Goal: Use online tool/utility: Utilize a website feature to perform a specific function

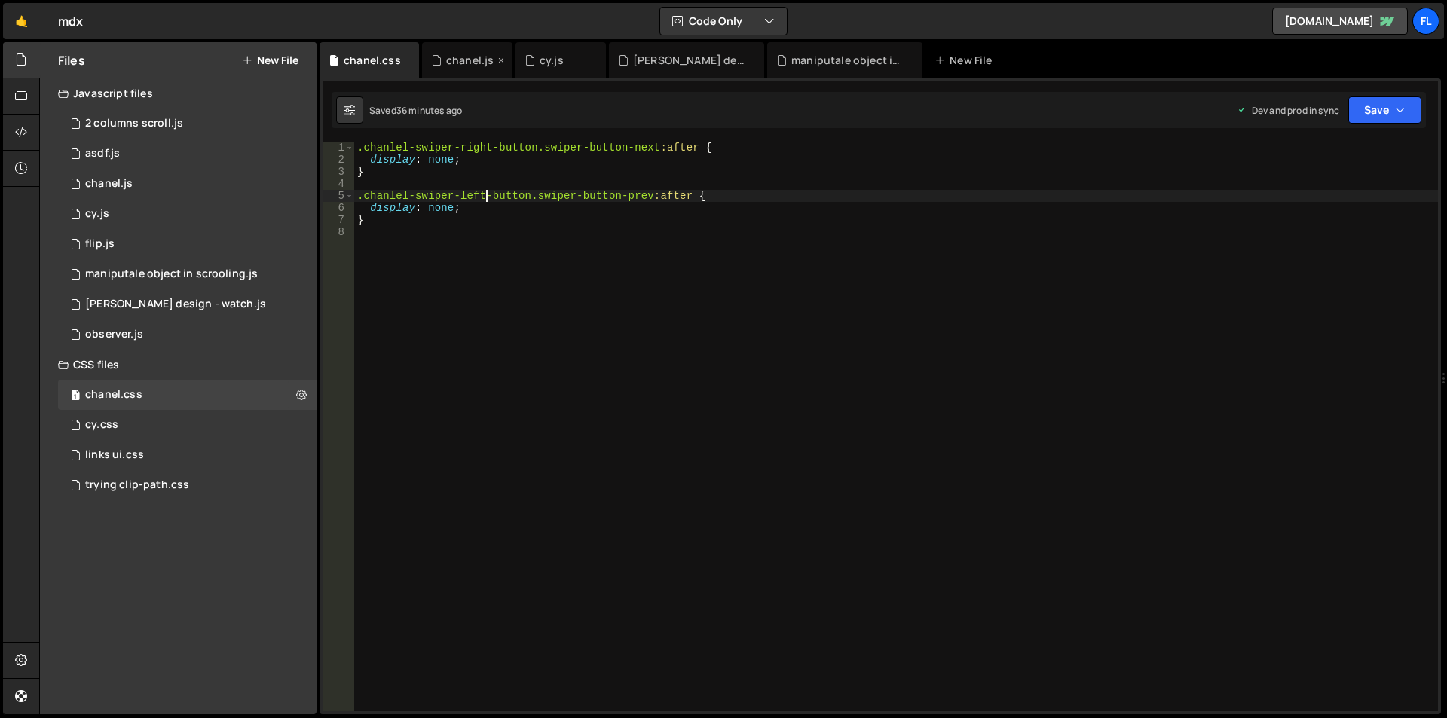
scroll to position [0, 9]
click at [463, 58] on div "chanel.js" at bounding box center [469, 60] width 47 height 15
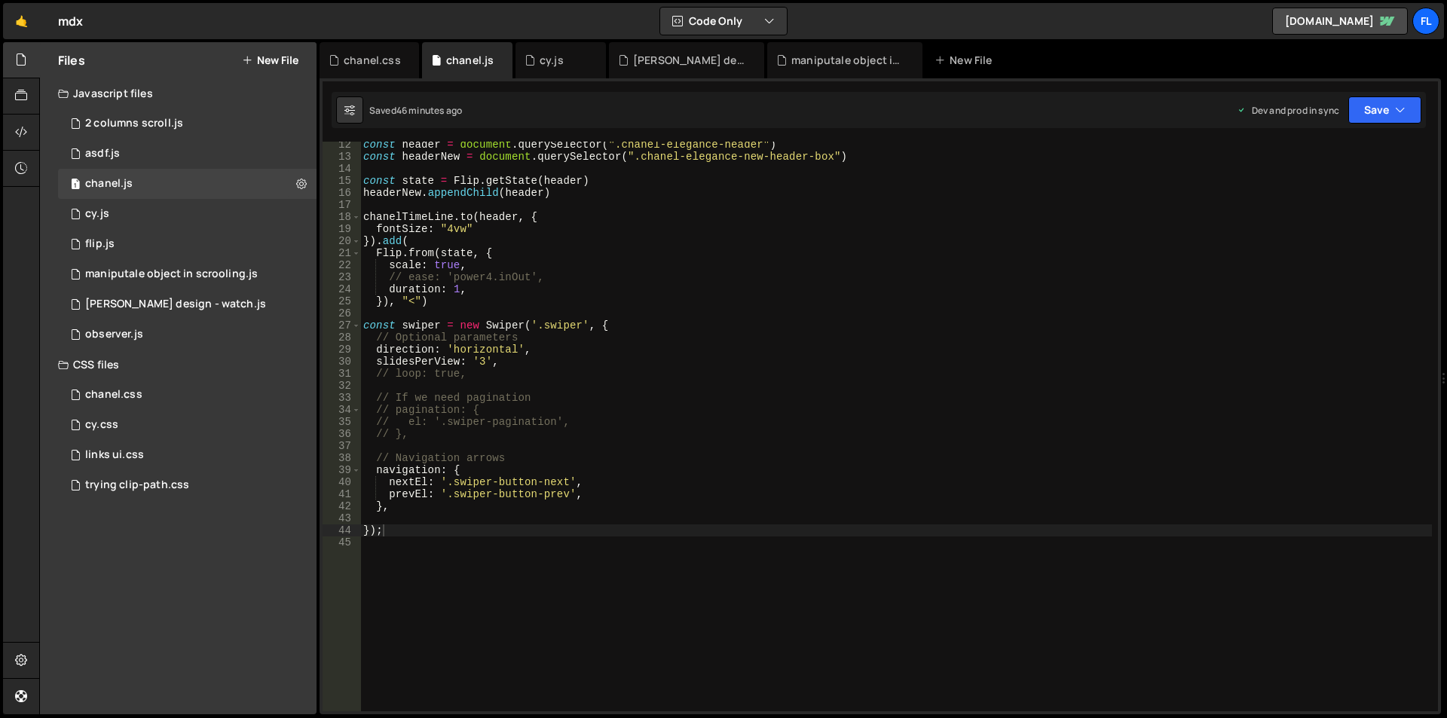
type textarea "slidesPerView: '3',"
click at [511, 357] on div "const header = document . querySelector ( ".chanel-elegance-header" ) const hea…" at bounding box center [895, 436] width 1071 height 594
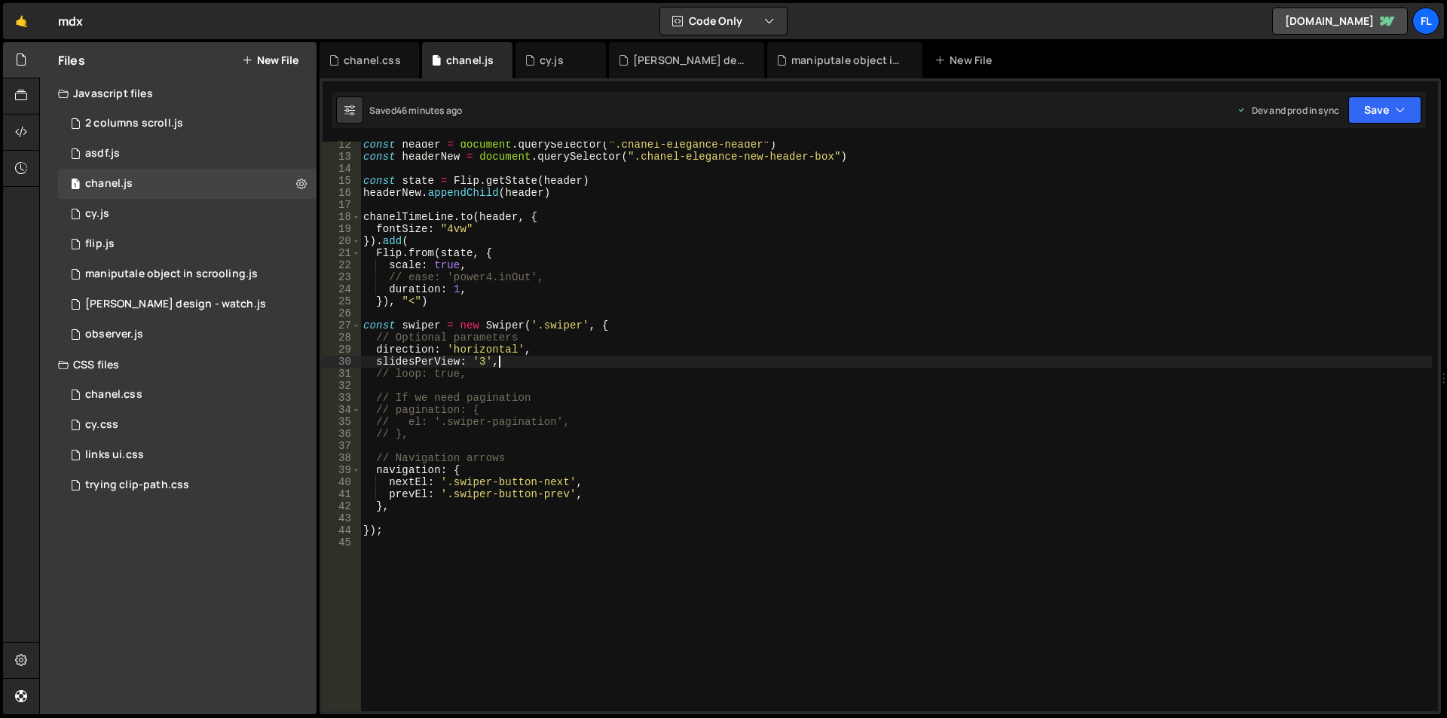
paste textarea "spaceBetween: 30"
drag, startPoint x: 485, startPoint y: 378, endPoint x: 468, endPoint y: 371, distance: 18.9
click at [468, 371] on div "const header = document . querySelector ( ".chanel-elegance-header" ) const hea…" at bounding box center [895, 436] width 1071 height 594
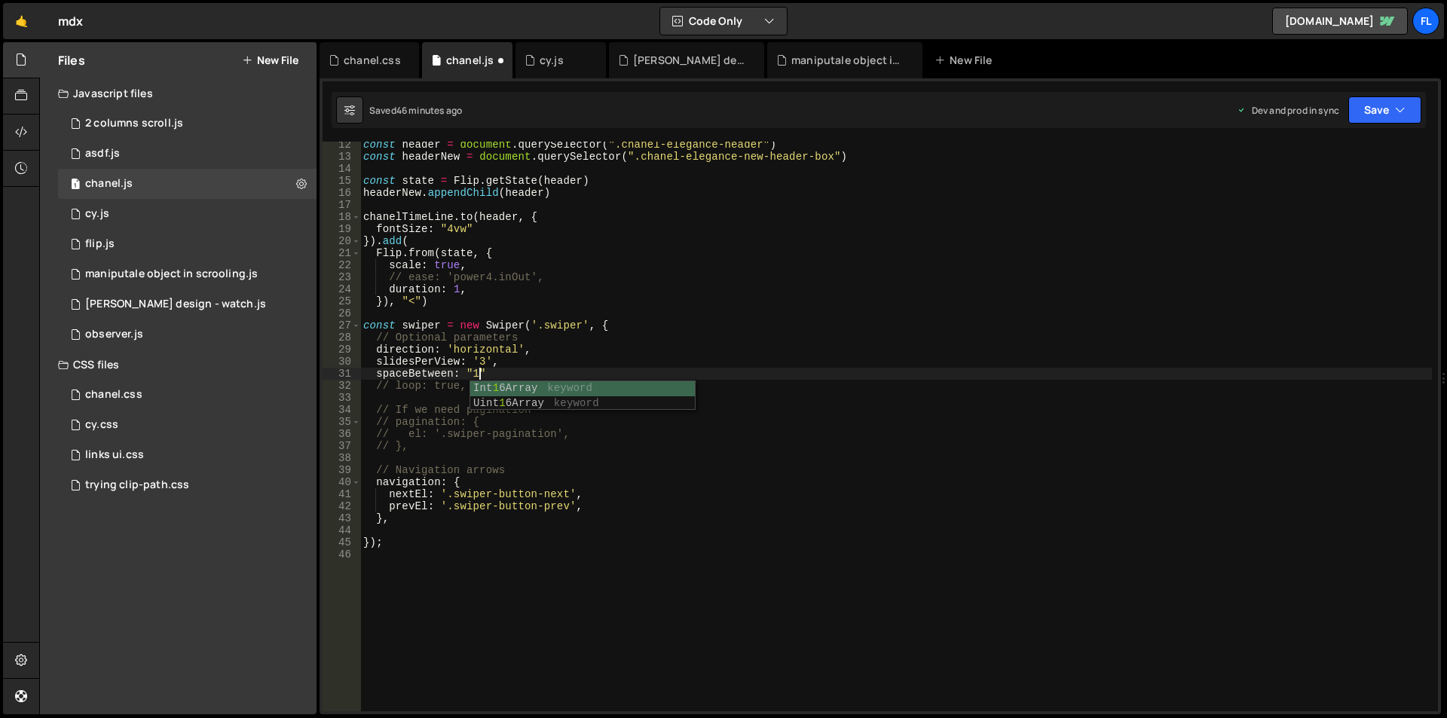
scroll to position [0, 8]
click at [509, 362] on div "const header = document . querySelector ( ".chanel-elegance-header" ) const hea…" at bounding box center [895, 436] width 1071 height 594
click at [509, 375] on div "const header = document . querySelector ( ".chanel-elegance-header" ) const hea…" at bounding box center [895, 436] width 1071 height 594
drag, startPoint x: 494, startPoint y: 373, endPoint x: 478, endPoint y: 372, distance: 15.1
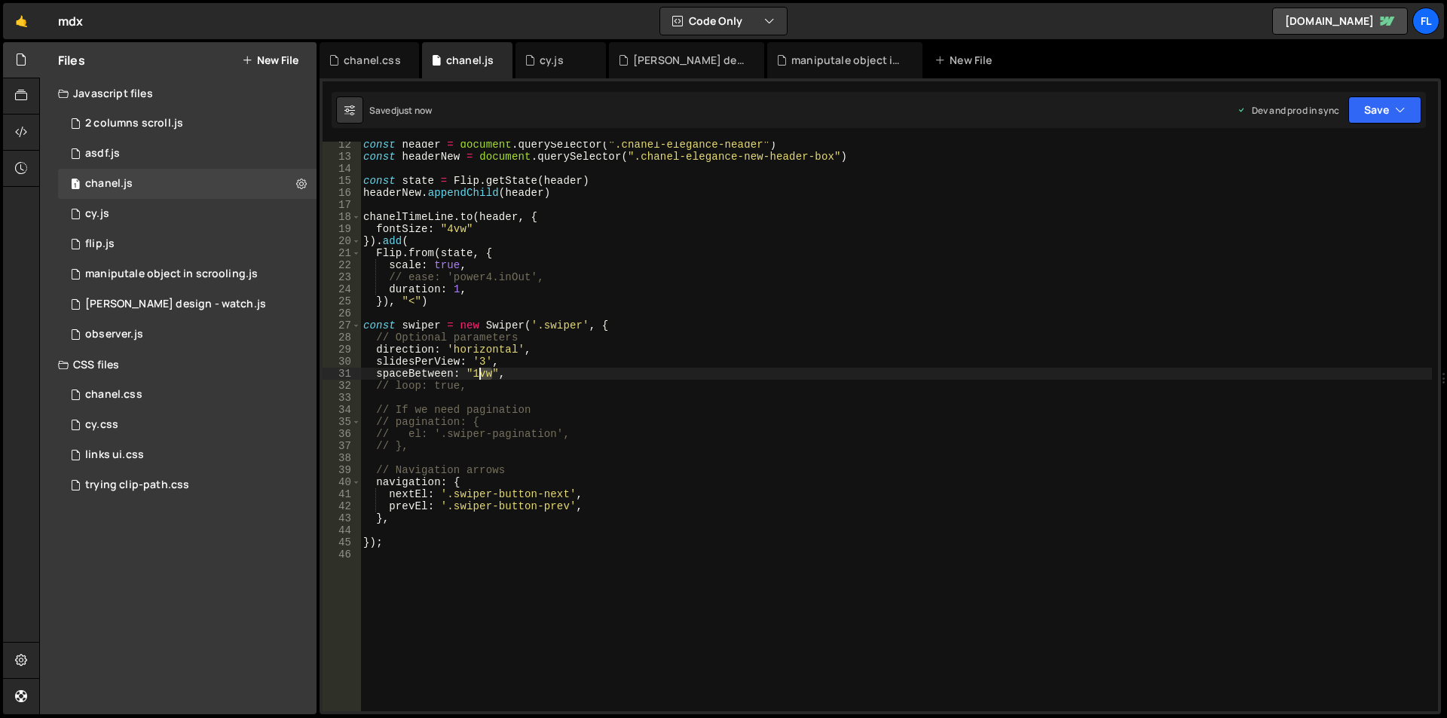
click at [478, 372] on div "const header = document . querySelector ( ".chanel-elegance-header" ) const hea…" at bounding box center [895, 436] width 1071 height 594
drag, startPoint x: 500, startPoint y: 372, endPoint x: 469, endPoint y: 368, distance: 30.5
click at [469, 368] on div "const header = document . querySelector ( ".chanel-elegance-header" ) const hea…" at bounding box center [895, 436] width 1071 height 594
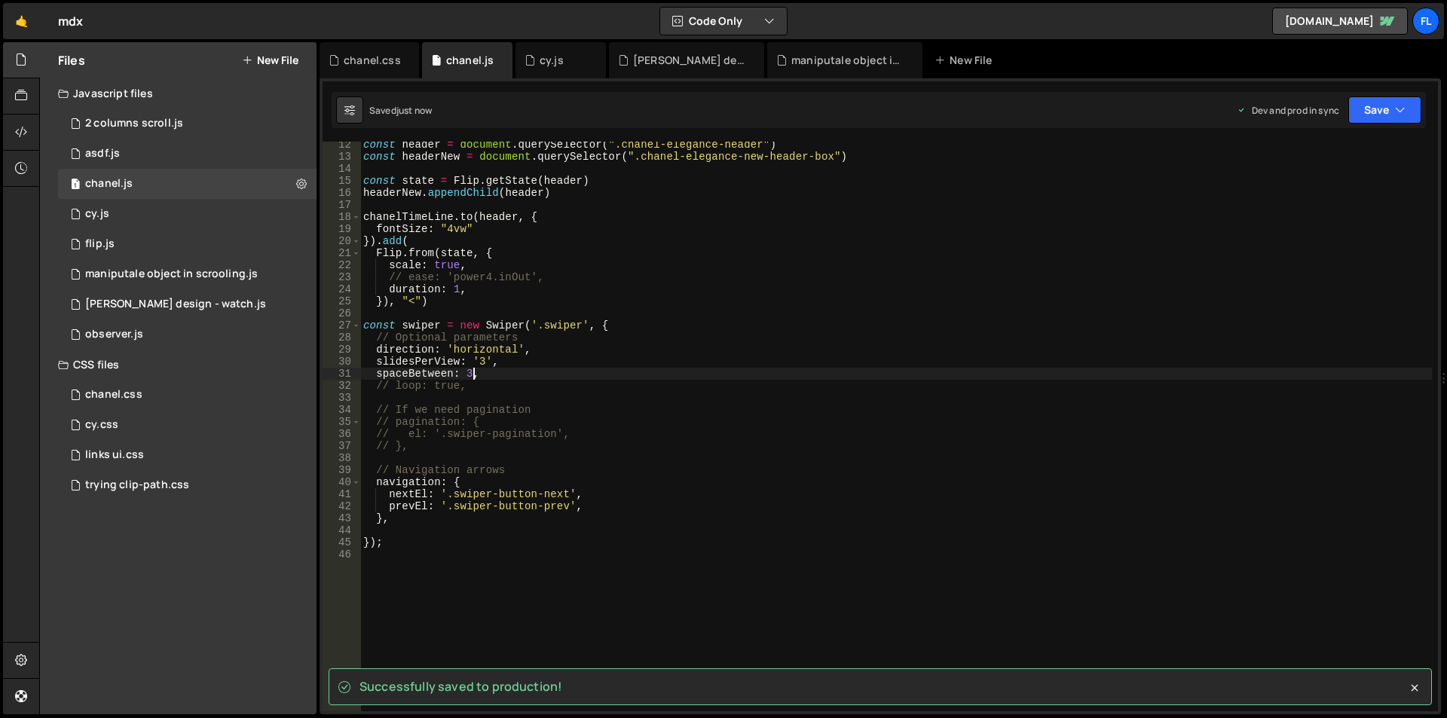
type textarea "spaceBetween: 3,"
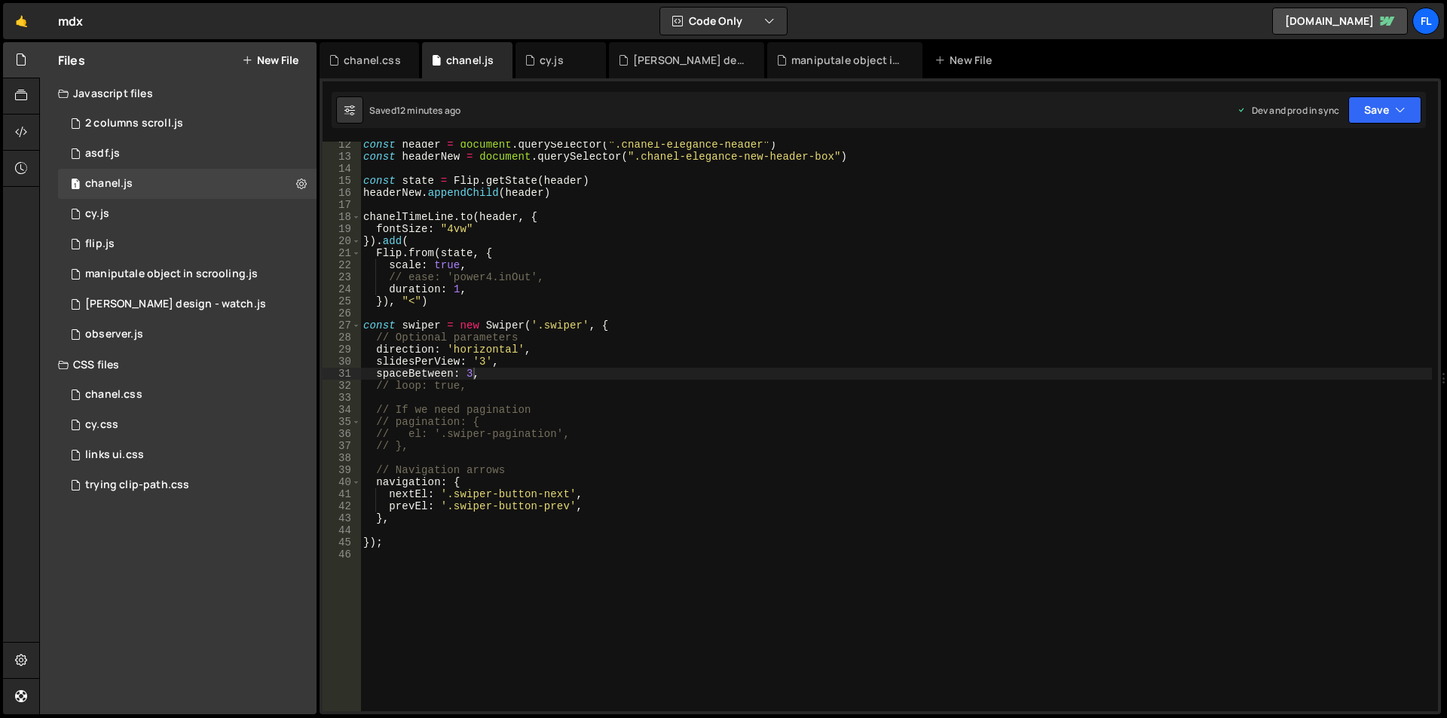
click at [506, 371] on div "const header = document . querySelector ( ".chanel-elegance-header" ) const hea…" at bounding box center [895, 436] width 1071 height 594
paste textarea "grabCursor: true,"
type textarea "grabCursor: true,"
click at [374, 63] on div "chanel.css" at bounding box center [372, 60] width 57 height 15
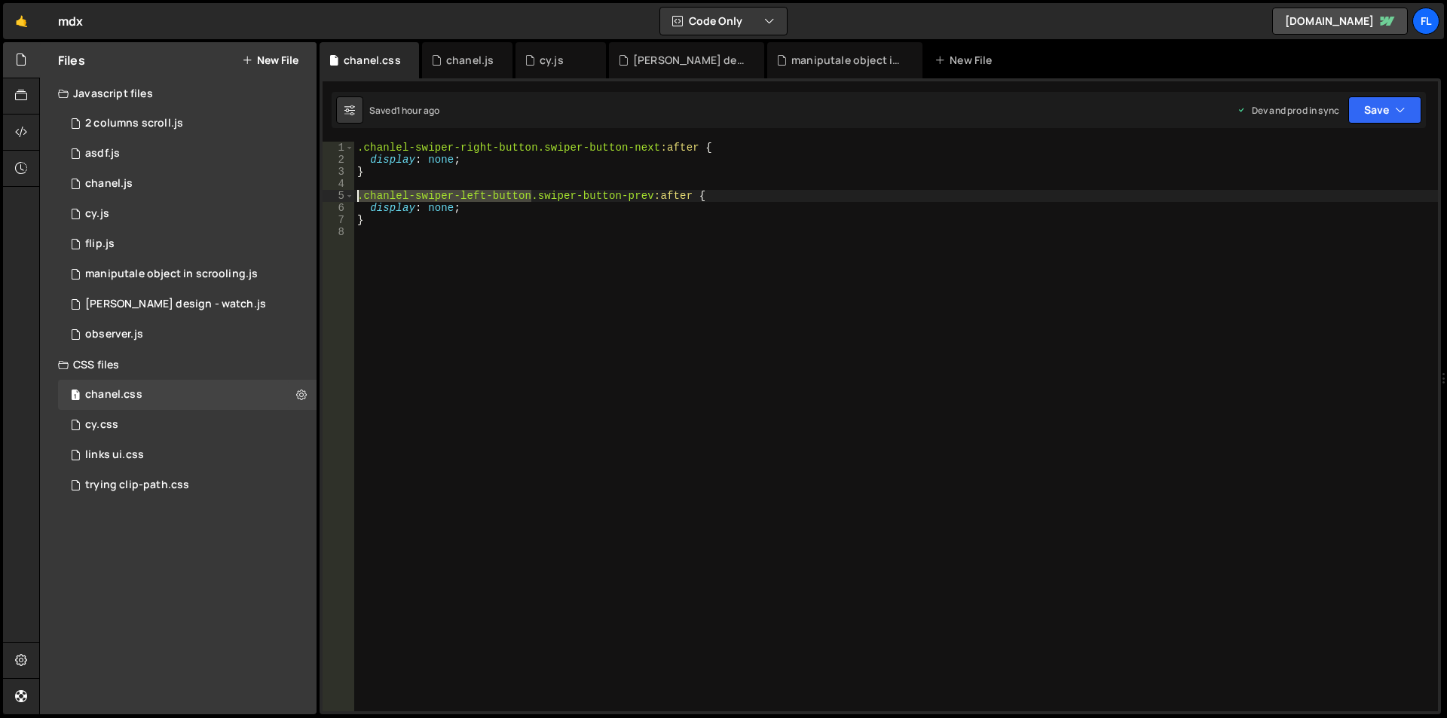
drag, startPoint x: 533, startPoint y: 196, endPoint x: 336, endPoint y: 195, distance: 196.7
click at [336, 195] on div ".chanlel-swiper-left-button.swiper-button-prev:after { 1 2 3 4 5 6 7 8 .chanlel…" at bounding box center [880, 427] width 1115 height 570
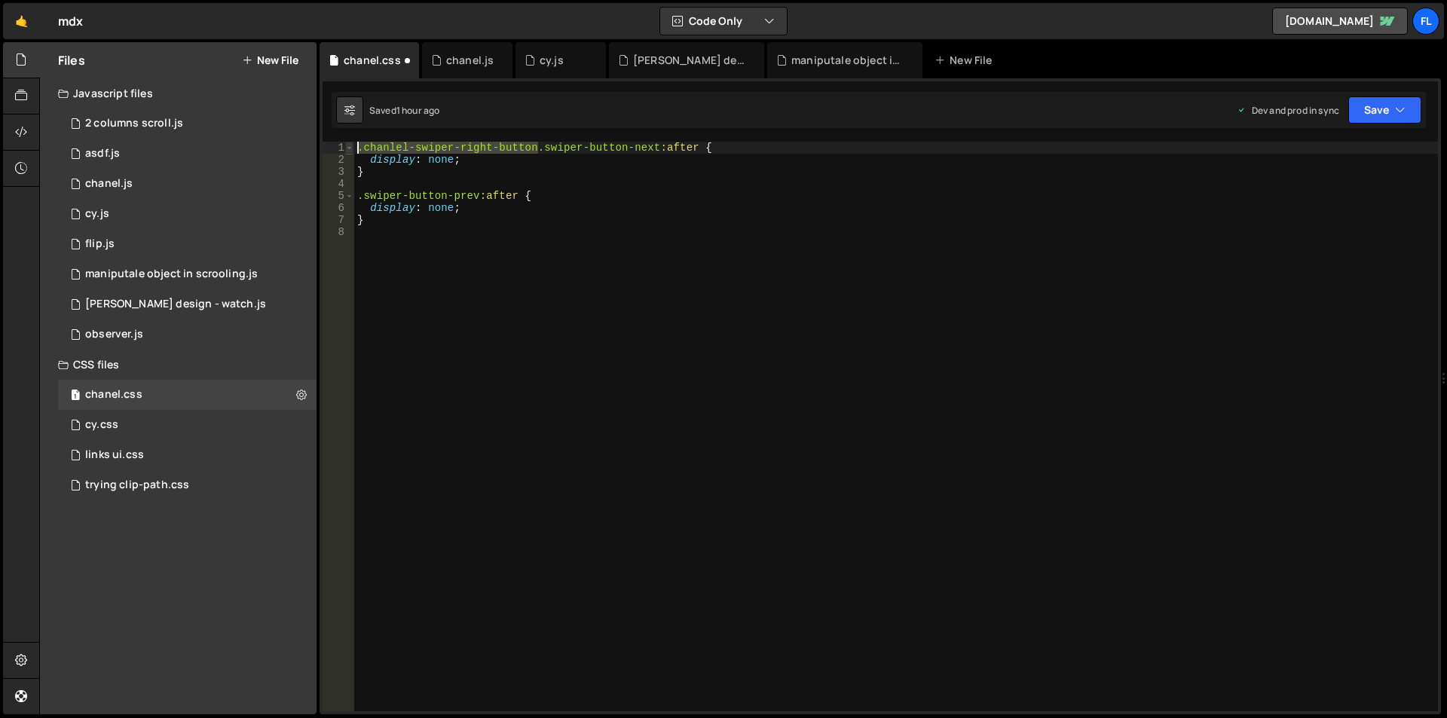
drag, startPoint x: 540, startPoint y: 148, endPoint x: 351, endPoint y: 145, distance: 188.4
click at [351, 145] on div ".swiper-button-prev:after { 1 2 3 4 5 6 7 8 .chanlel-swiper-right-button.swiper…" at bounding box center [880, 427] width 1115 height 570
type textarea ".swiper-button-next:after {"
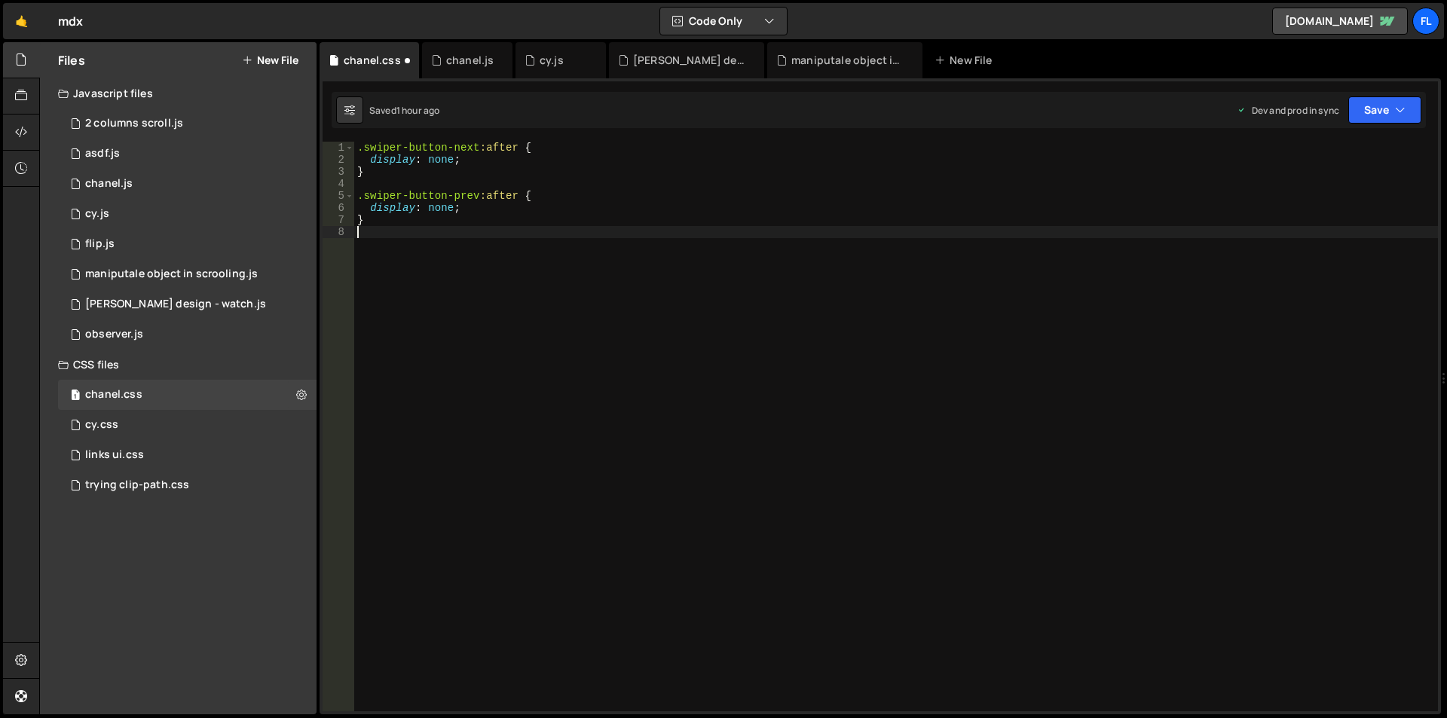
click at [912, 320] on div ".swiper-button-next :after { display : none ; } .swiper-button-prev :after { di…" at bounding box center [896, 439] width 1084 height 594
click at [484, 166] on div ".swiper-button-next :after { display : none ; } .swiper-button-prev :after { di…" at bounding box center [896, 439] width 1084 height 594
type textarea "}"
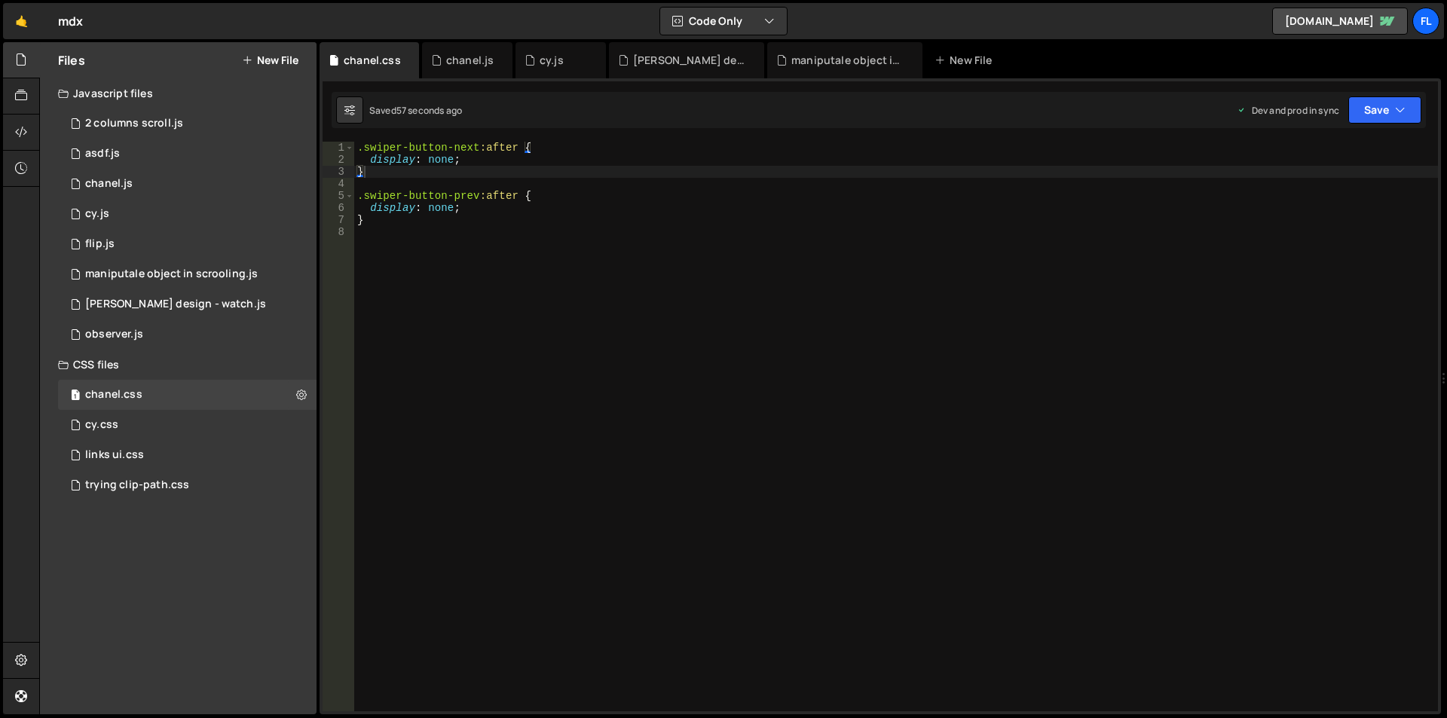
click at [485, 323] on div ".swiper-button-next :after { display : none ; } .swiper-button-prev :after { di…" at bounding box center [896, 439] width 1084 height 594
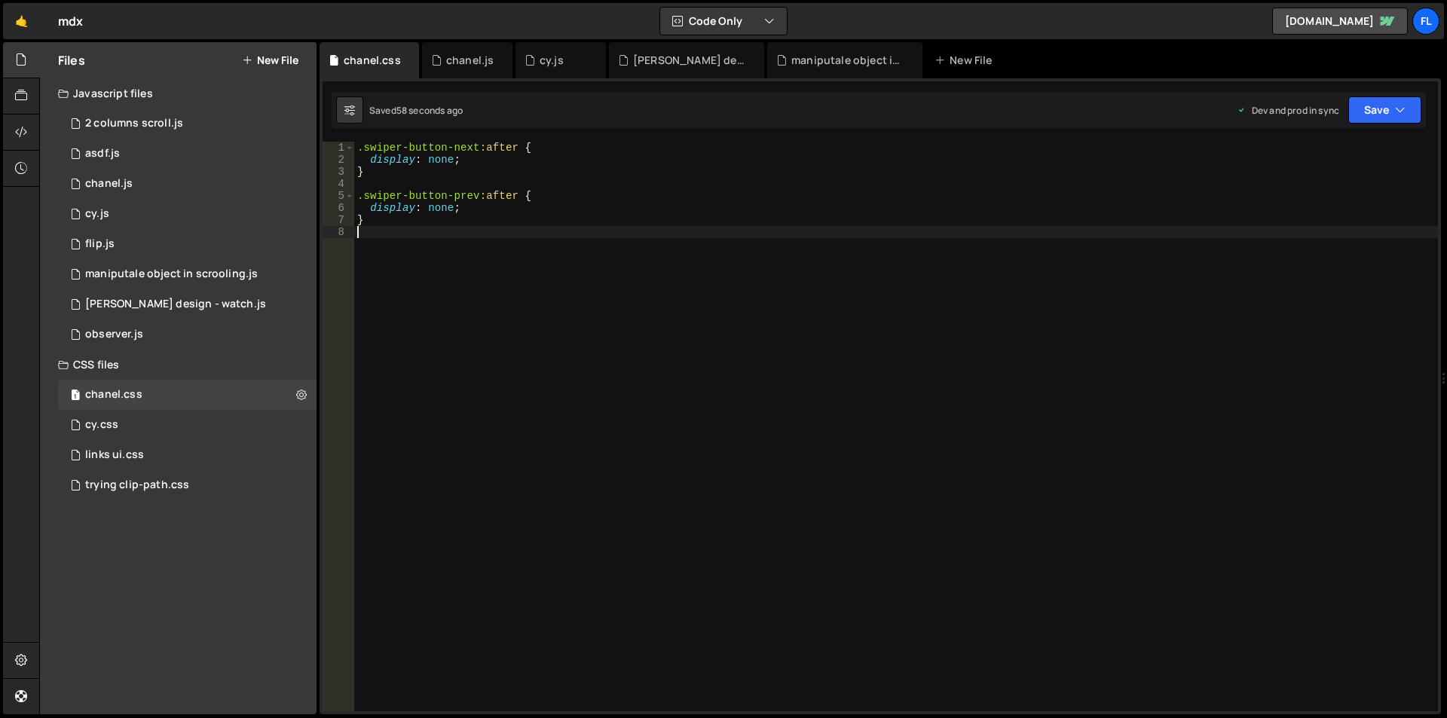
click at [384, 172] on div ".swiper-button-next :after { display : none ; } .swiper-button-prev :after { di…" at bounding box center [896, 439] width 1084 height 594
type textarea "}"
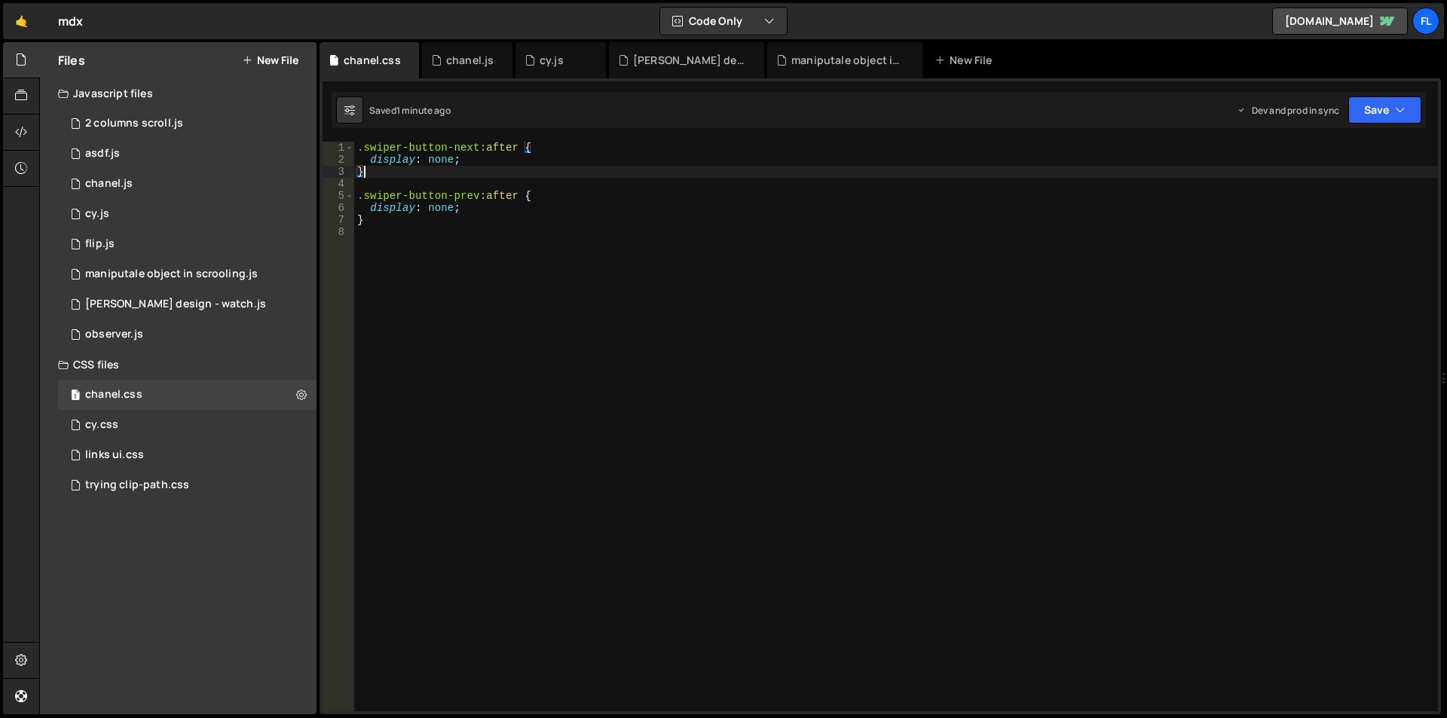
click at [389, 246] on div ".swiper-button-next :after { display : none ; } .swiper-button-prev :after { di…" at bounding box center [896, 439] width 1084 height 594
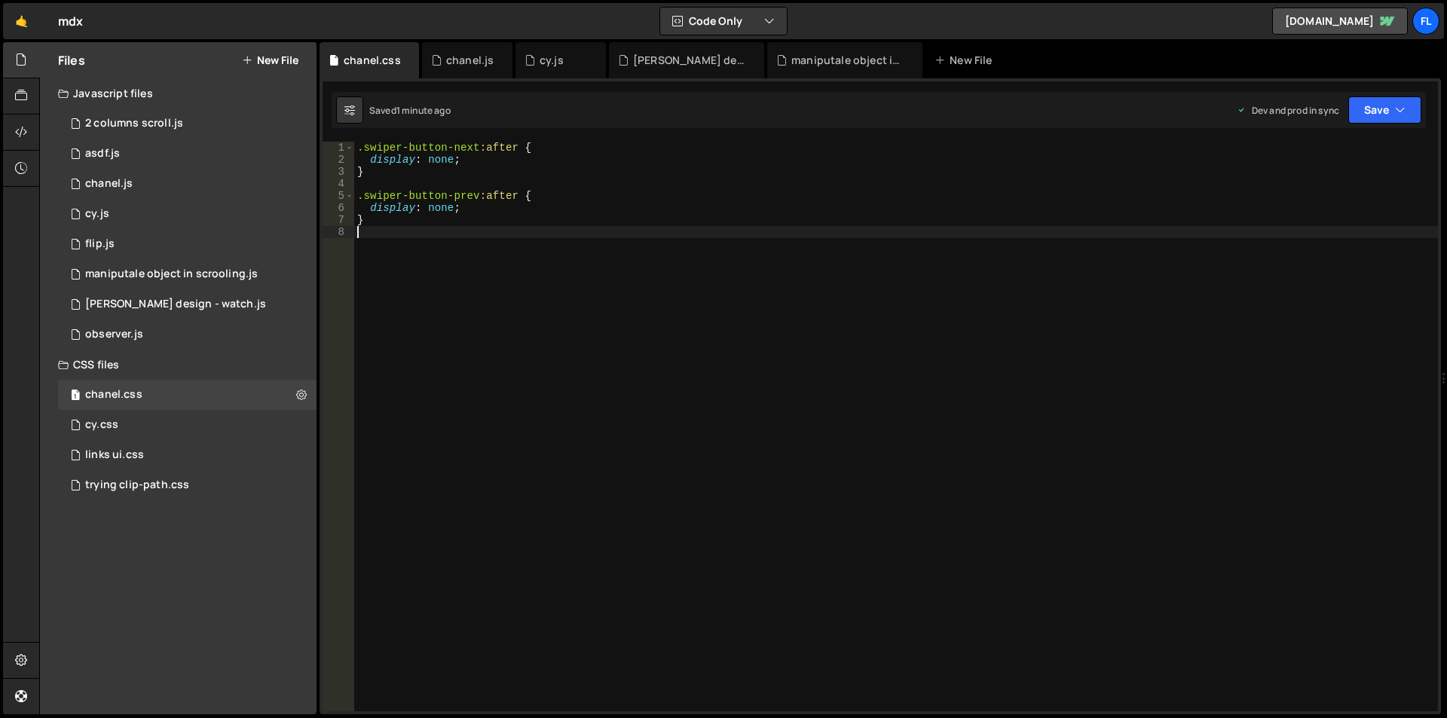
paste textarea "swiper-button-prev"
click at [356, 228] on div ".swiper-button-next :after { display : none ; } .swiper-button-prev :after { di…" at bounding box center [896, 439] width 1084 height 594
click at [515, 231] on div ".swiper-button-next :after { display : none ; } .swiper-button-prev :after { di…" at bounding box center [896, 439] width 1084 height 594
type textarea ".swiper-button-prev {}"
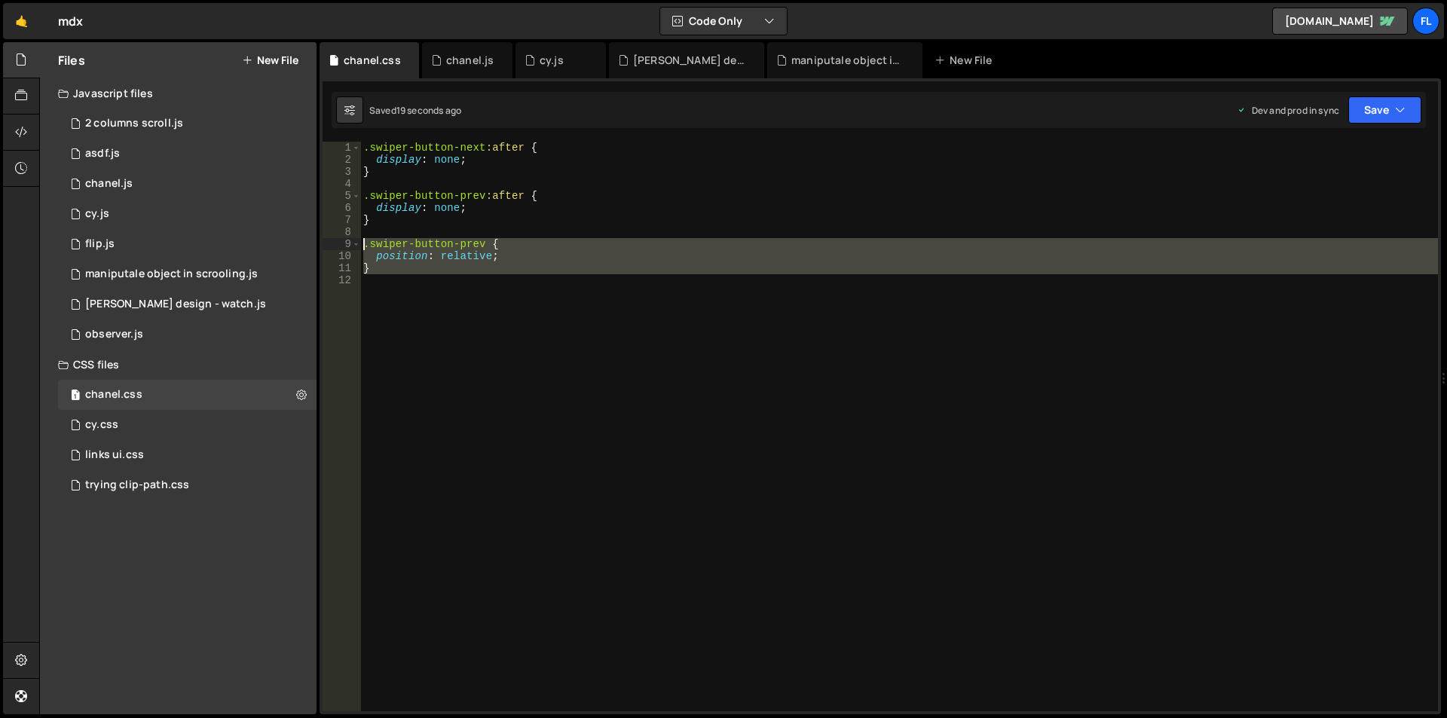
drag, startPoint x: 390, startPoint y: 274, endPoint x: 343, endPoint y: 245, distance: 55.2
click at [343, 245] on div "position: relative; 1 2 3 4 5 6 7 8 9 10 11 12 .swiper-button-next :after { dis…" at bounding box center [880, 427] width 1115 height 570
type textarea ".swiper-button-prev { position: relative;"
click at [402, 314] on div ".swiper-button-next :after { display : none ; } .swiper-button-prev :after { di…" at bounding box center [899, 427] width 1078 height 570
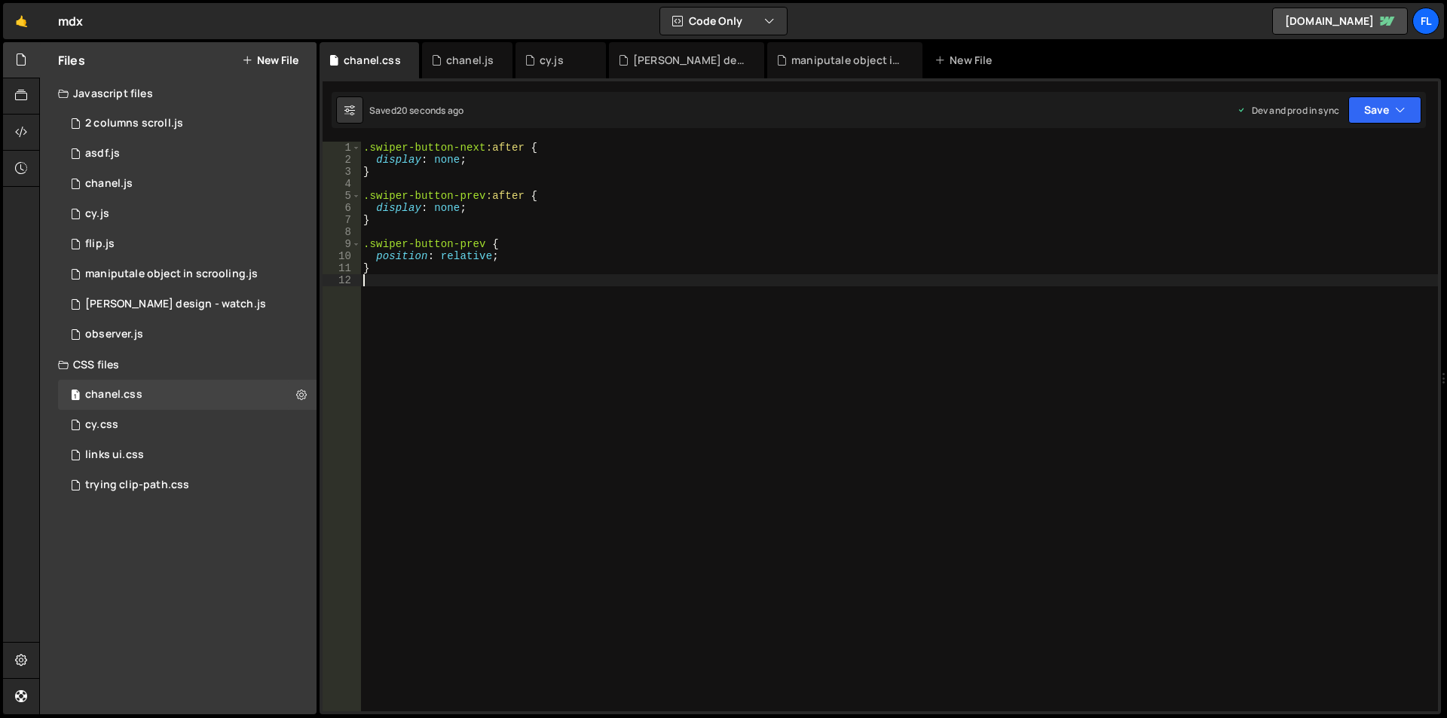
scroll to position [0, 0]
click at [469, 151] on div ".swiper-button-next :after { display : none ; } .swiper-button-prev :after { di…" at bounding box center [899, 439] width 1078 height 594
click at [469, 246] on div ".swiper-button-next :after { display : none ; } .swiper-button-prev :after { di…" at bounding box center [899, 439] width 1078 height 594
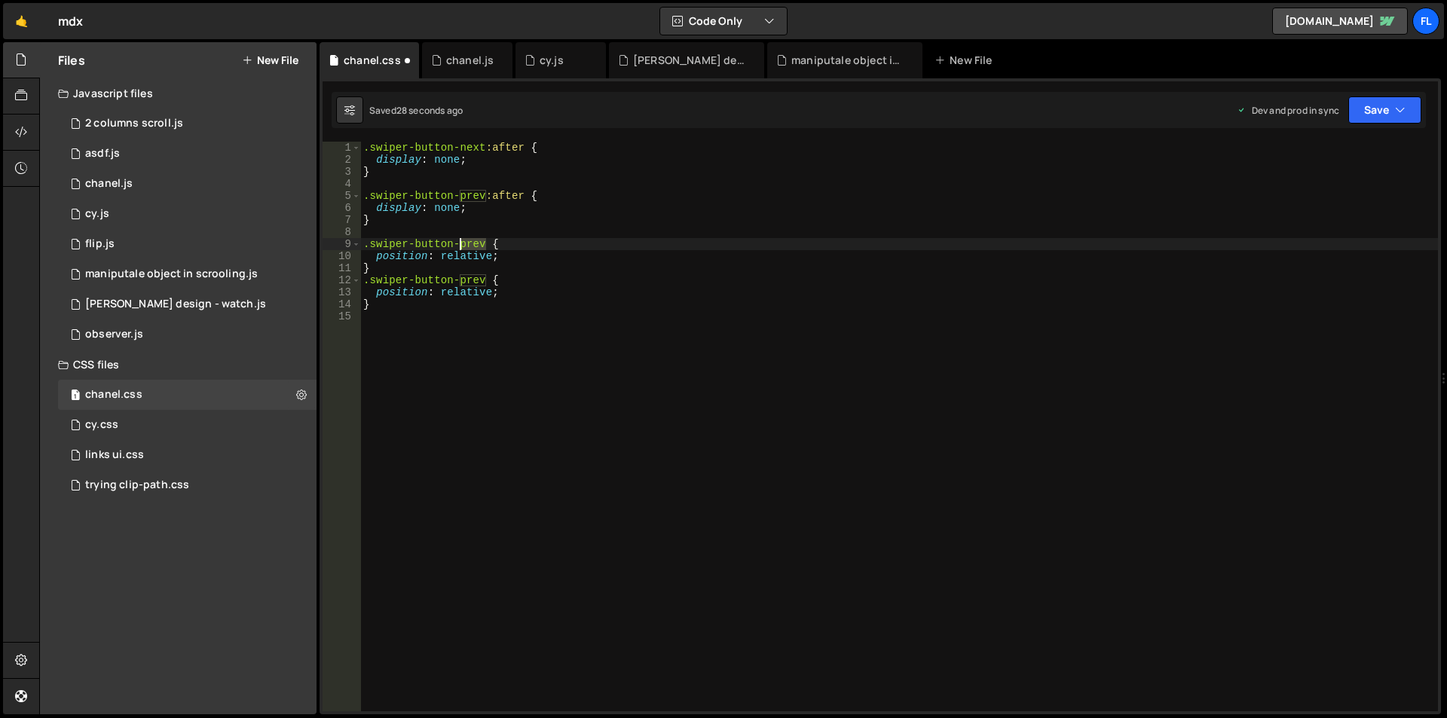
paste textarea "next"
click at [512, 257] on div ".swiper-button-next :after { display : none ; } .swiper-button-prev :after { di…" at bounding box center [899, 439] width 1078 height 594
type textarea "position: relative;"
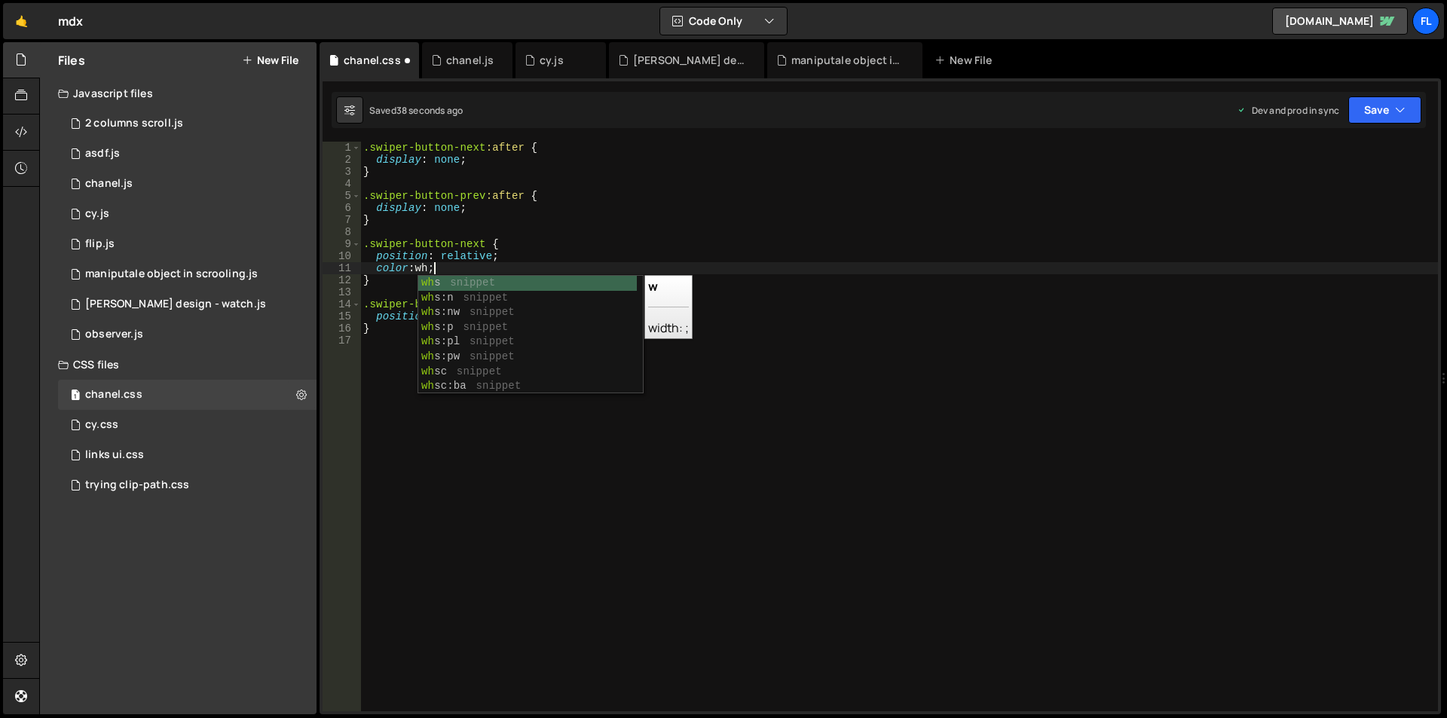
scroll to position [0, 5]
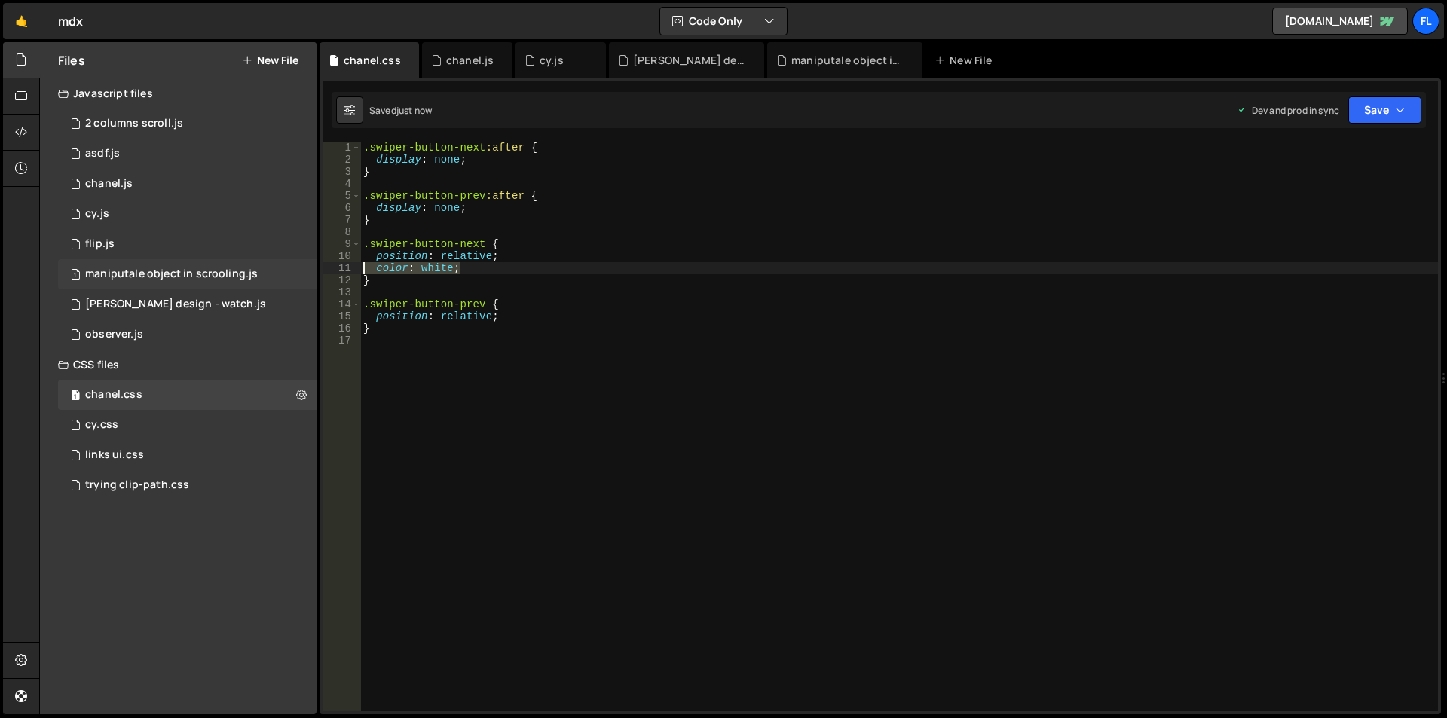
drag, startPoint x: 467, startPoint y: 265, endPoint x: 316, endPoint y: 265, distance: 151.5
click at [316, 265] on div "Files New File Javascript files 1 2 columns scroll.js 0 1 asdf.js 0 1 chanel.js…" at bounding box center [743, 378] width 1408 height 673
click at [527, 316] on div ".swiper-button-next :after { display : none ; } .swiper-button-prev :after { di…" at bounding box center [899, 439] width 1078 height 594
type textarea "position: relative;"
paste textarea "color: white;"
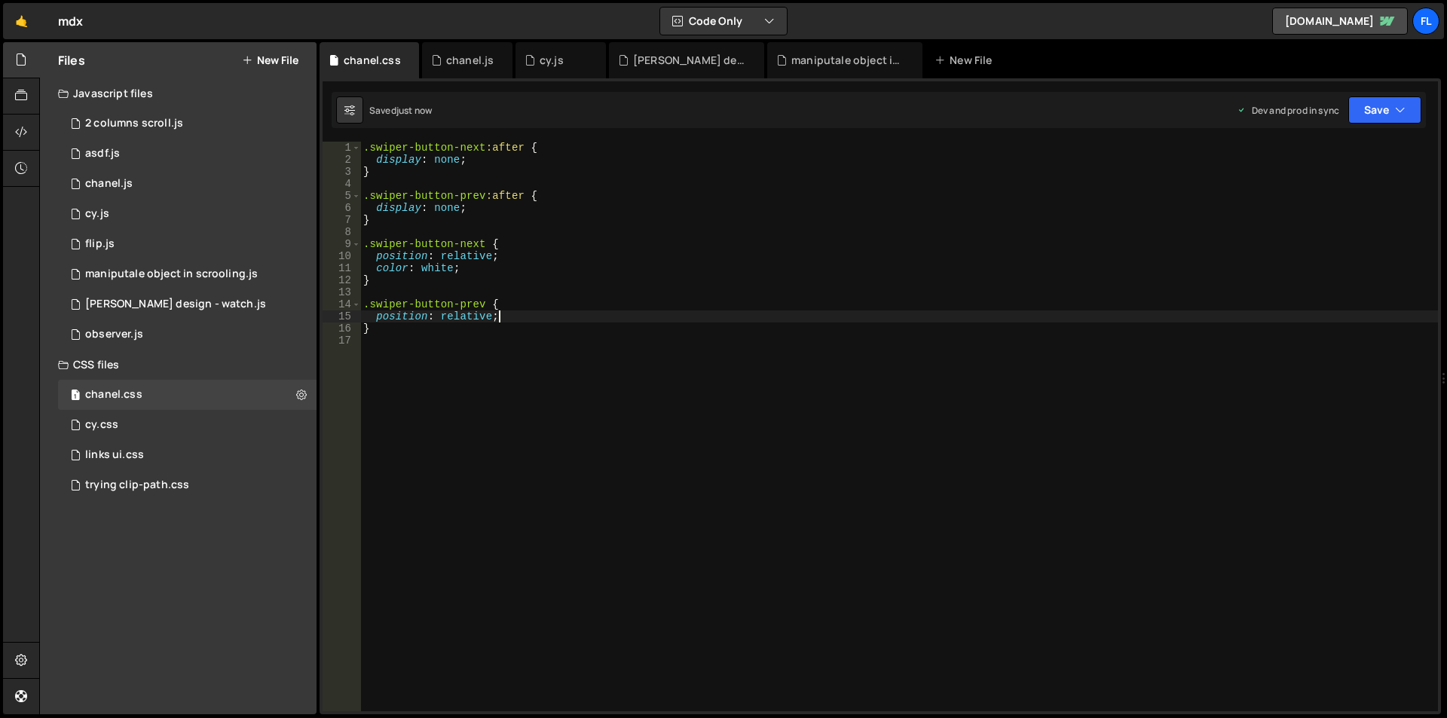
scroll to position [0, 0]
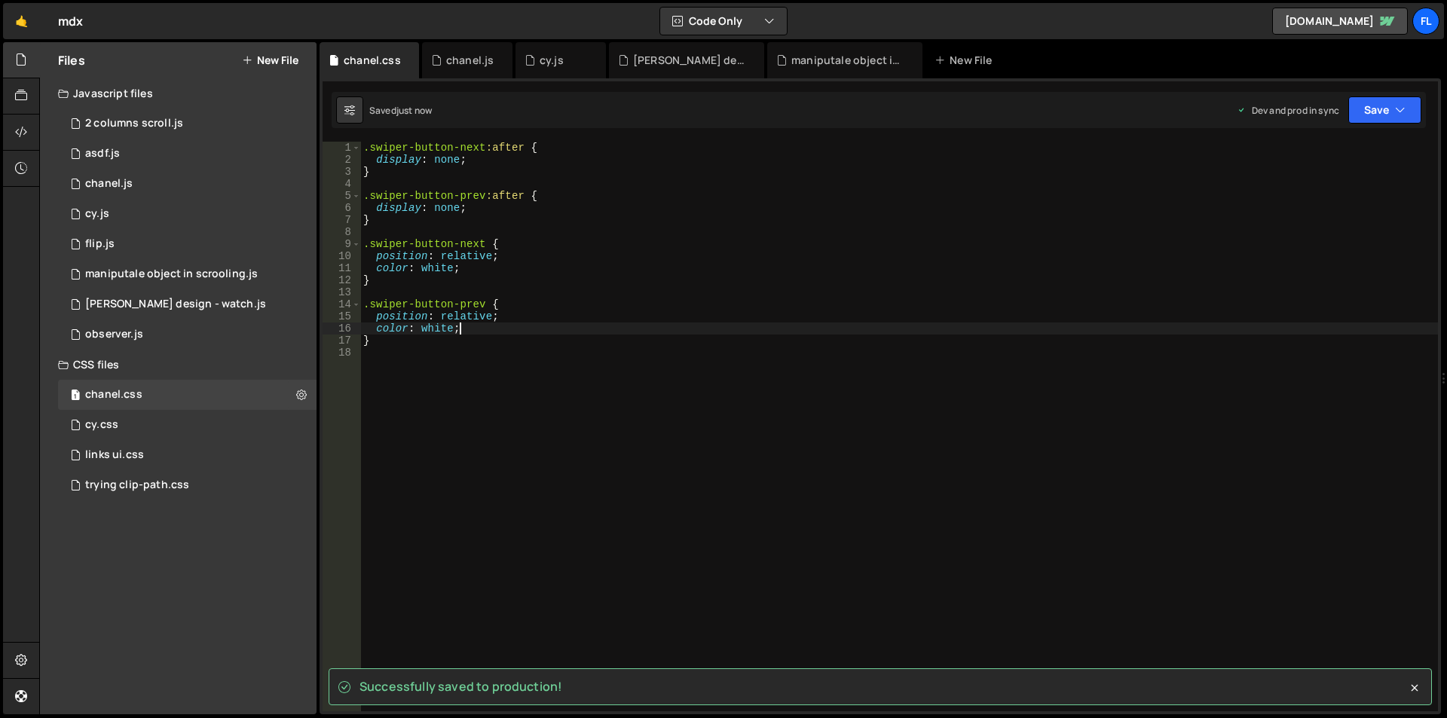
type textarea "color: white;"
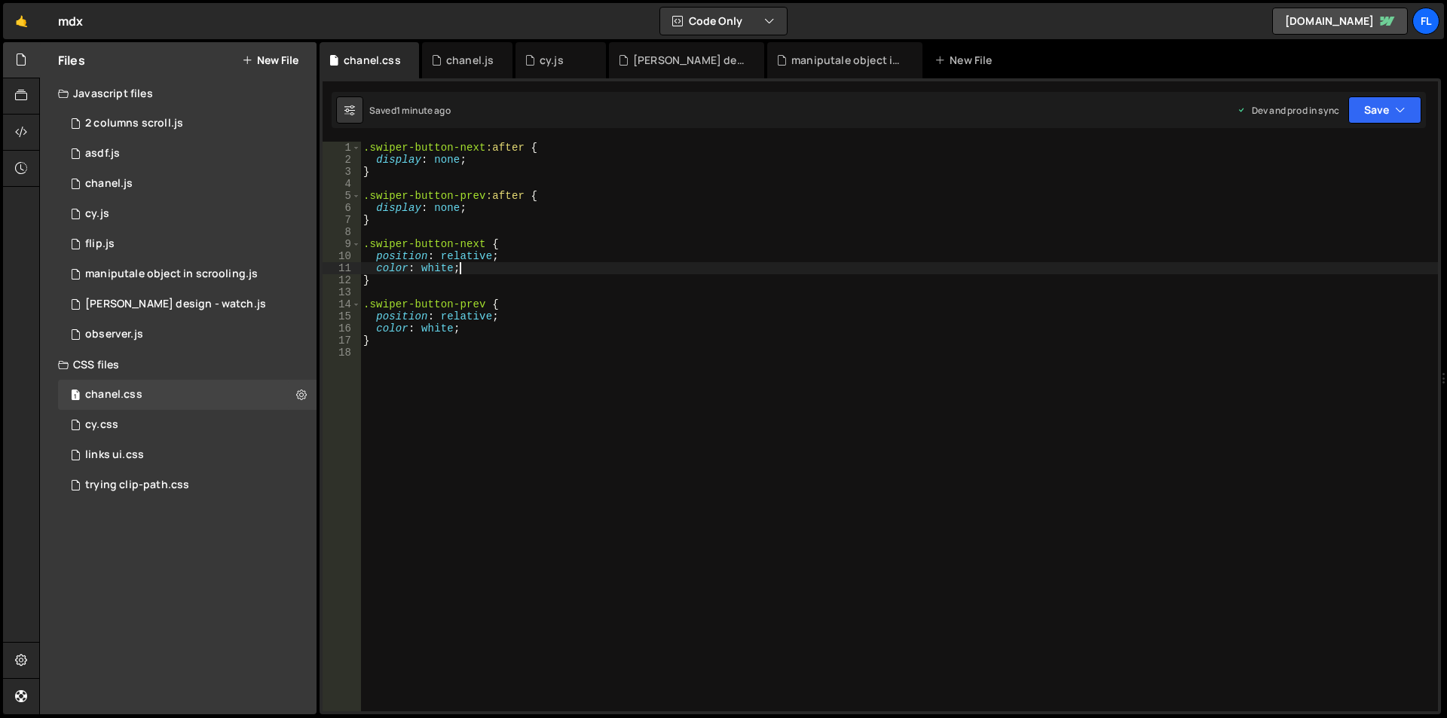
click at [504, 268] on div ".swiper-button-next :after { display : none ; } .swiper-button-prev :after { di…" at bounding box center [899, 439] width 1078 height 594
paste textarea "color: white;"
type textarea "height: "100%";"
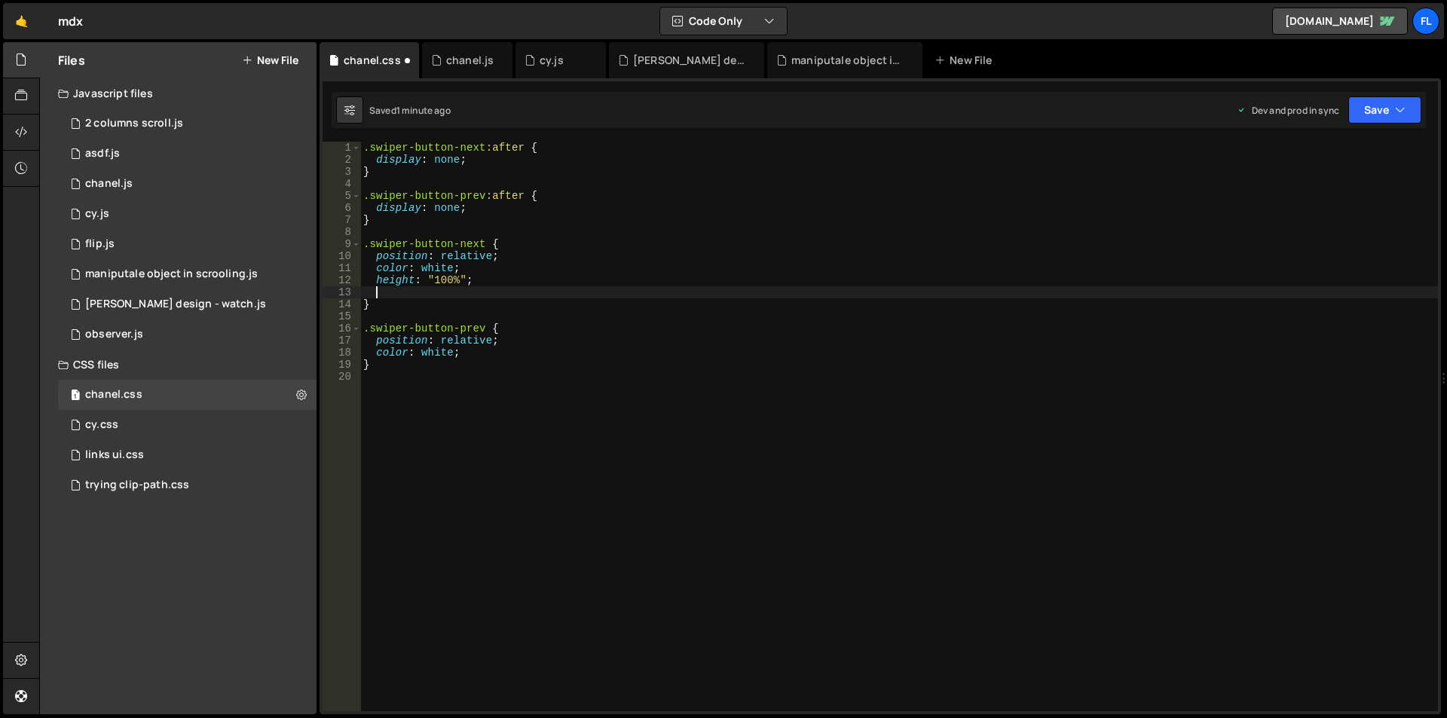
scroll to position [0, 0]
paste textarea "color: white;"
type textarea "c"
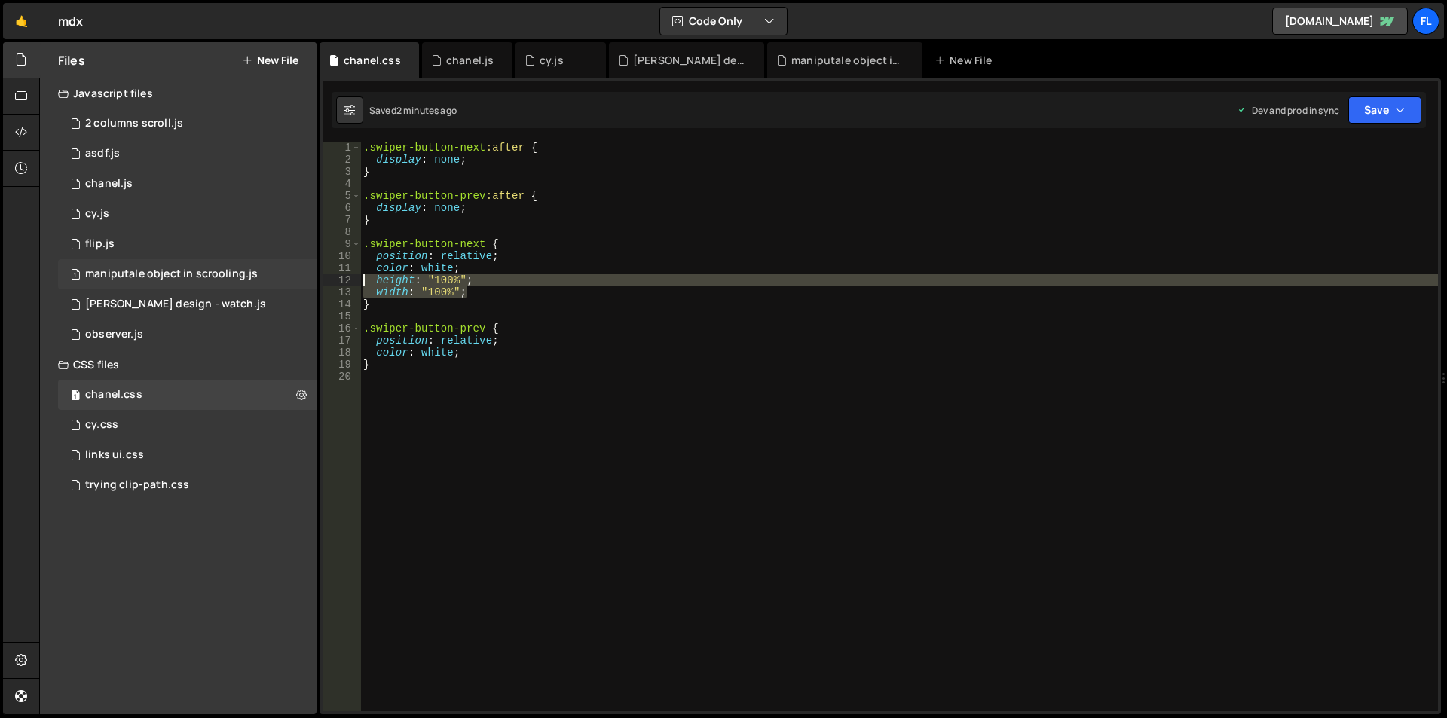
drag, startPoint x: 490, startPoint y: 293, endPoint x: 292, endPoint y: 277, distance: 198.1
click at [292, 277] on div "Files New File Javascript files 1 2 columns scroll.js 0 1 asdf.js 0 1 chanel.js…" at bounding box center [743, 378] width 1408 height 673
type textarea "height: "100%"; width: "100%";"
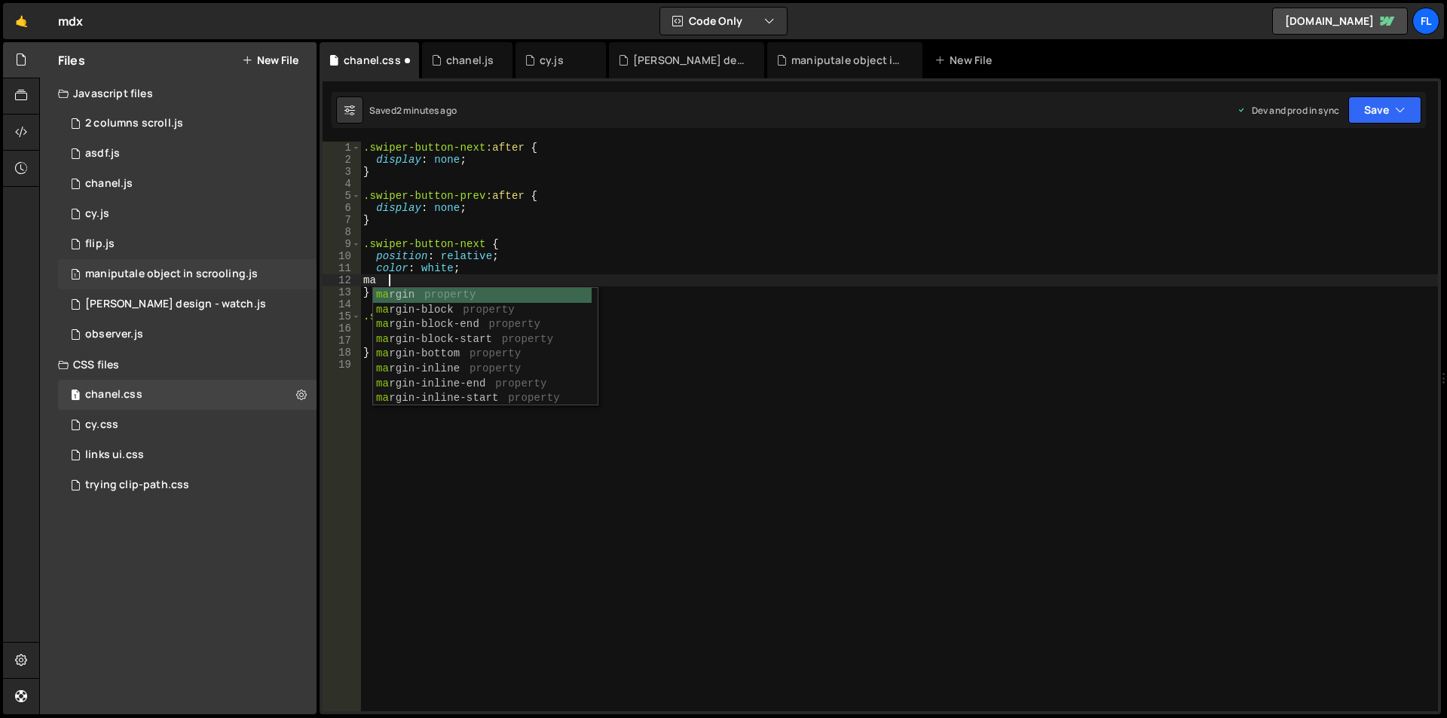
scroll to position [0, 2]
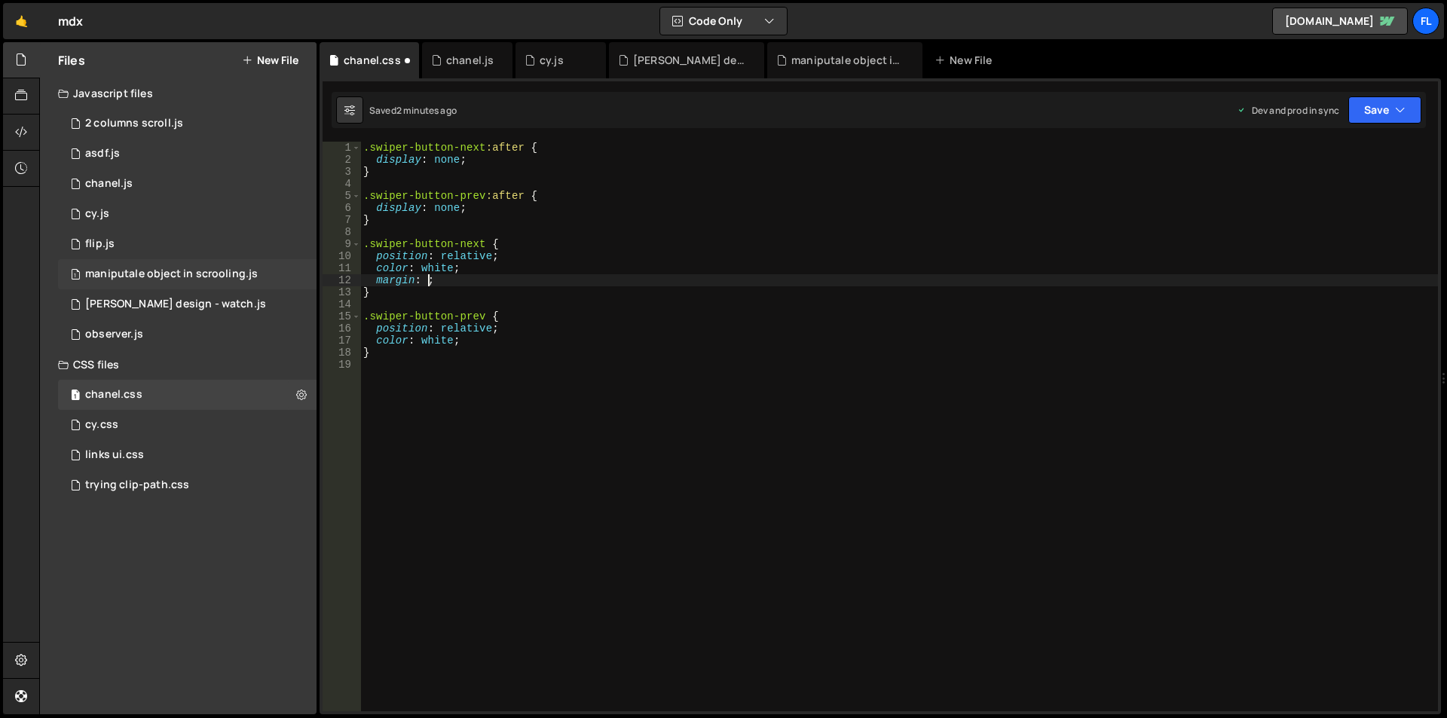
type textarea "margin: 0;"
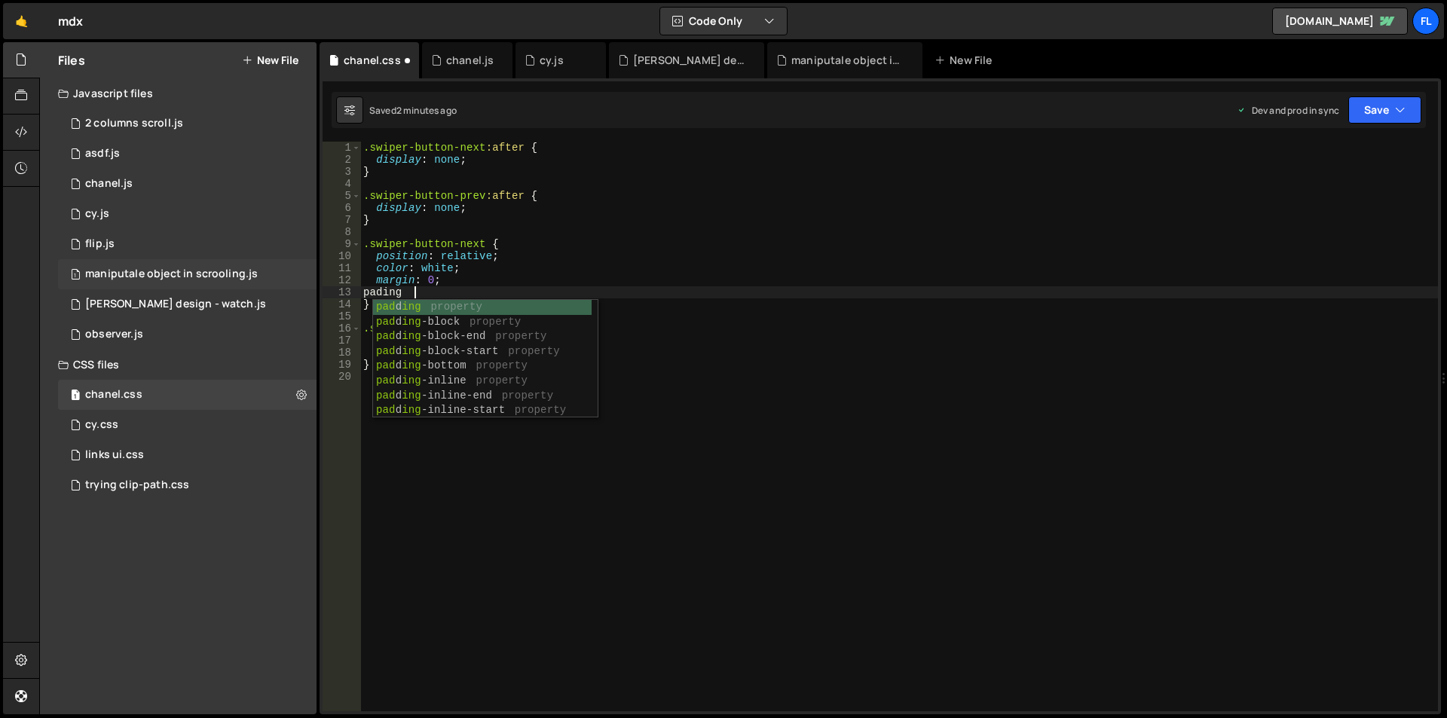
scroll to position [0, 3]
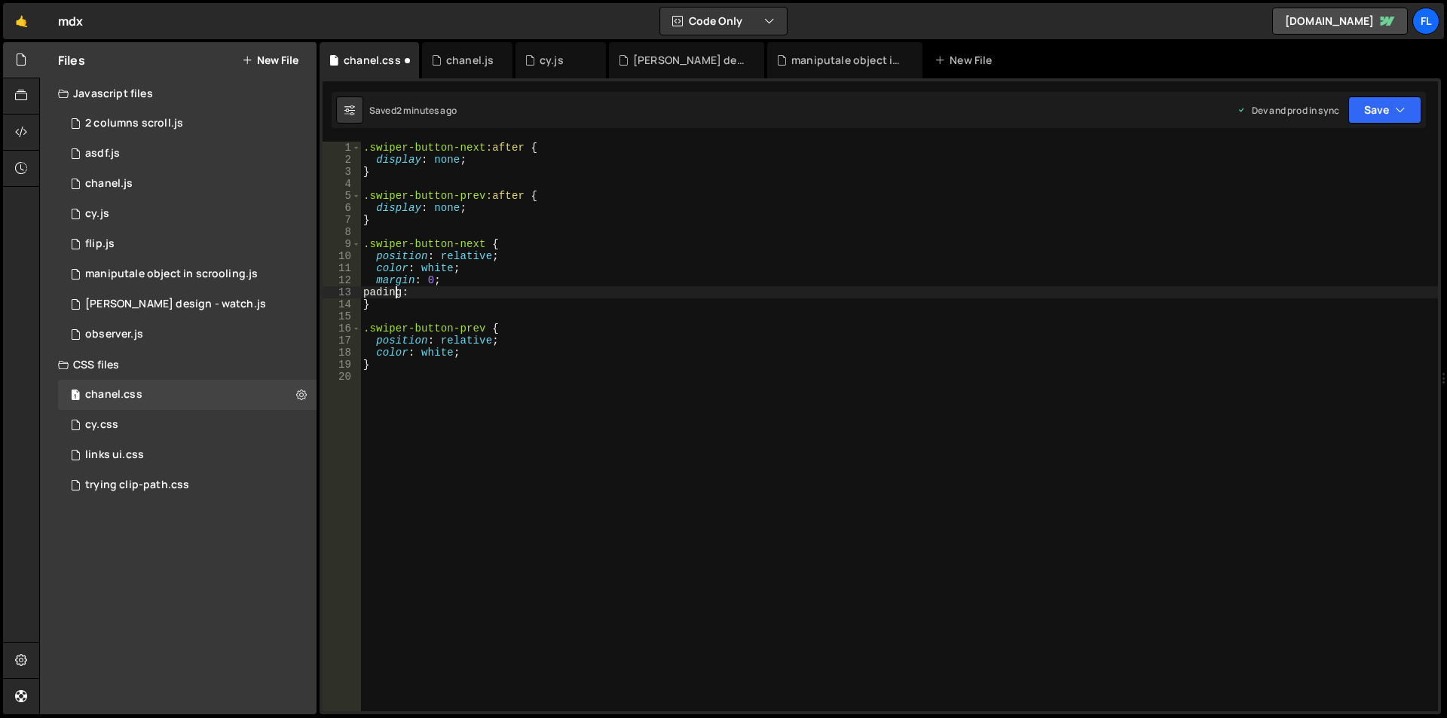
click at [395, 295] on div ".swiper-button-next :after { display : none ; } .swiper-button-prev :after { di…" at bounding box center [899, 439] width 1078 height 594
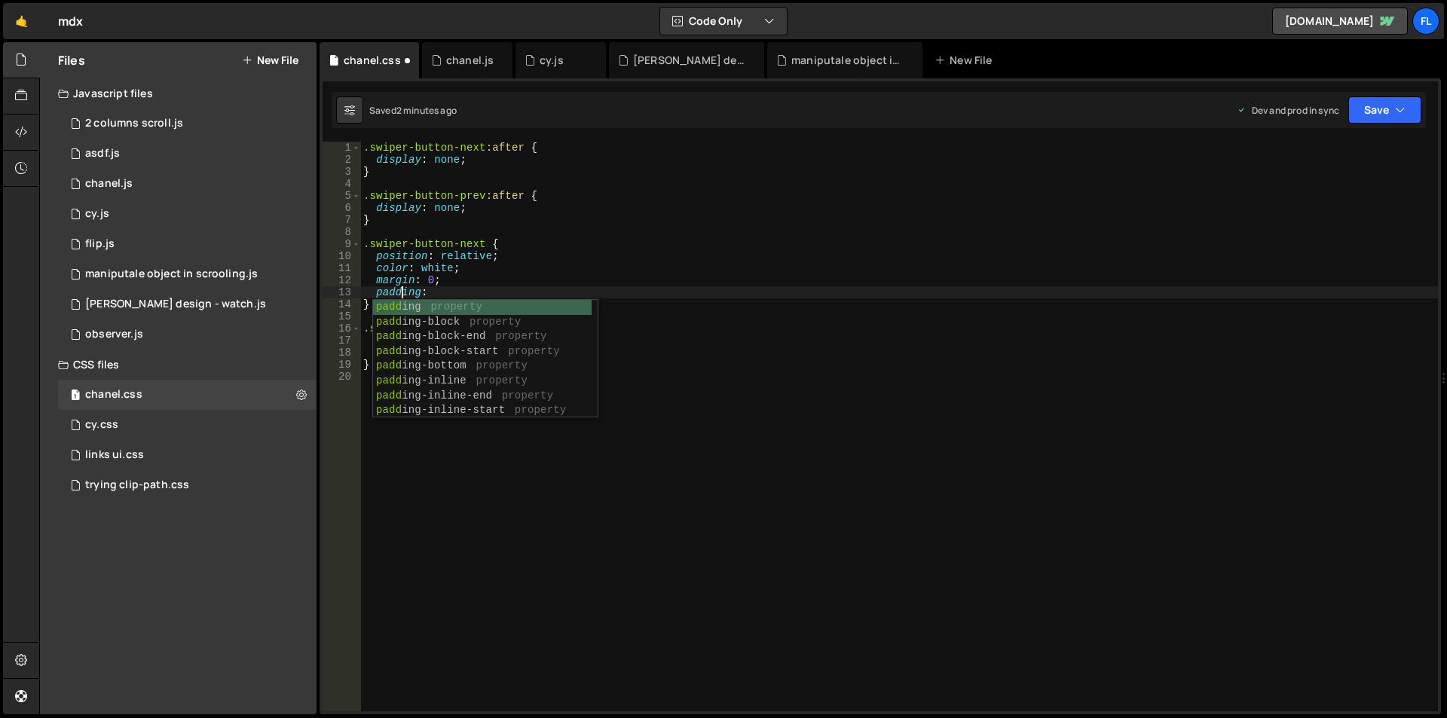
click at [430, 296] on div ".swiper-button-next :after { display : none ; } .swiper-button-prev :after { di…" at bounding box center [899, 439] width 1078 height 594
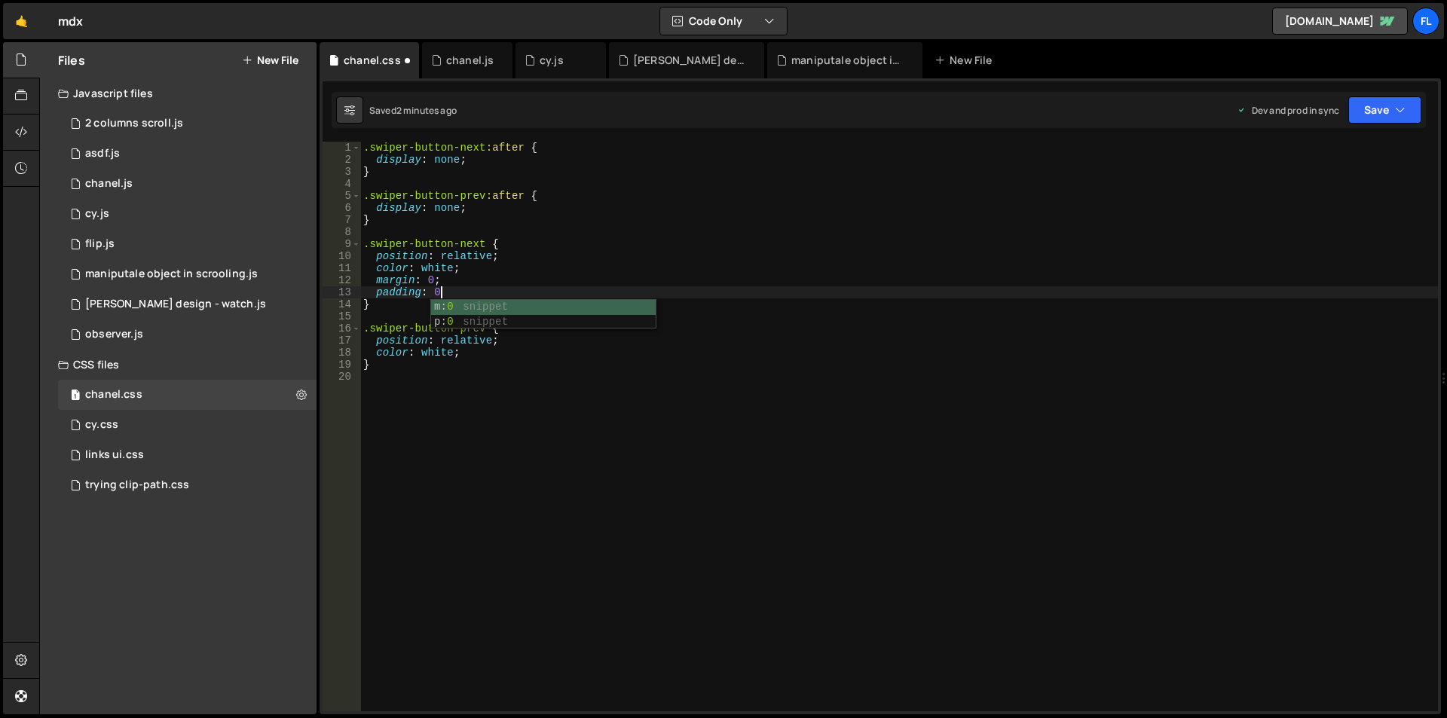
scroll to position [0, 5]
click at [534, 300] on div ".swiper-button-next :after { display : none ; } .swiper-button-prev :after { di…" at bounding box center [899, 439] width 1078 height 594
click at [531, 294] on div ".swiper-button-next :after { display : none ; } .swiper-button-prev :after { di…" at bounding box center [899, 439] width 1078 height 594
type textarea "padding: 0,"
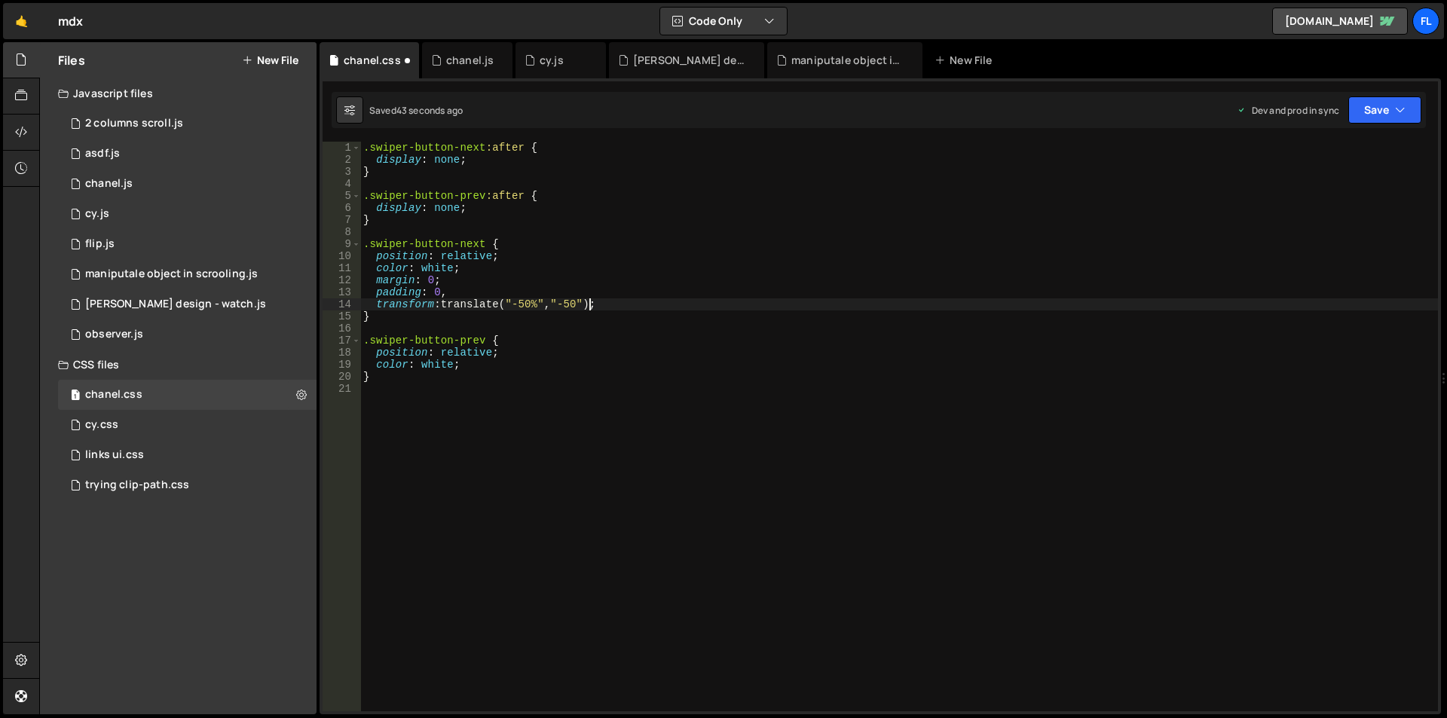
scroll to position [0, 16]
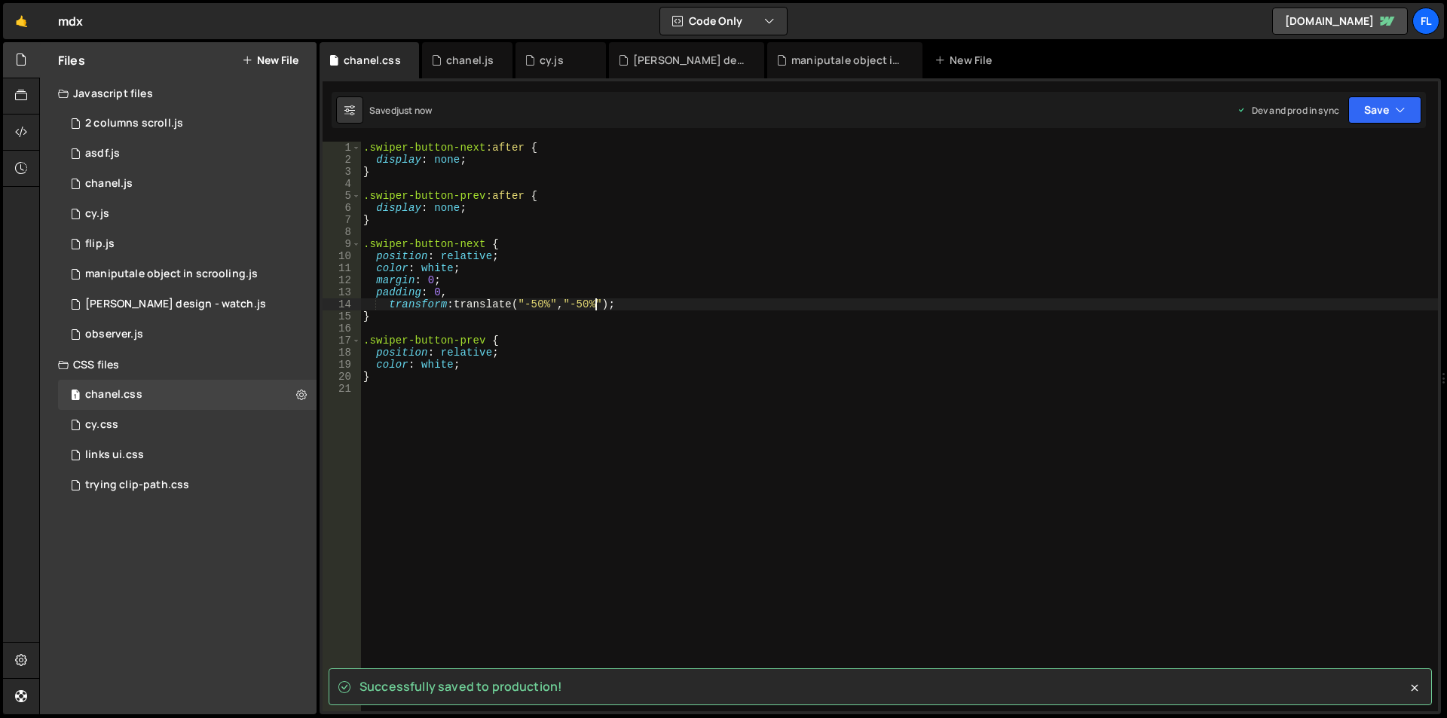
type textarea "transform: translate("-50%", "-50%");"
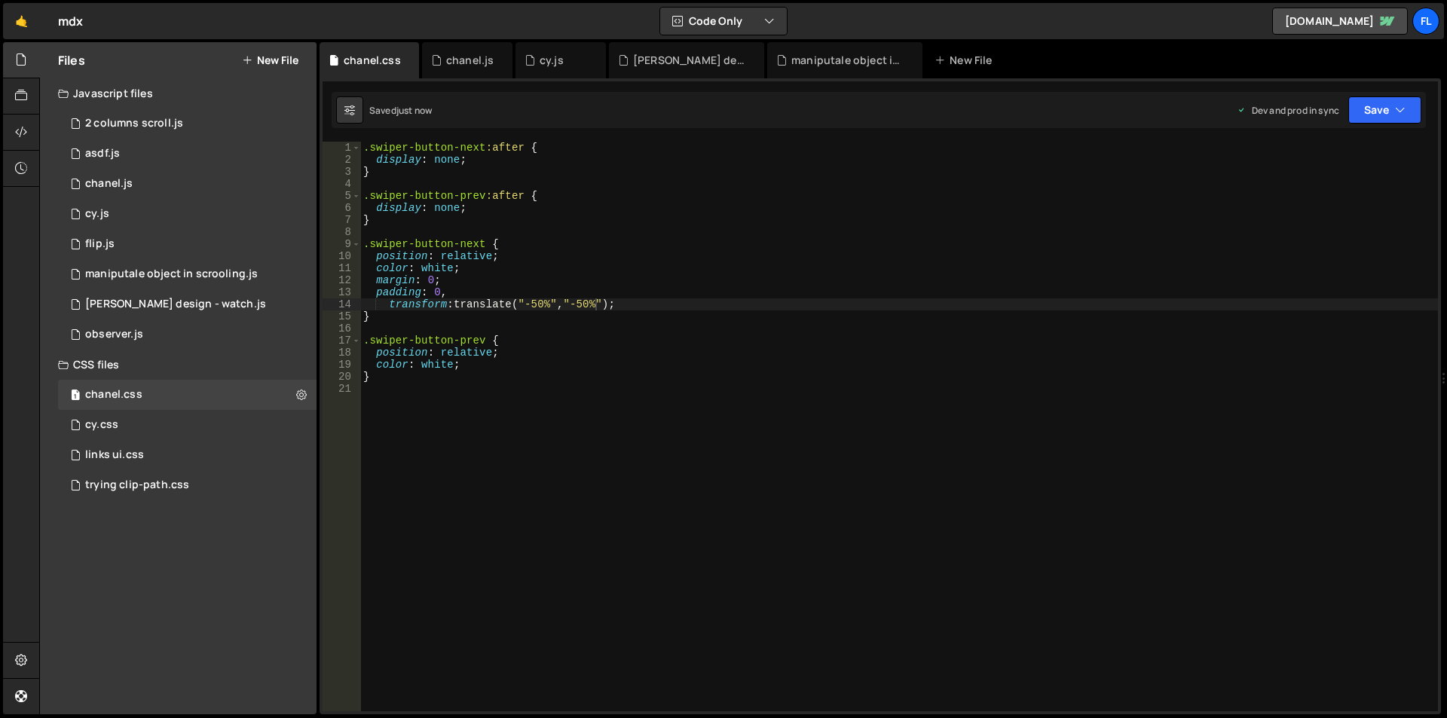
click at [587, 478] on div ".swiper-button-next :after { display : none ; } .swiper-button-prev :after { di…" at bounding box center [899, 439] width 1078 height 594
drag, startPoint x: 564, startPoint y: 304, endPoint x: 552, endPoint y: 304, distance: 12.1
click at [552, 304] on div ".swiper-button-next :after { display : none ; } .swiper-button-prev :after { di…" at bounding box center [899, 439] width 1078 height 594
click at [529, 303] on div ".swiper-button-next :after { display : none ; } .swiper-button-prev :after { di…" at bounding box center [899, 439] width 1078 height 594
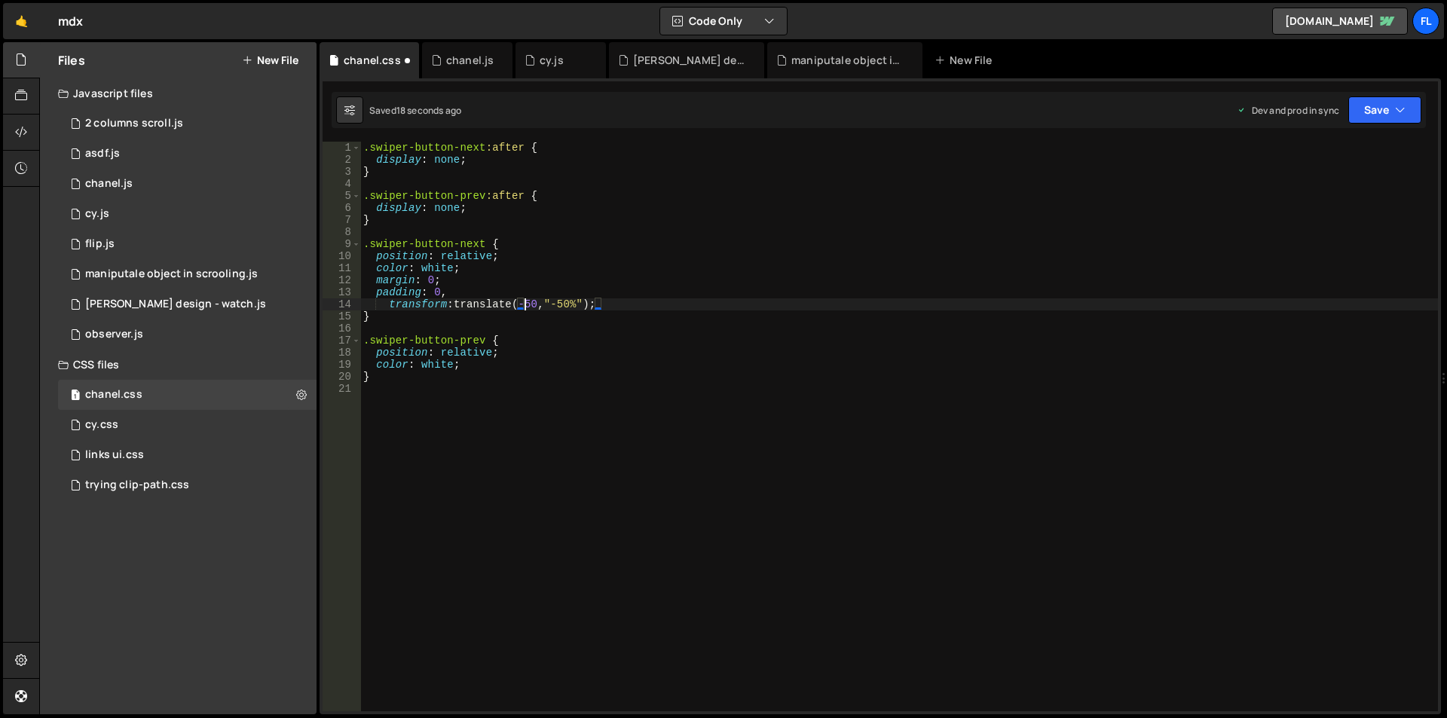
click at [594, 300] on div ".swiper-button-next :after { display : none ; } .swiper-button-prev :after { di…" at bounding box center [899, 439] width 1078 height 594
click at [562, 302] on div ".swiper-button-next :after { display : none ; } .swiper-button-prev :after { di…" at bounding box center [899, 439] width 1078 height 594
drag, startPoint x: 452, startPoint y: 292, endPoint x: 442, endPoint y: 292, distance: 9.8
click at [442, 292] on div ".swiper-button-next :after { display : none ; } .swiper-button-prev :after { di…" at bounding box center [899, 439] width 1078 height 594
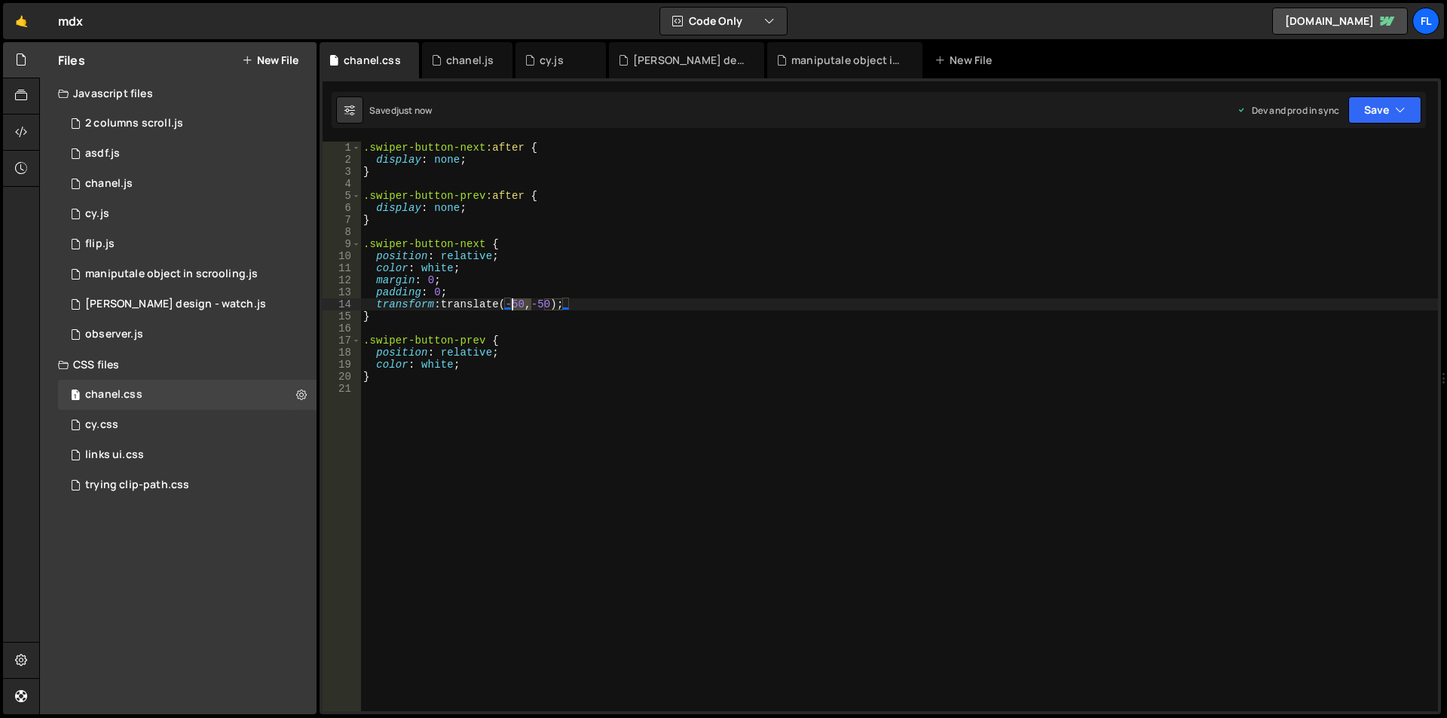
drag, startPoint x: 529, startPoint y: 303, endPoint x: 533, endPoint y: 314, distance: 11.9
click at [514, 303] on div ".swiper-button-next :after { display : none ; } .swiper-button-prev :after { di…" at bounding box center [899, 439] width 1078 height 594
click at [524, 304] on div ".swiper-button-next :after { display : none ; } .swiper-button-prev :after { di…" at bounding box center [899, 439] width 1078 height 594
click at [570, 301] on div ".swiper-button-next :after { display : none ; } .swiper-button-prev :after { di…" at bounding box center [899, 439] width 1078 height 594
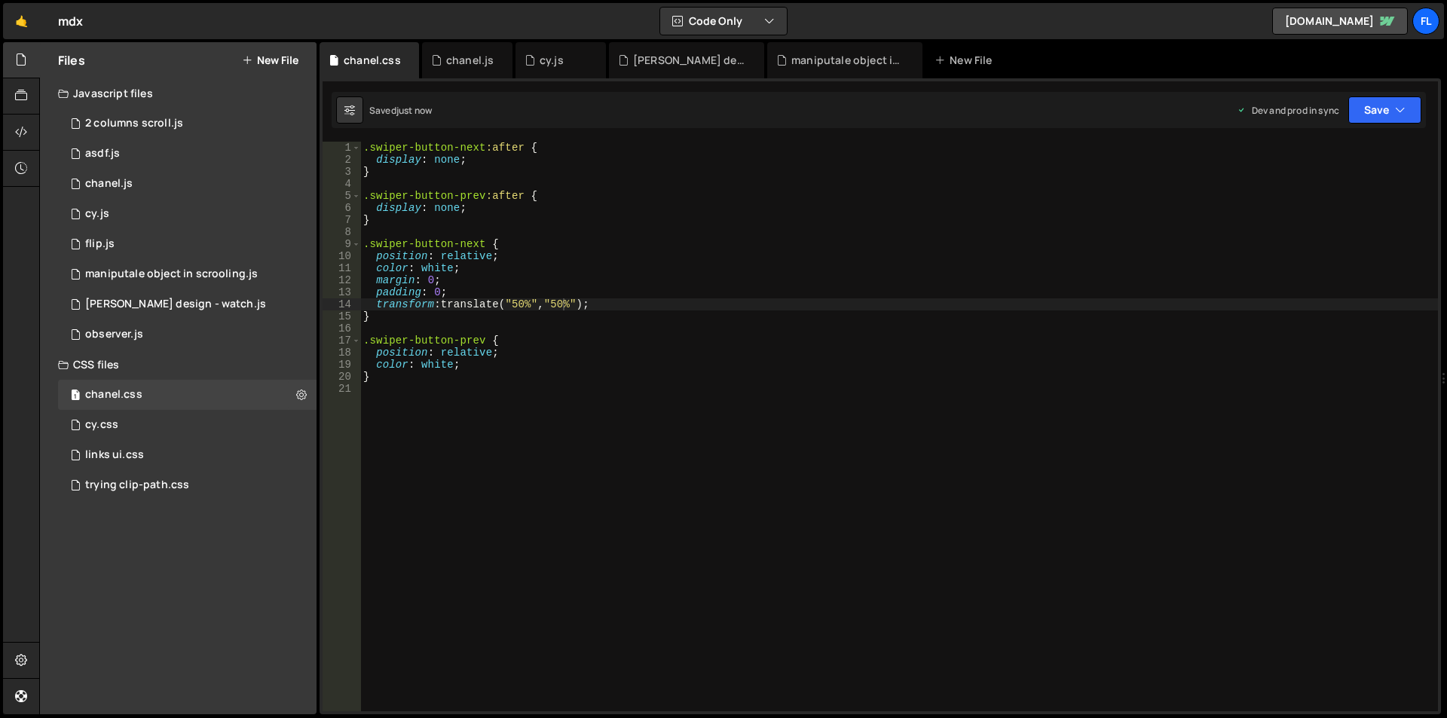
click at [588, 303] on div ".swiper-button-next :after { display : none ; } .swiper-button-prev :after { di…" at bounding box center [899, 439] width 1078 height 594
click at [561, 303] on div ".swiper-button-next :after { display : none ; } .swiper-button-prev :after { di…" at bounding box center [899, 439] width 1078 height 594
click at [545, 301] on div ".swiper-button-next :after { display : none ; } .swiper-button-prev :after { di…" at bounding box center [899, 439] width 1078 height 594
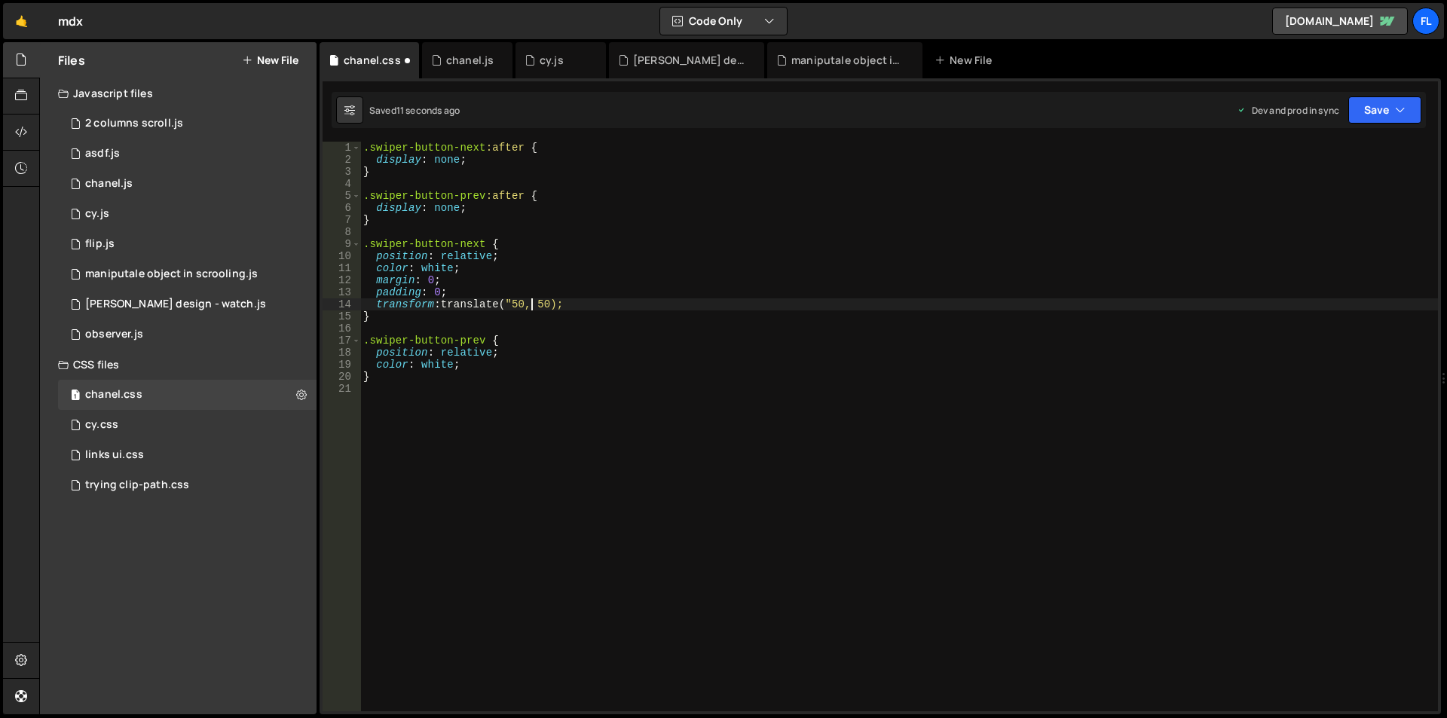
click at [520, 301] on div ".swiper-button-next :after { display : none ; } .swiper-button-prev :after { di…" at bounding box center [899, 439] width 1078 height 594
type textarea "transform: translate(50, 50);"
drag, startPoint x: 607, startPoint y: 305, endPoint x: 304, endPoint y: 301, distance: 302.9
click at [304, 301] on div "Files New File Javascript files 1 2 columns scroll.js 0 1 asdf.js 0 1 chanel.js…" at bounding box center [743, 378] width 1408 height 673
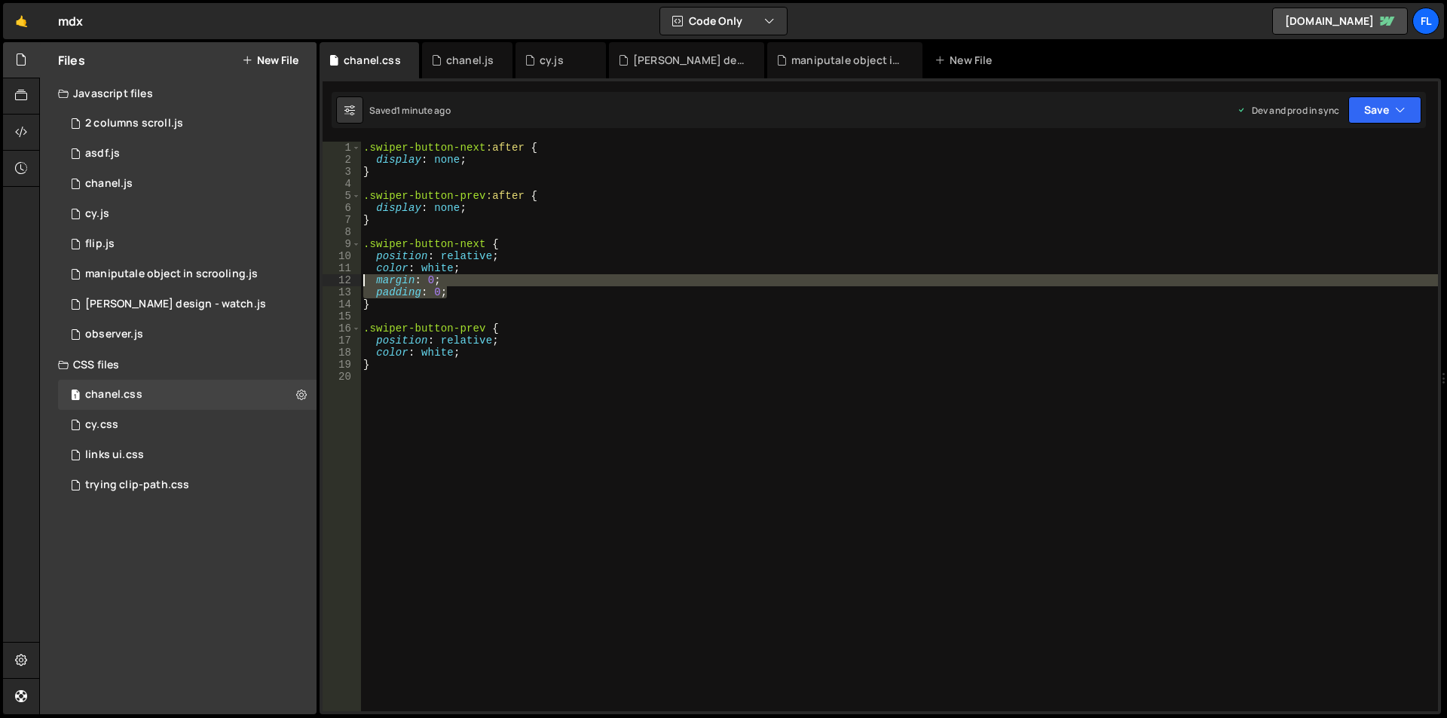
drag, startPoint x: 455, startPoint y: 294, endPoint x: 334, endPoint y: 285, distance: 121.7
click at [334, 285] on div "padding: 0; 1 2 3 4 5 6 7 8 9 10 11 12 13 14 15 16 17 18 19 20 .swiper-button-n…" at bounding box center [880, 427] width 1115 height 570
type textarea "margin: 0; padding: 0;"
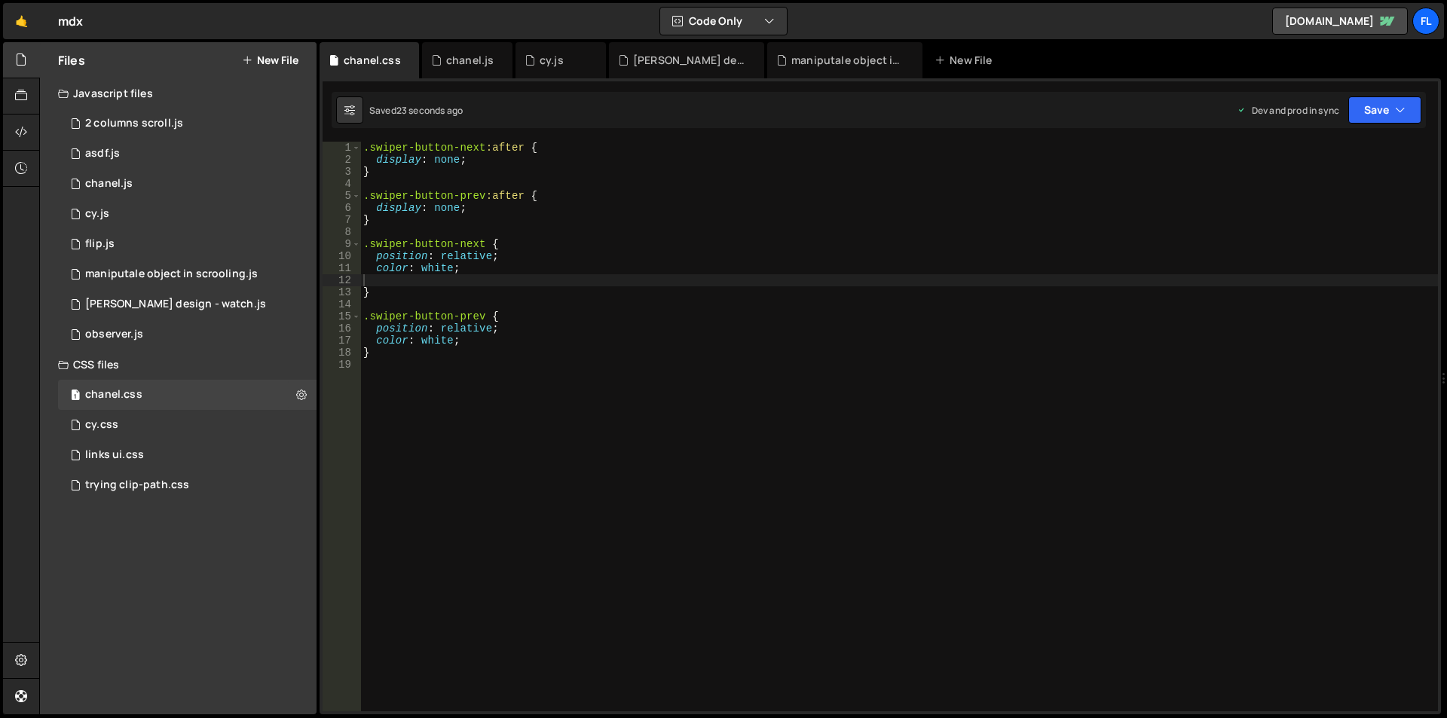
click at [466, 268] on div ".swiper-button-next :after { display : none ; } .swiper-button-prev :after { di…" at bounding box center [899, 439] width 1078 height 594
type textarea "color: white;"
type textarea "width: "5rem";"
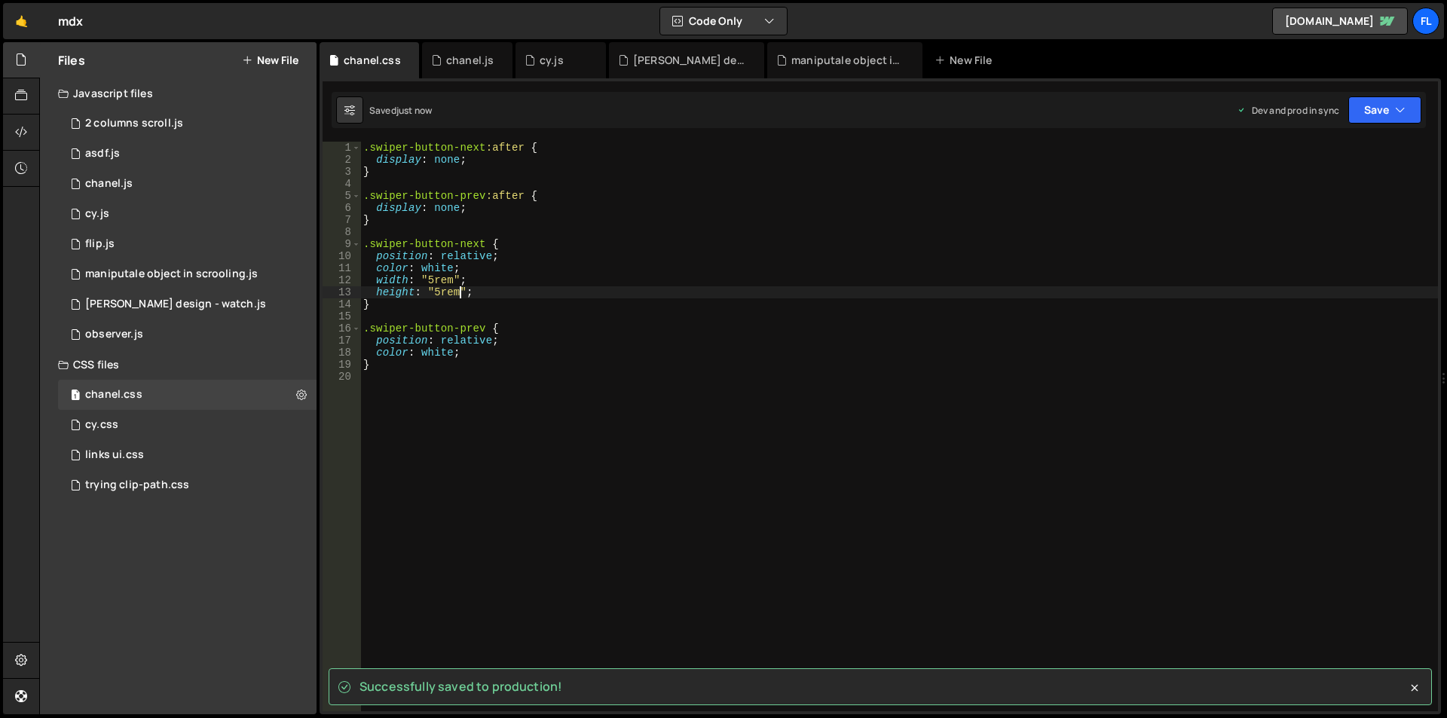
type textarea "height: "5rem";"
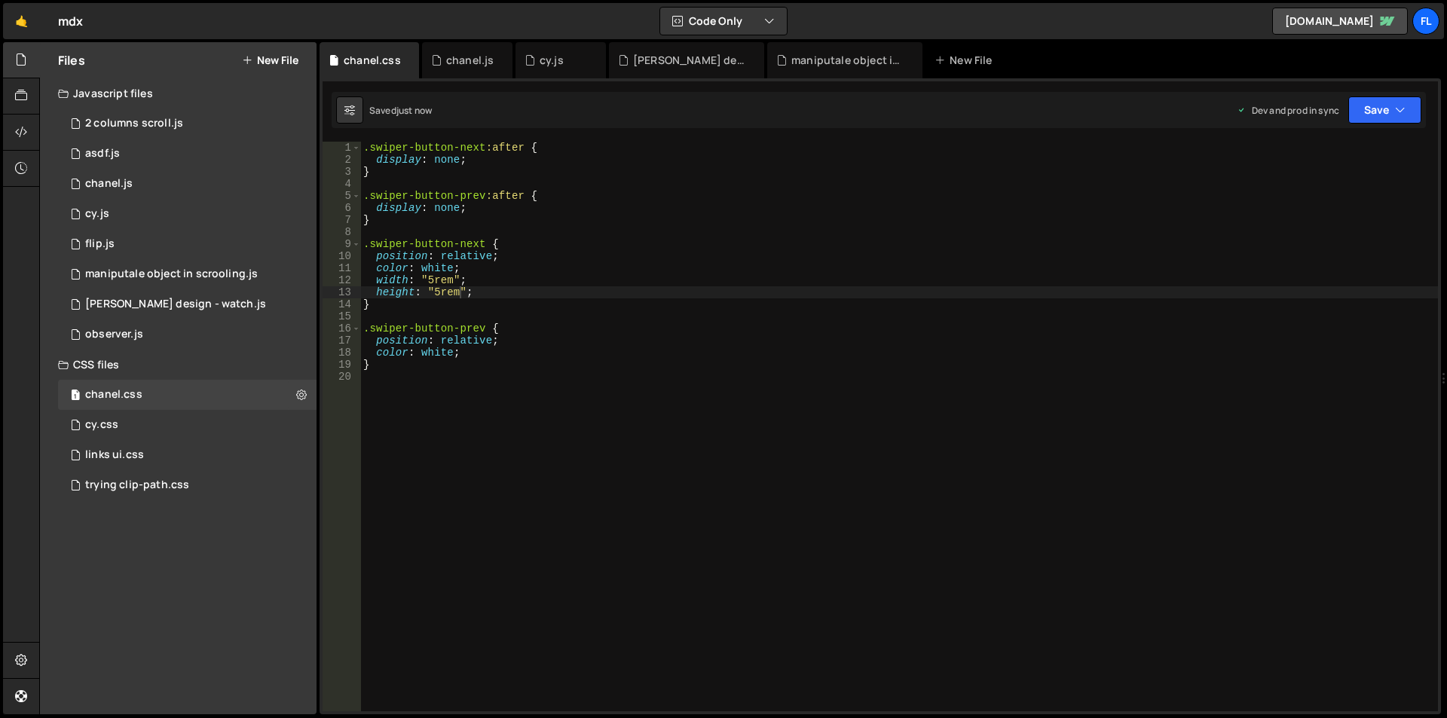
click at [674, 430] on div ".swiper-button-next :after { display : none ; } .swiper-button-prev :after { di…" at bounding box center [899, 439] width 1078 height 594
drag, startPoint x: 454, startPoint y: 280, endPoint x: 433, endPoint y: 282, distance: 21.2
click at [433, 282] on div ".swiper-button-next :after { display : none ; } .swiper-button-prev :after { di…" at bounding box center [899, 439] width 1078 height 594
click at [461, 276] on div ".swiper-button-next :after { display : none ; } .swiper-button-prev :after { di…" at bounding box center [899, 439] width 1078 height 594
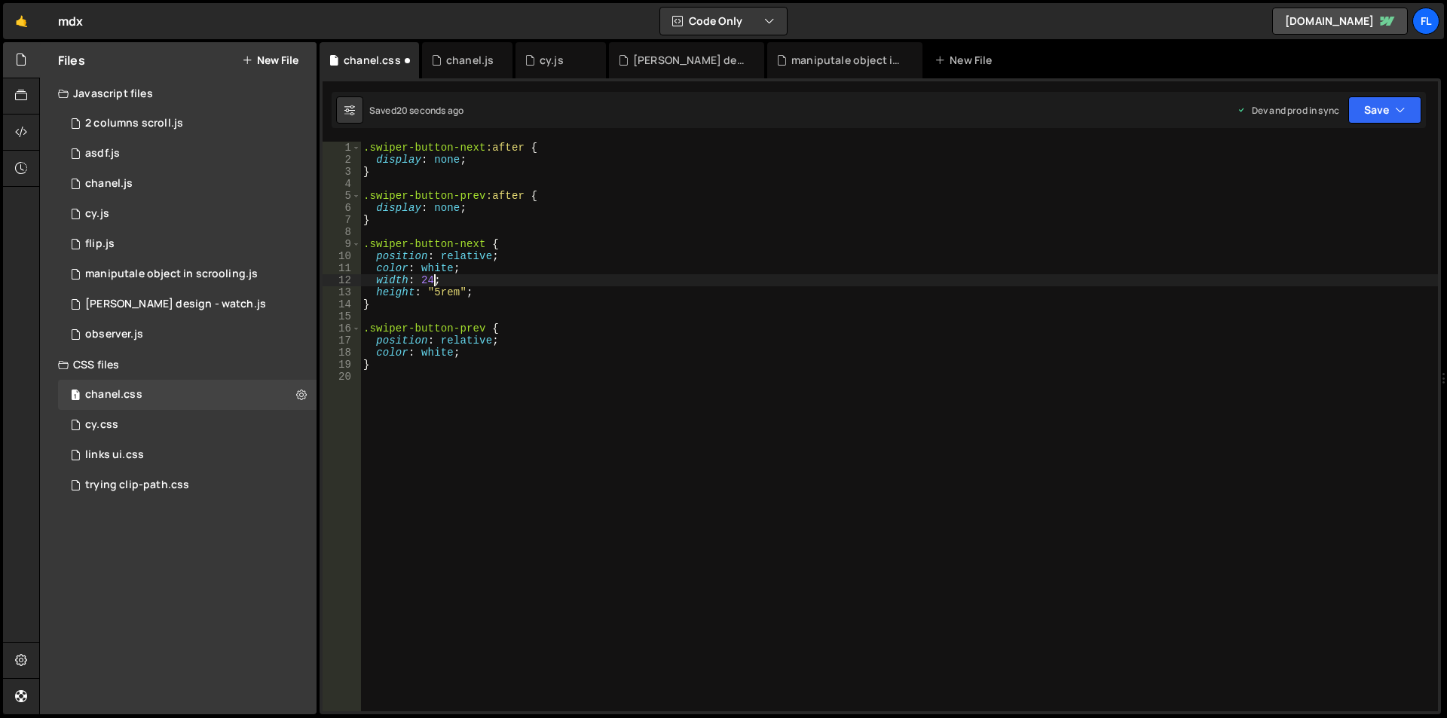
scroll to position [0, 5]
drag, startPoint x: 465, startPoint y: 289, endPoint x: 430, endPoint y: 291, distance: 35.5
click at [430, 291] on div ".swiper-button-next :after { display : none ; } .swiper-button-prev :after { di…" at bounding box center [899, 439] width 1078 height 594
type textarea "height: 24;"
click at [426, 401] on div ".swiper-button-next :after { display : none ; } .swiper-button-prev :after { di…" at bounding box center [899, 439] width 1078 height 594
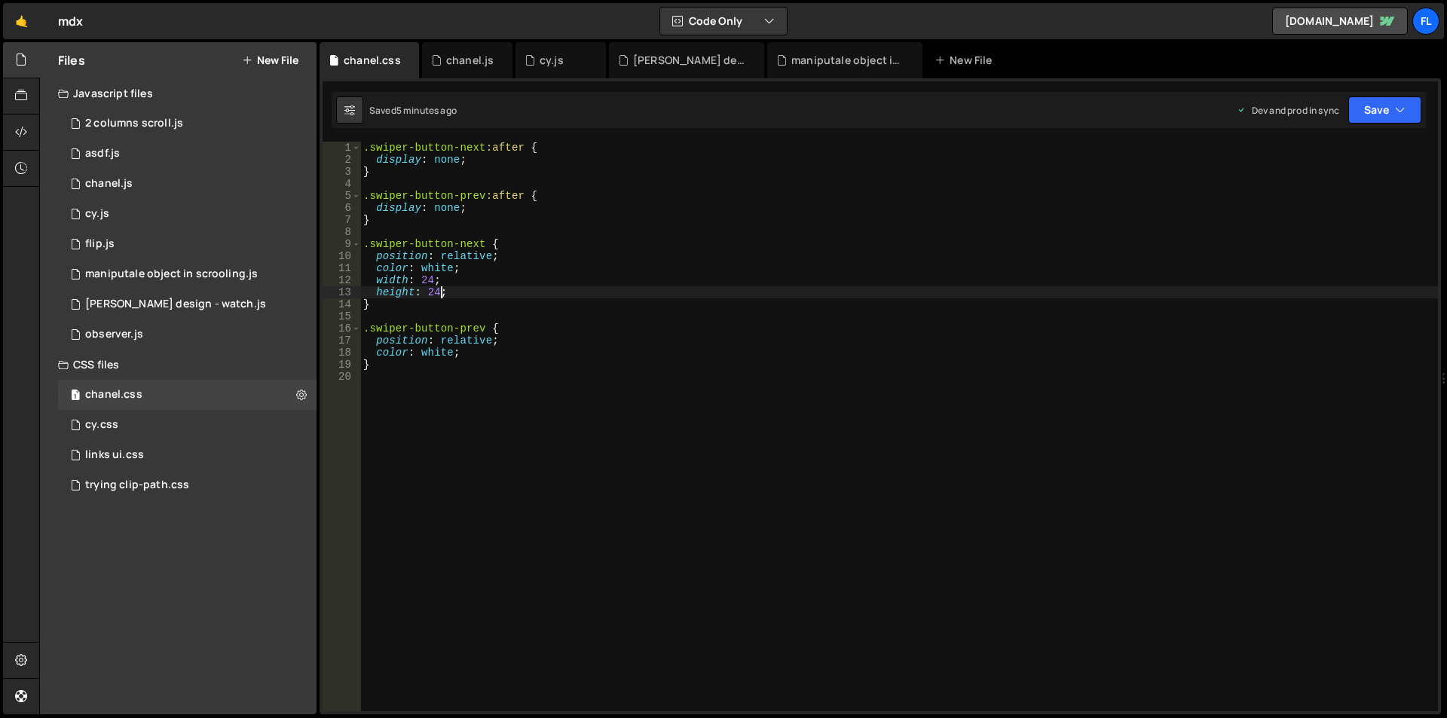
scroll to position [0, 0]
paste textarea "chanel-elegnace-button-box"
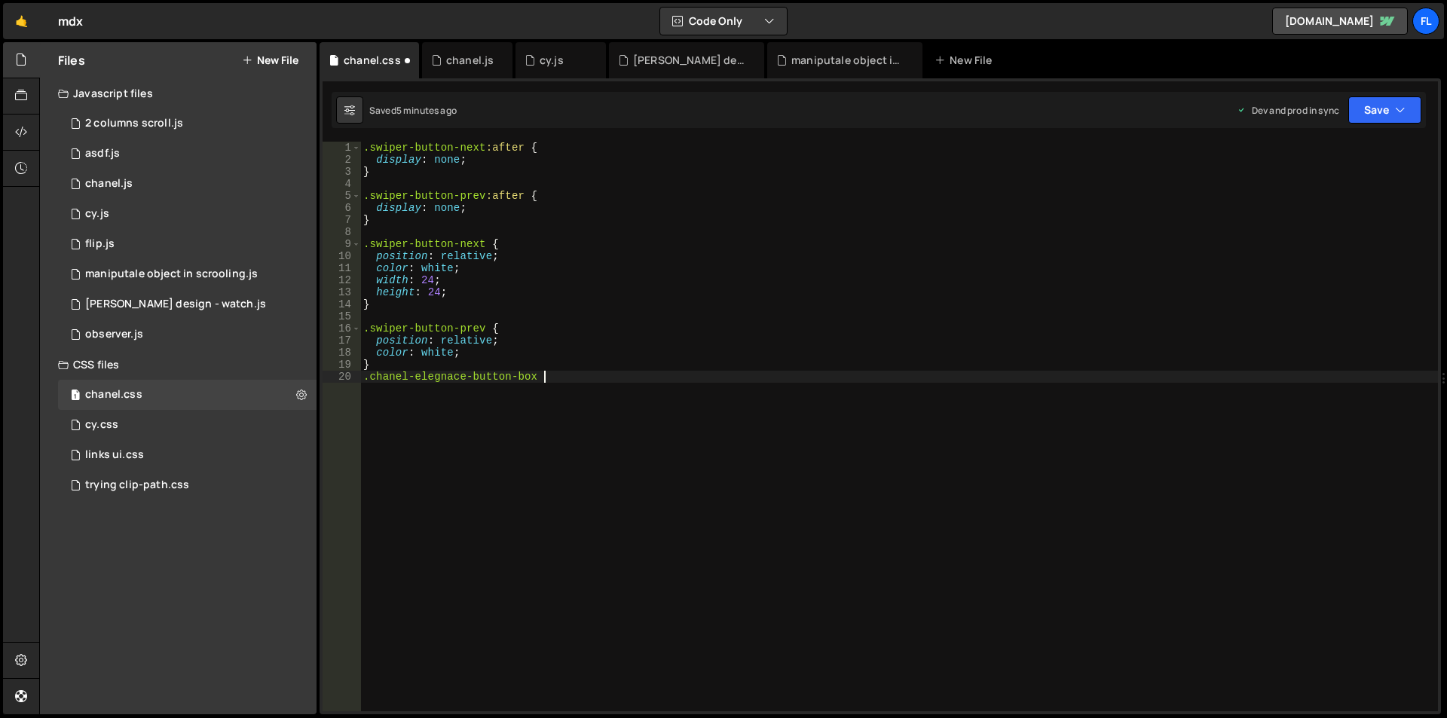
type textarea ".chanel-elegnace-button-box {"
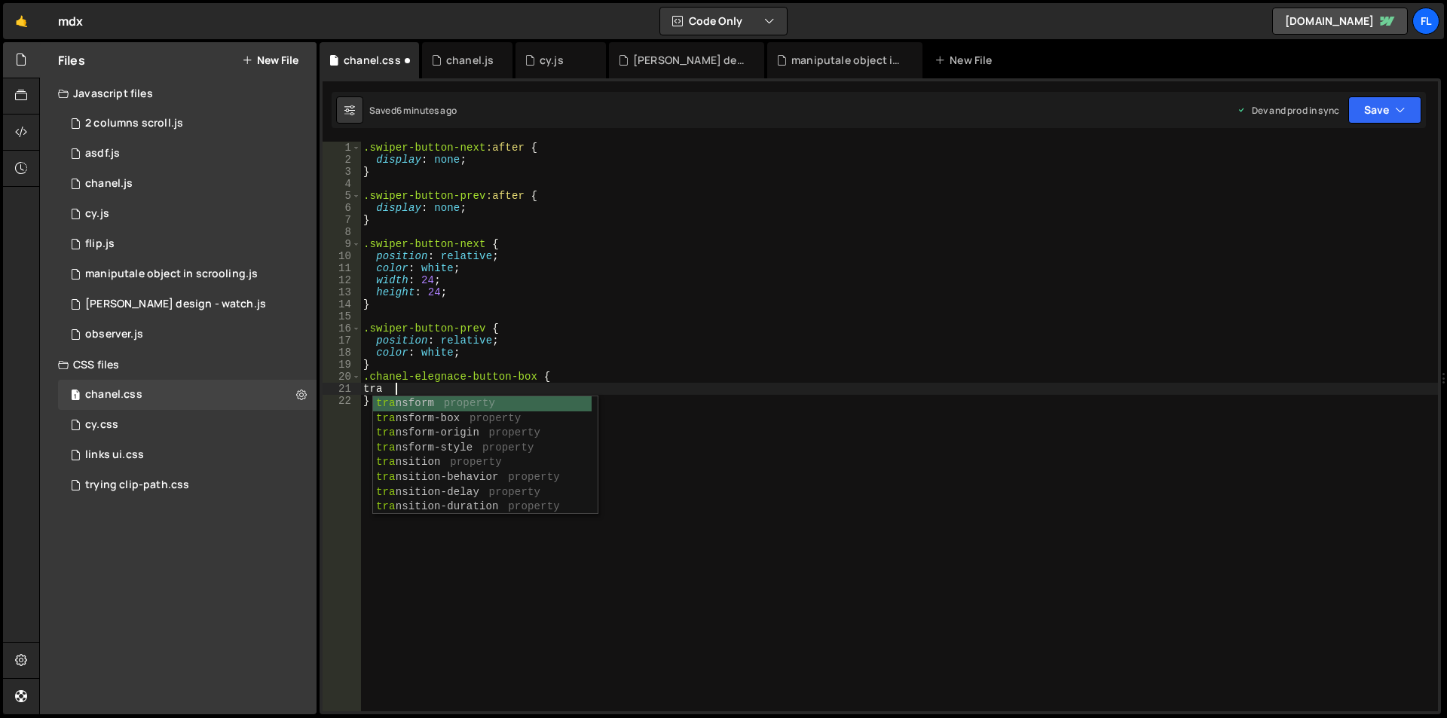
scroll to position [0, 1]
type textarea "t"
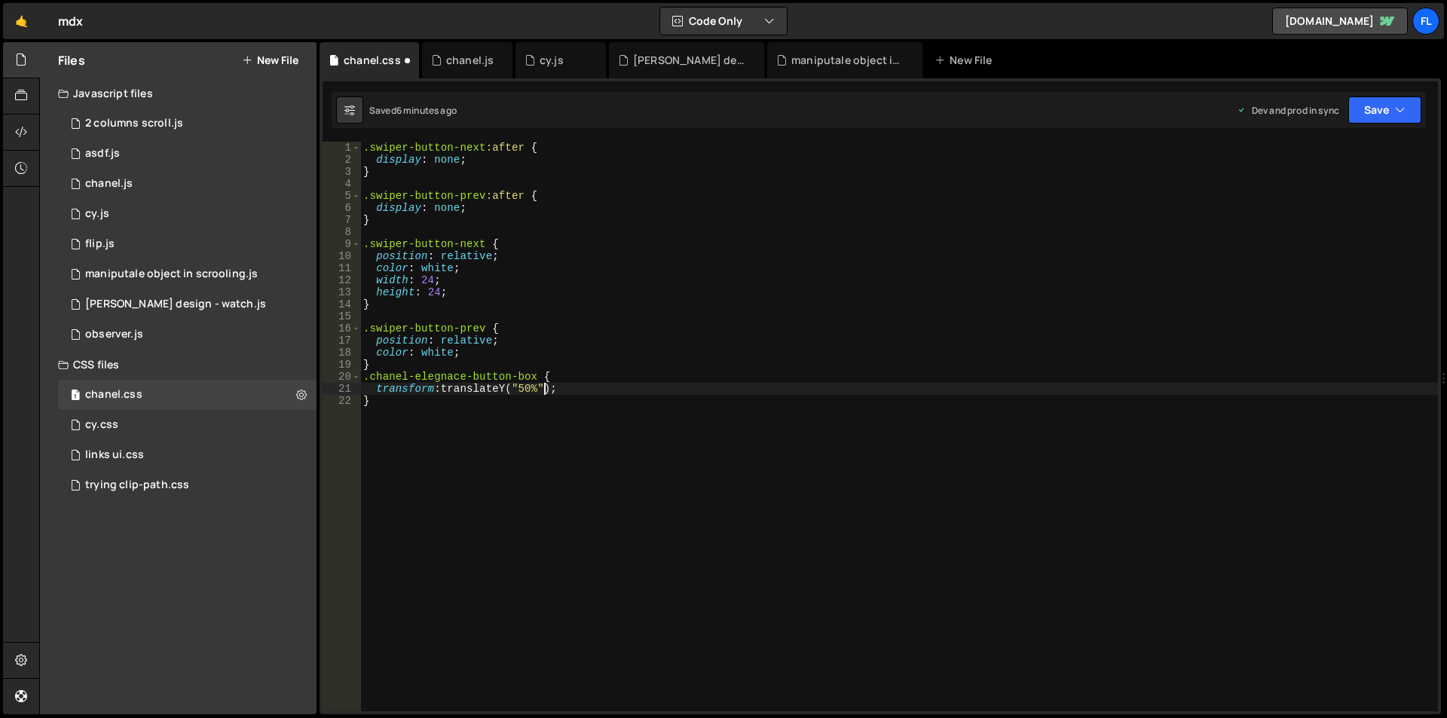
scroll to position [0, 12]
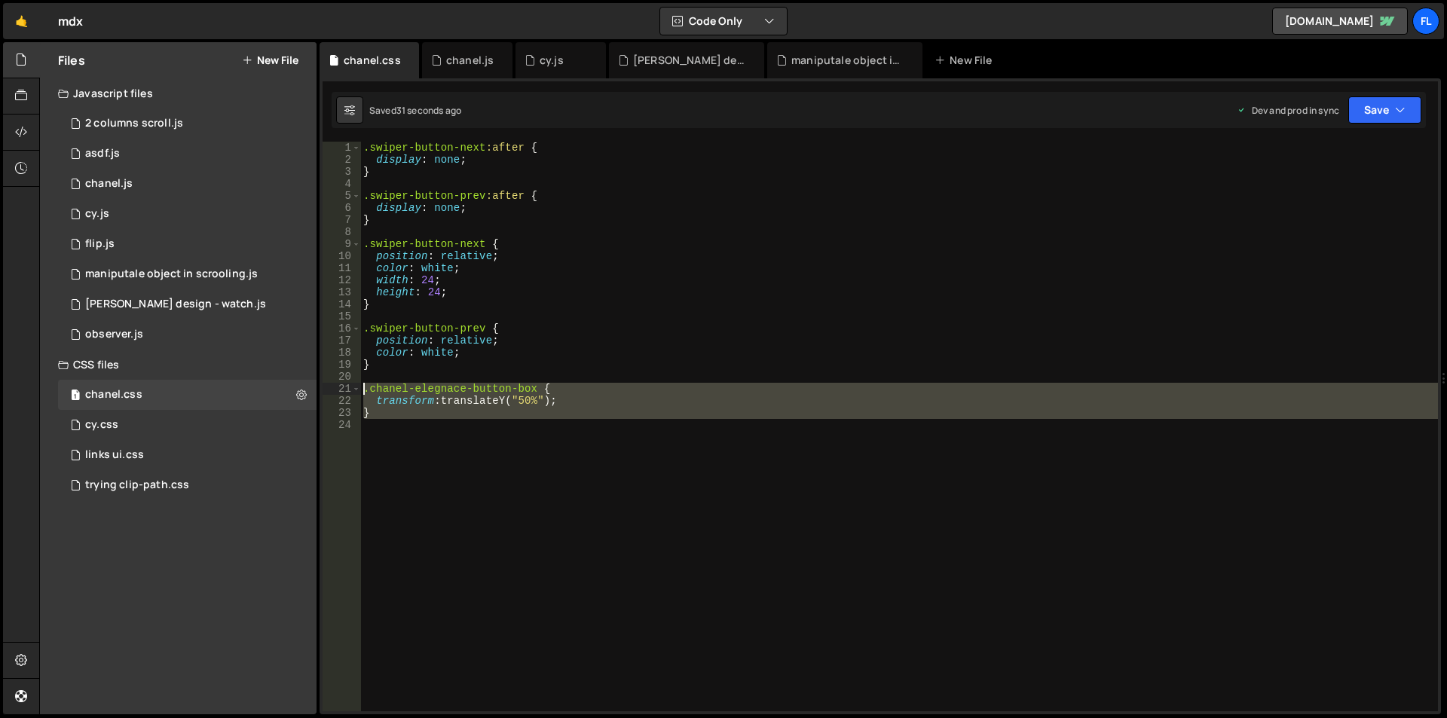
drag, startPoint x: 398, startPoint y: 420, endPoint x: 362, endPoint y: 393, distance: 45.2
click at [362, 393] on div ".swiper-button-next :after { display : none ; } .swiper-button-prev :after { di…" at bounding box center [899, 439] width 1078 height 594
type textarea ".chanel-elegnace-button-box { transform: translateY("50%");"
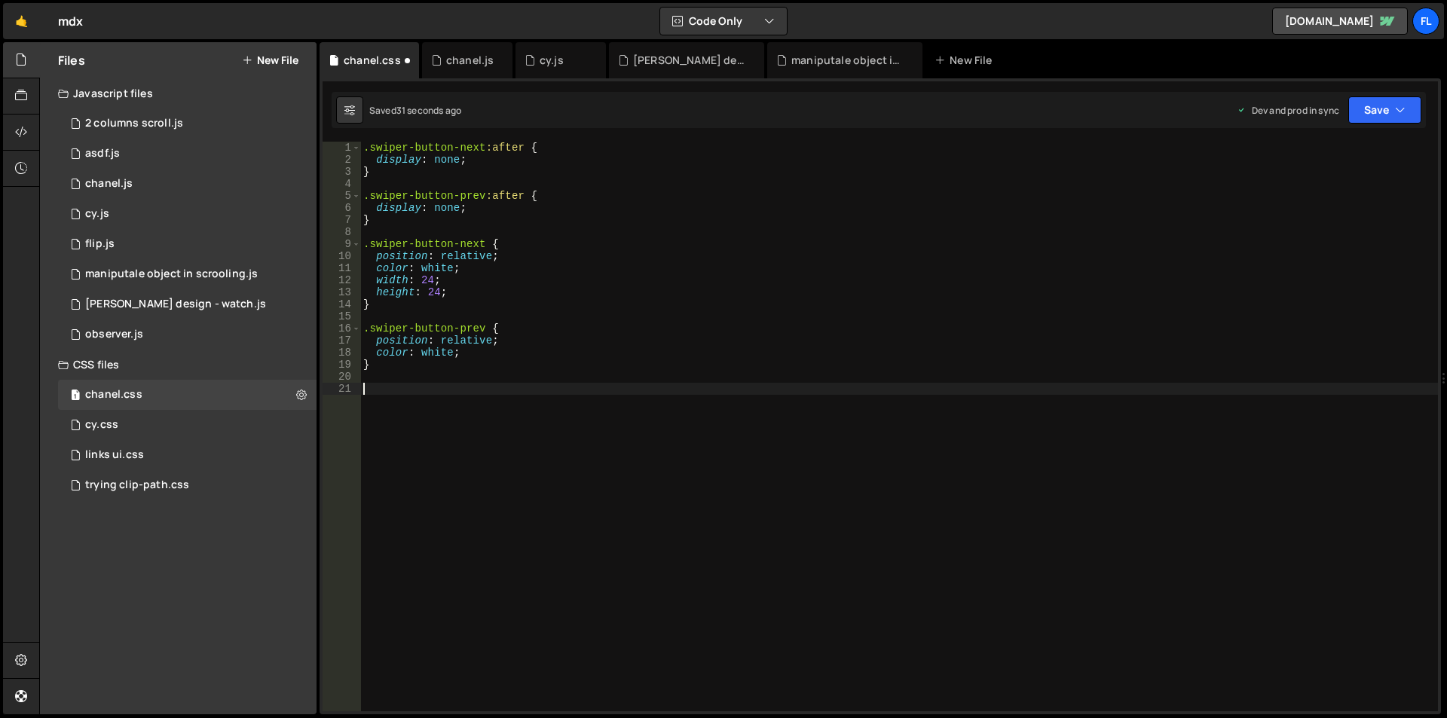
scroll to position [0, 0]
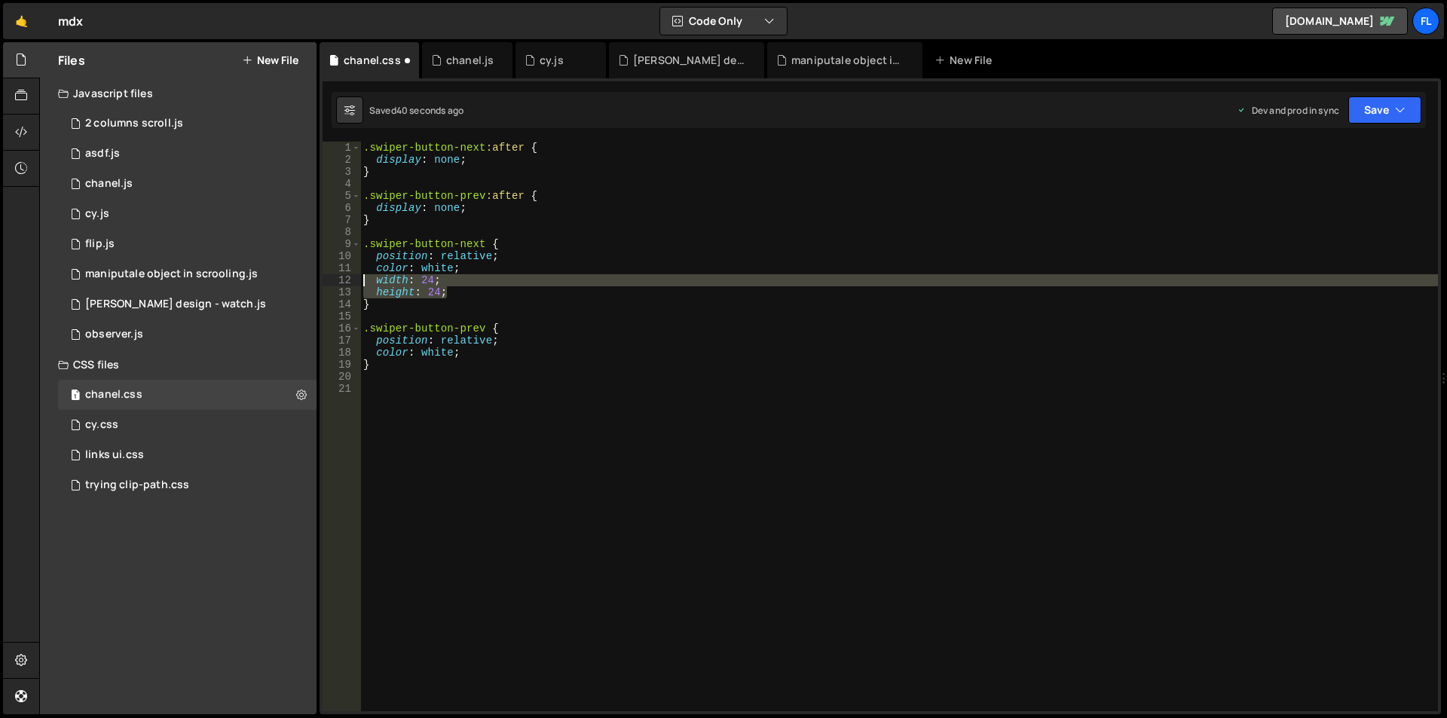
drag, startPoint x: 448, startPoint y: 291, endPoint x: 319, endPoint y: 274, distance: 129.9
click at [319, 274] on div "XXXXXXXXXXXXXXXXXXXXXXXXXXXXXXXXXXXXXXXXXXXXXXXXXXXXXXXXXXXXXXXXXXXXXXXXXXXXXXX…" at bounding box center [879, 396] width 1121 height 636
type textarea "width: 24; height: 24;"
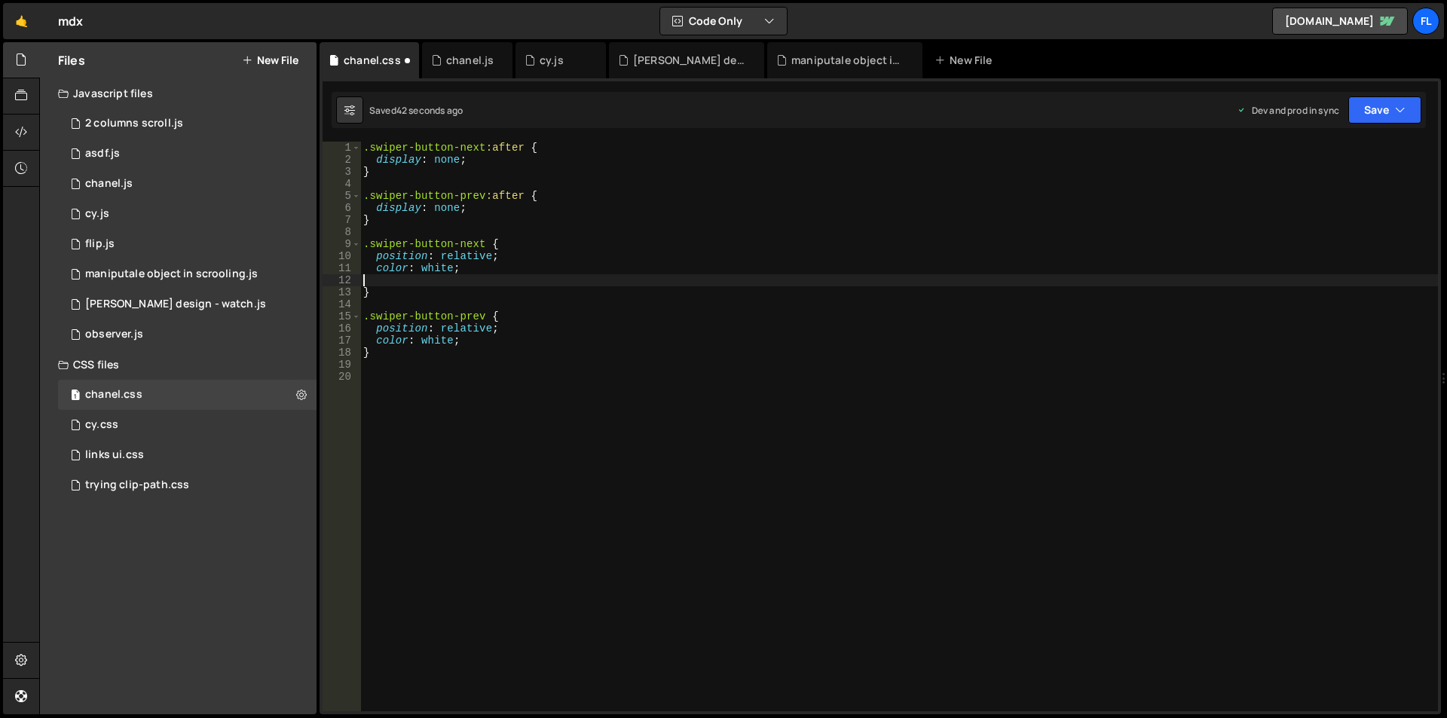
type textarea "color: white;"
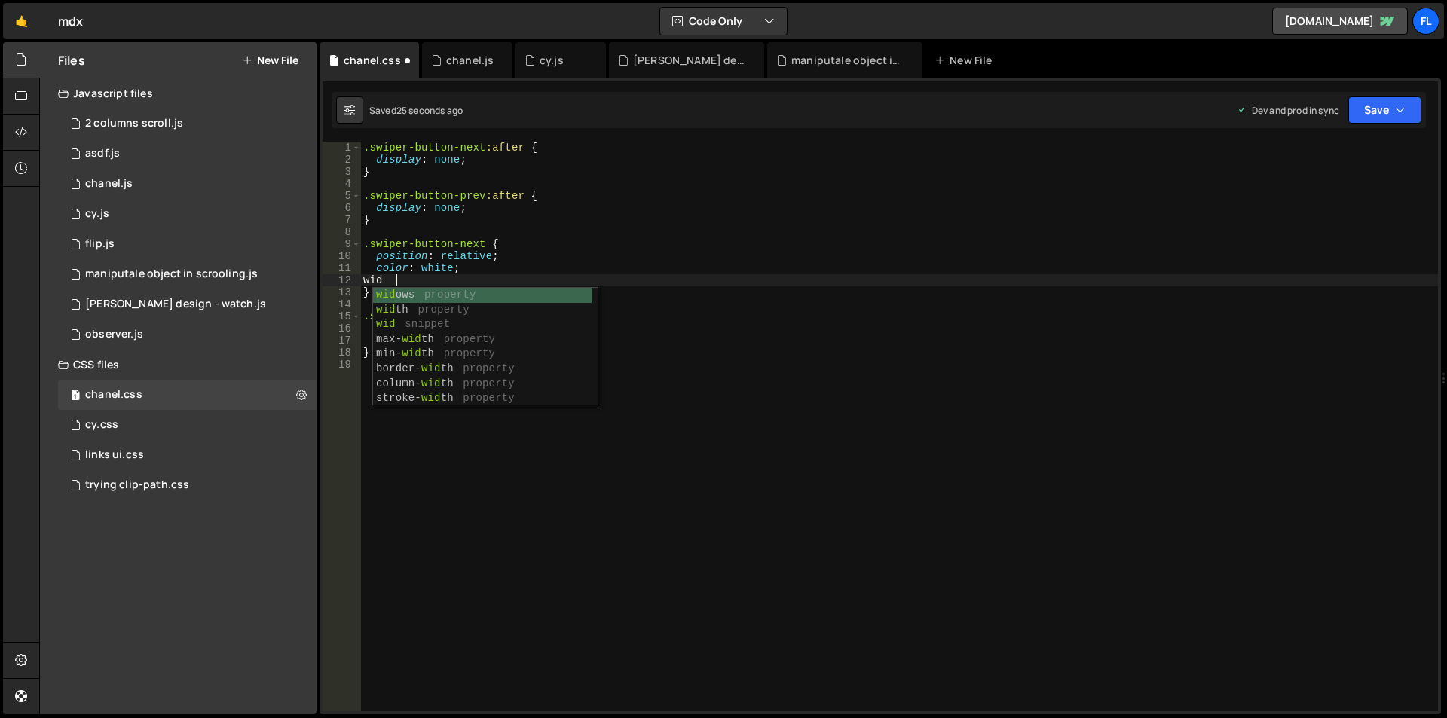
scroll to position [0, 1]
type textarea "w"
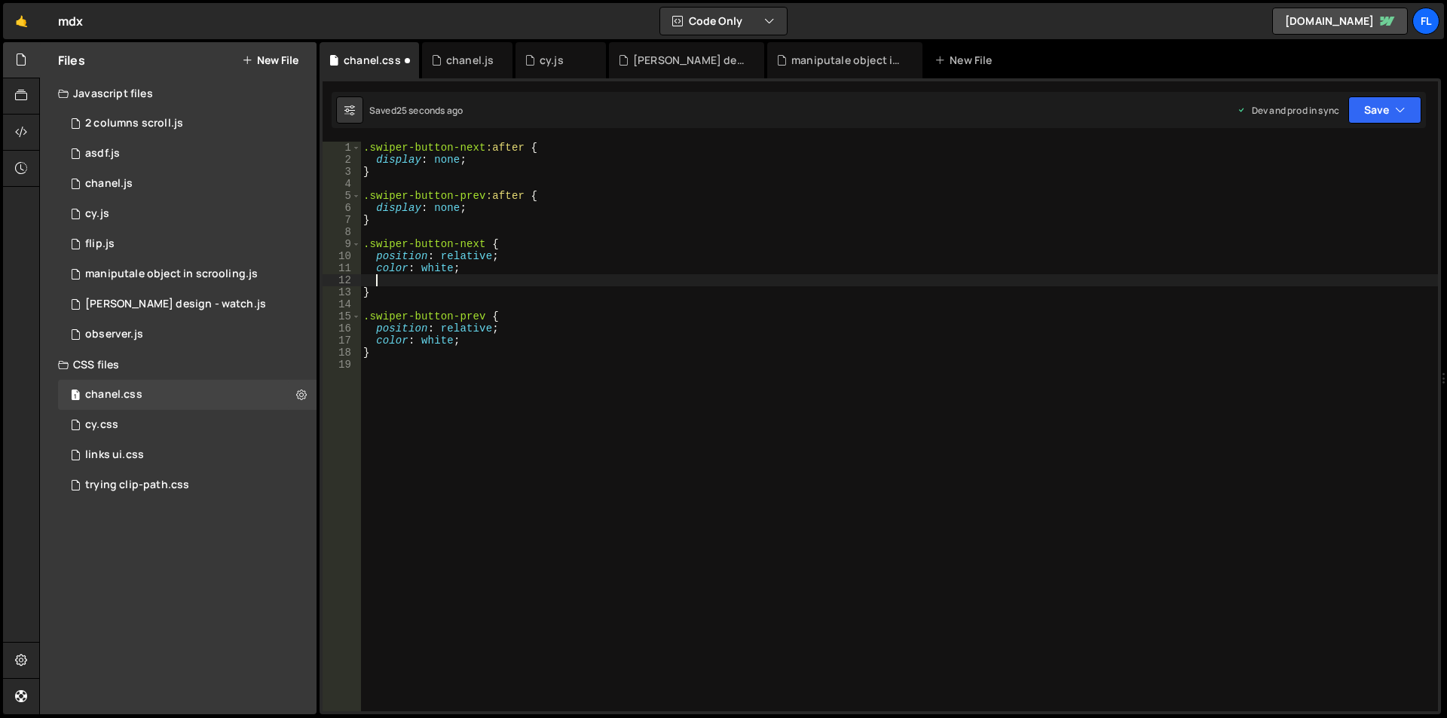
scroll to position [0, 0]
click at [430, 403] on div ".swiper-button-next :after { display : none ; } .swiper-button-prev :after { di…" at bounding box center [899, 439] width 1078 height 594
type textarea ".swiper-button-arrow {"
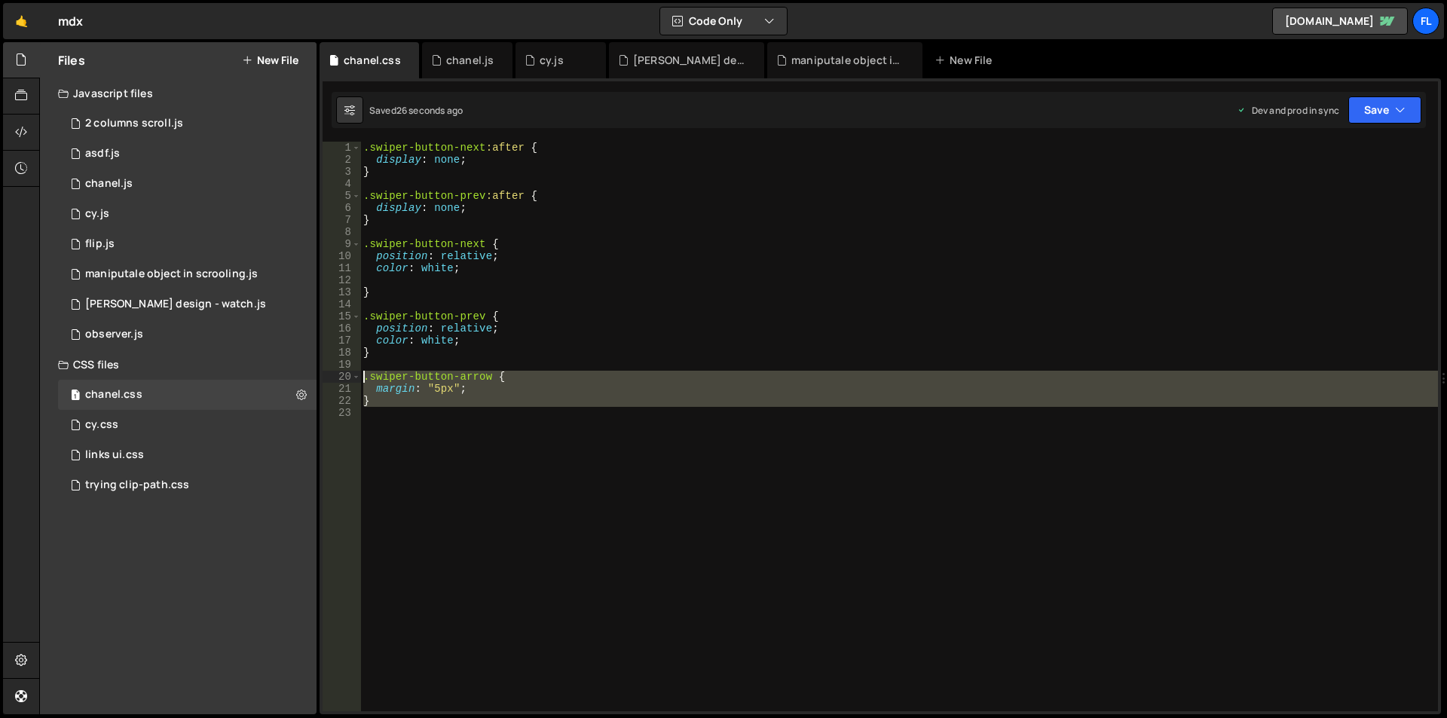
drag, startPoint x: 410, startPoint y: 411, endPoint x: 361, endPoint y: 379, distance: 58.3
click at [361, 379] on div ".swiper-button-next :after { display : none ; } .swiper-button-prev :after { di…" at bounding box center [899, 439] width 1078 height 594
type textarea ".swiper-button-arrow { margin: "5px";"
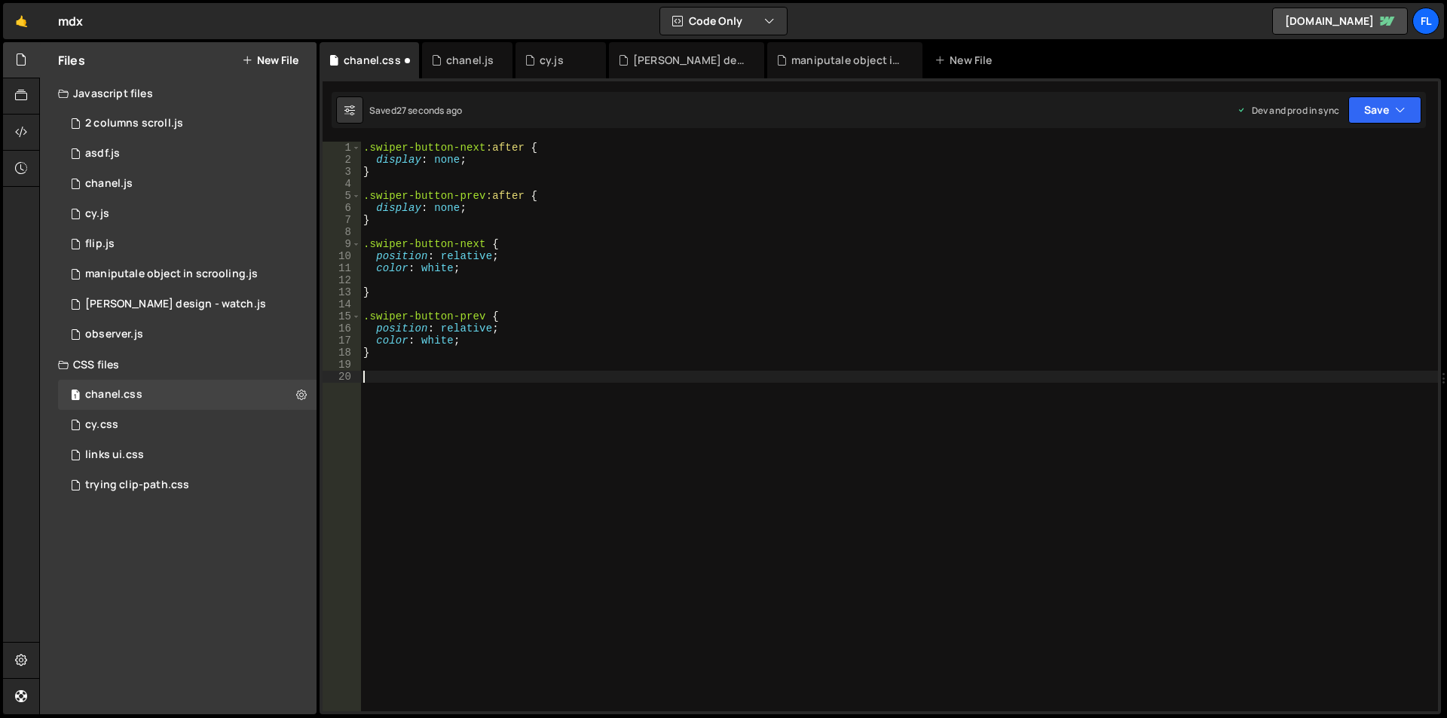
scroll to position [0, 0]
click at [454, 50] on div "chanel.js" at bounding box center [467, 60] width 90 height 36
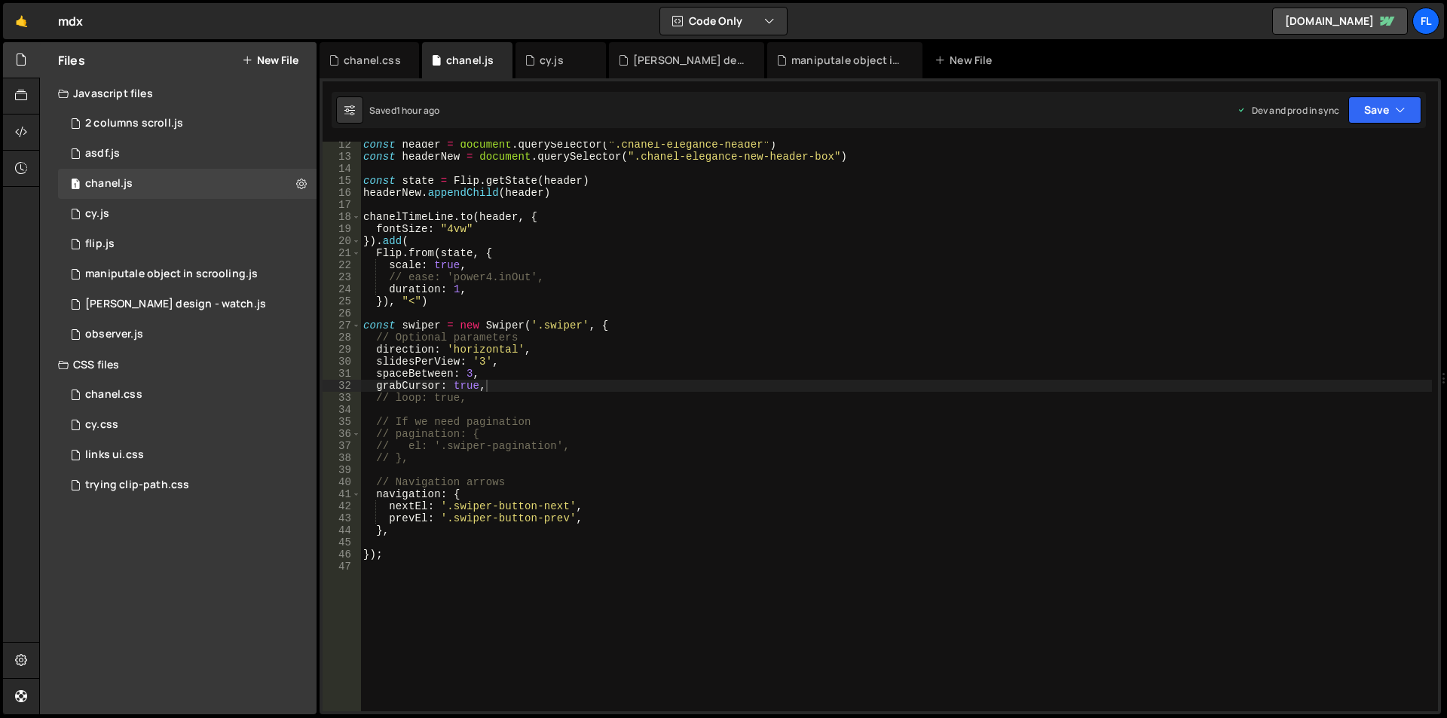
type textarea "// el: '.swiper-pagination',"
drag, startPoint x: 448, startPoint y: 447, endPoint x: 558, endPoint y: 446, distance: 110.0
click at [558, 446] on div "const header = document . querySelector ( ".chanel-elegance-header" ) const hea…" at bounding box center [895, 436] width 1071 height 594
click at [781, 475] on div "const header = document . querySelector ( ".chanel-elegance-header" ) const hea…" at bounding box center [895, 436] width 1071 height 594
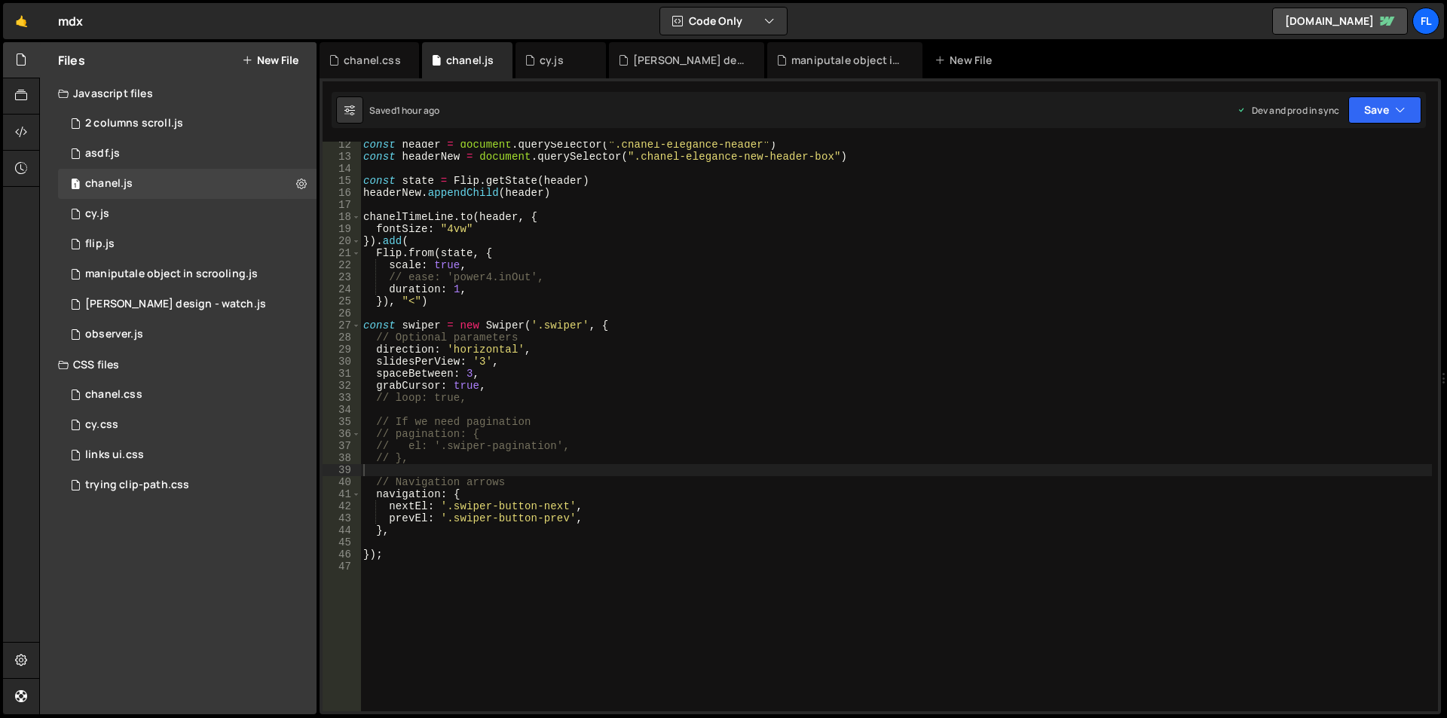
click at [1109, 247] on div "const header = document . querySelector ( ".chanel-elegance-header" ) const hea…" at bounding box center [895, 436] width 1071 height 594
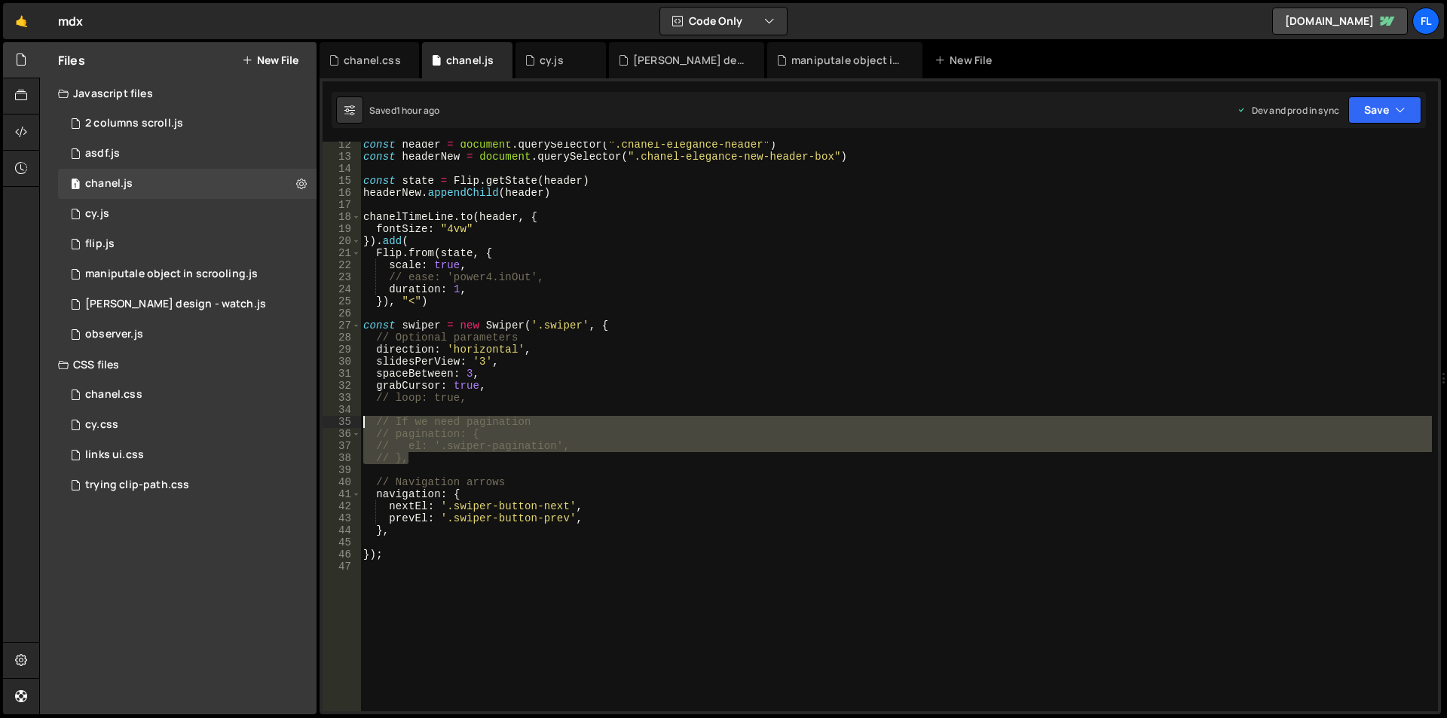
drag, startPoint x: 411, startPoint y: 457, endPoint x: 338, endPoint y: 423, distance: 81.3
click at [338, 423] on div "Flip.from(state, { 12 13 14 15 16 17 18 19 20 21 22 23 24 25 26 27 28 29 30 31 …" at bounding box center [880, 427] width 1115 height 570
type textarea "// If we need pagination // pagination: {"
click at [417, 466] on div "const header = document . querySelector ( ".chanel-elegance-header" ) const hea…" at bounding box center [895, 436] width 1071 height 594
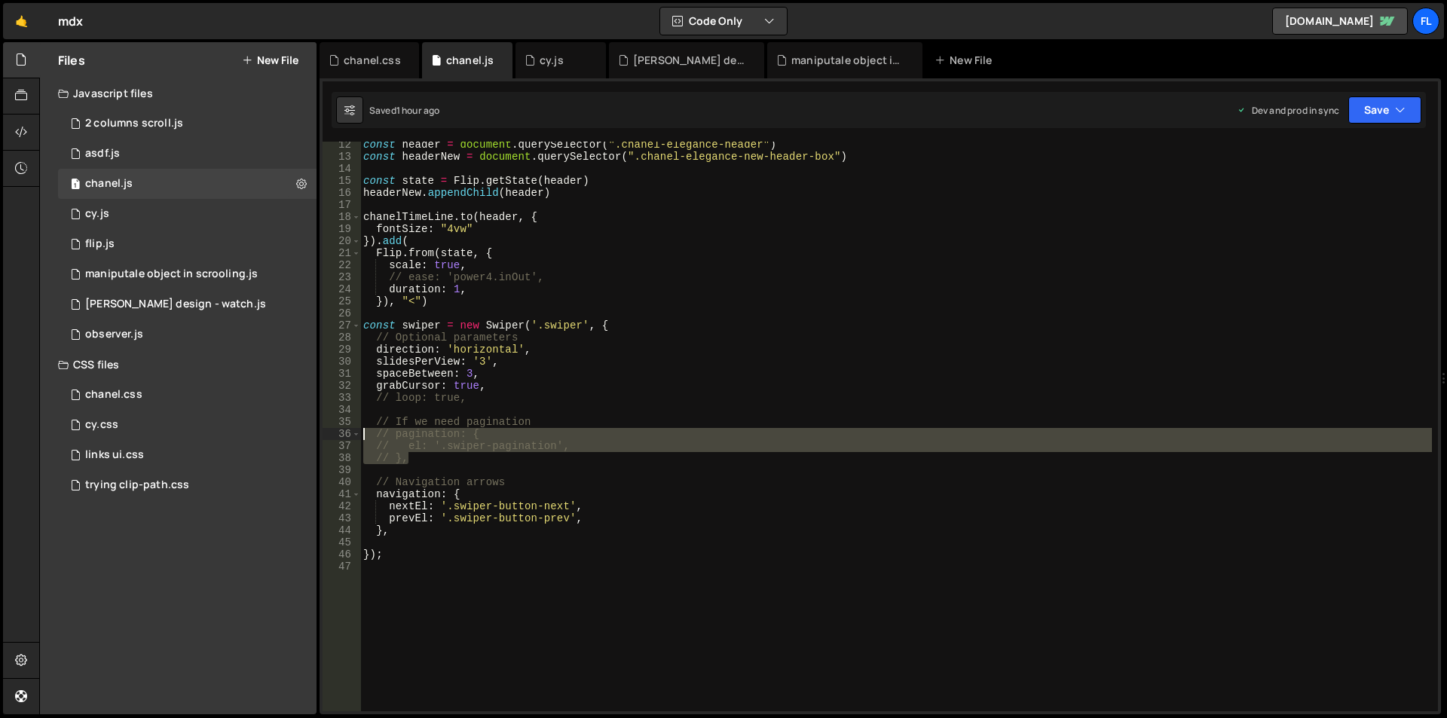
drag, startPoint x: 419, startPoint y: 461, endPoint x: 322, endPoint y: 439, distance: 99.6
click at [322, 439] on div "XXXXXXXXXXXXXXXXXXXXXXXXXXXXXXXXXXXXXXXXXXXXXXXXXXXXXXXXXXXXXXXXXXXXXXXXXXXXXXX…" at bounding box center [879, 396] width 1121 height 636
type textarea "pagination: {"
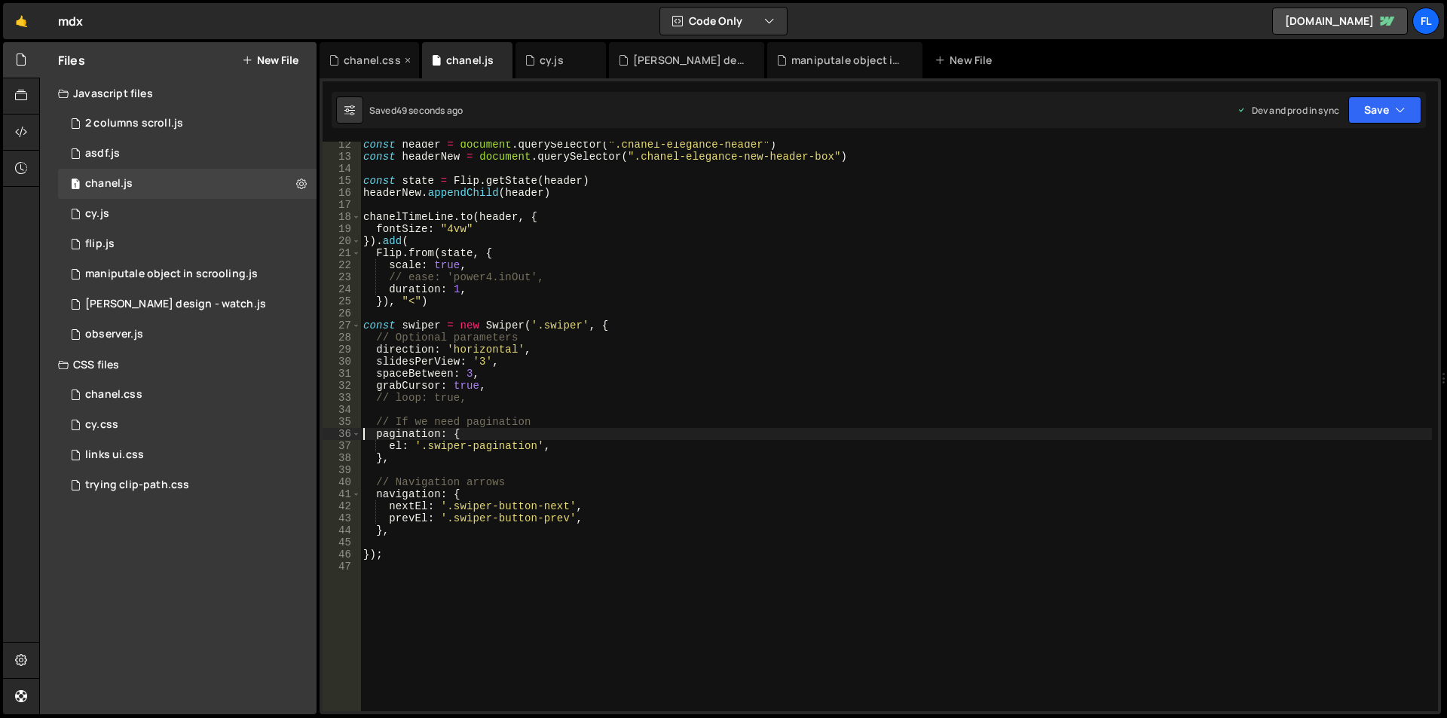
click at [372, 57] on div "chanel.css" at bounding box center [372, 60] width 57 height 15
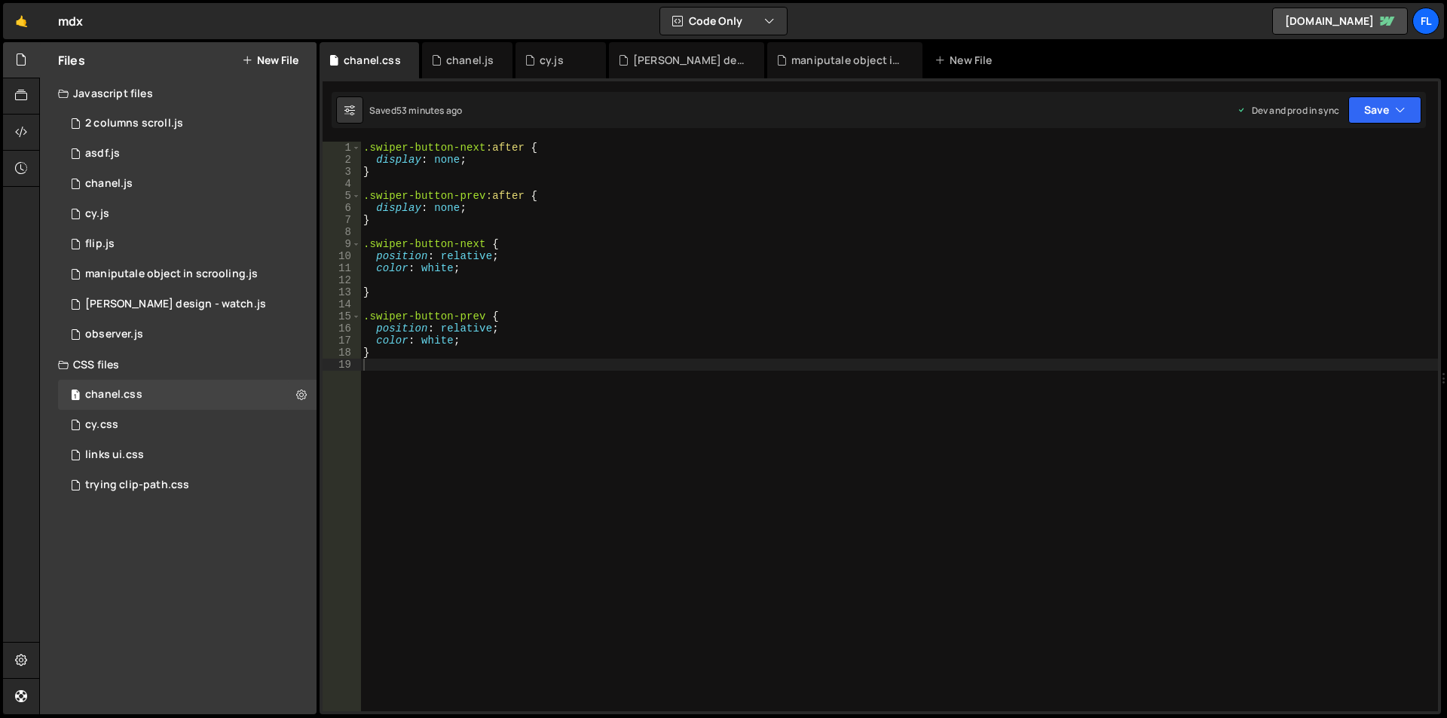
click at [504, 434] on div ".swiper-button-next :after { display : none ; } .swiper-button-prev :after { di…" at bounding box center [899, 439] width 1078 height 594
type textarea ".swiper-pagination-bullet {"
click at [507, 391] on div ".swiper-button-next :after { display : none ; } .swiper-button-prev :after { di…" at bounding box center [899, 439] width 1078 height 594
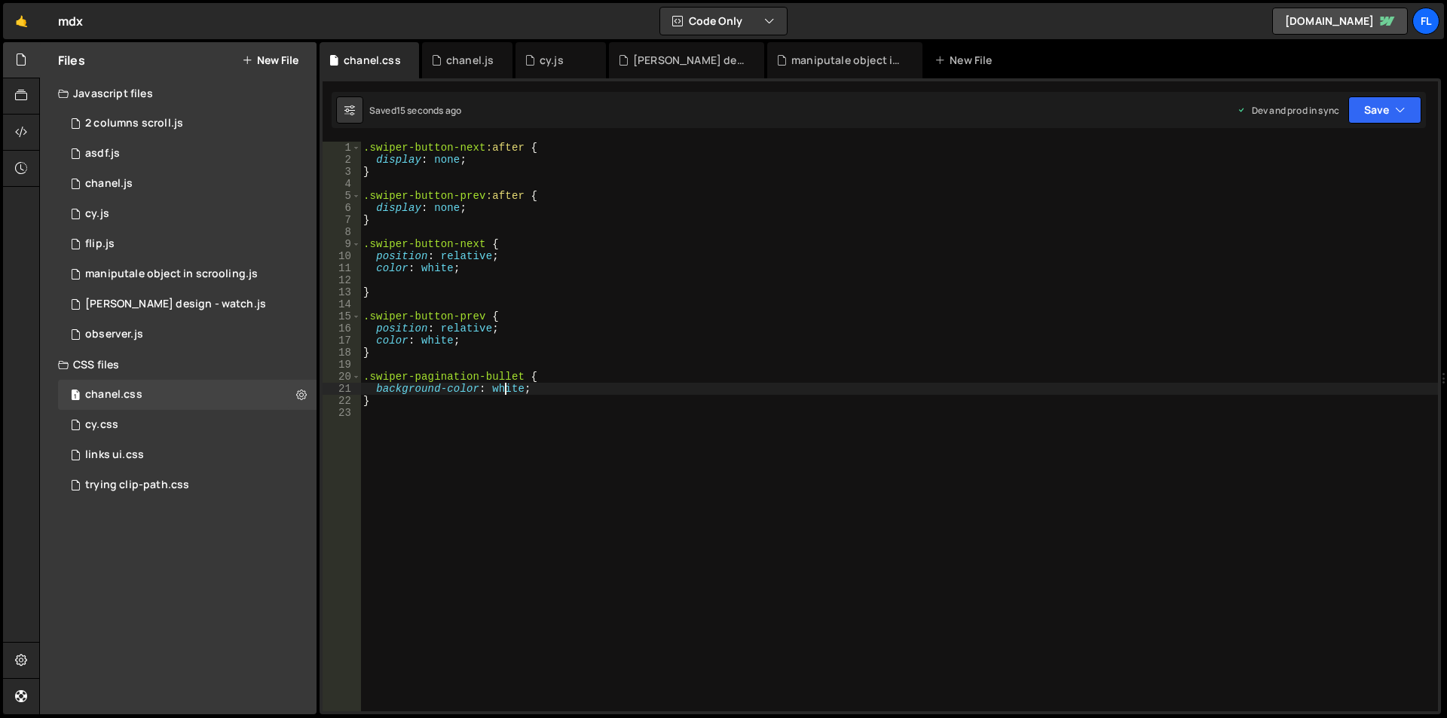
click at [507, 391] on div ".swiper-button-next :after { display : none ; } .swiper-button-prev :after { di…" at bounding box center [899, 439] width 1078 height 594
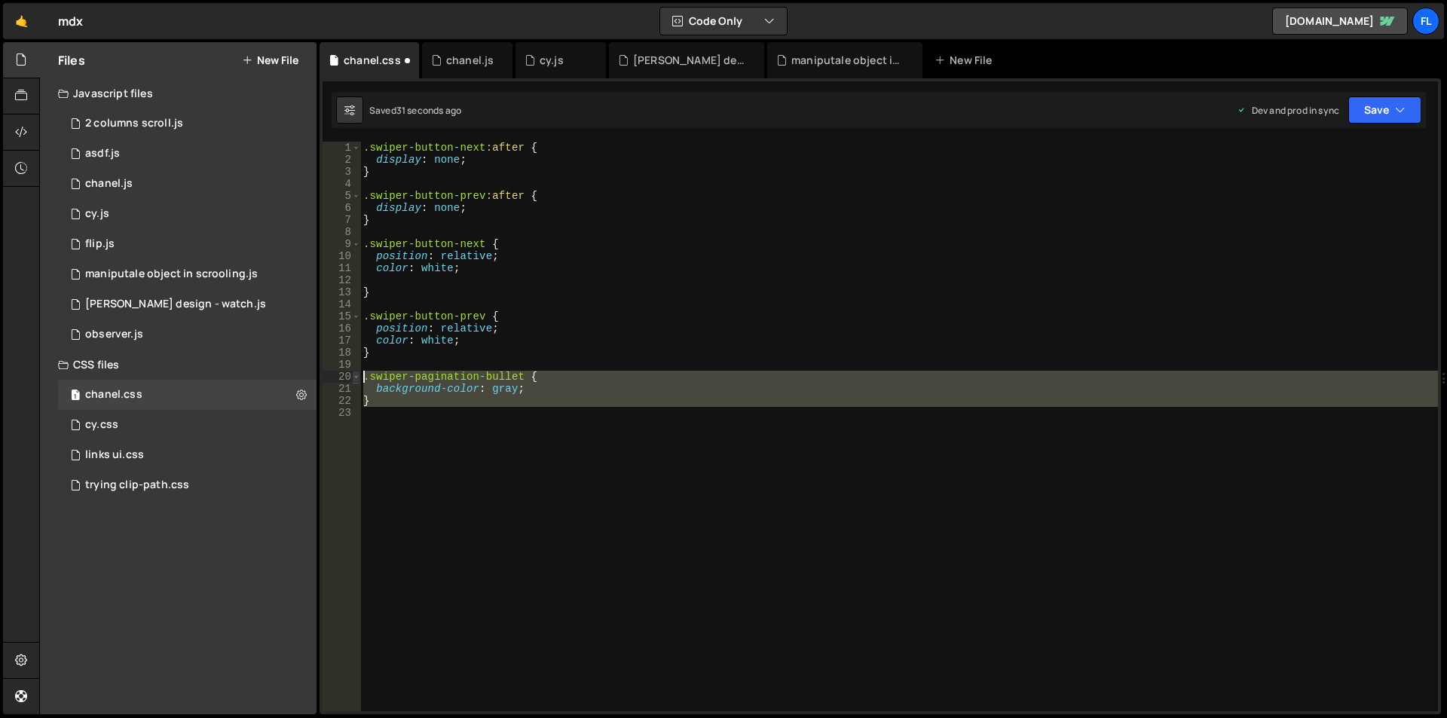
drag, startPoint x: 403, startPoint y: 409, endPoint x: 357, endPoint y: 379, distance: 55.0
click at [357, 379] on div "background-color: gray; 1 2 3 4 5 6 7 8 9 10 11 12 13 14 15 16 17 18 19 20 21 2…" at bounding box center [880, 427] width 1115 height 570
type textarea ".swiper-pagination-bullet { background-color: gray;"
click at [439, 437] on div ".swiper-button-next :after { display : none ; } .swiper-button-prev :after { di…" at bounding box center [899, 427] width 1078 height 570
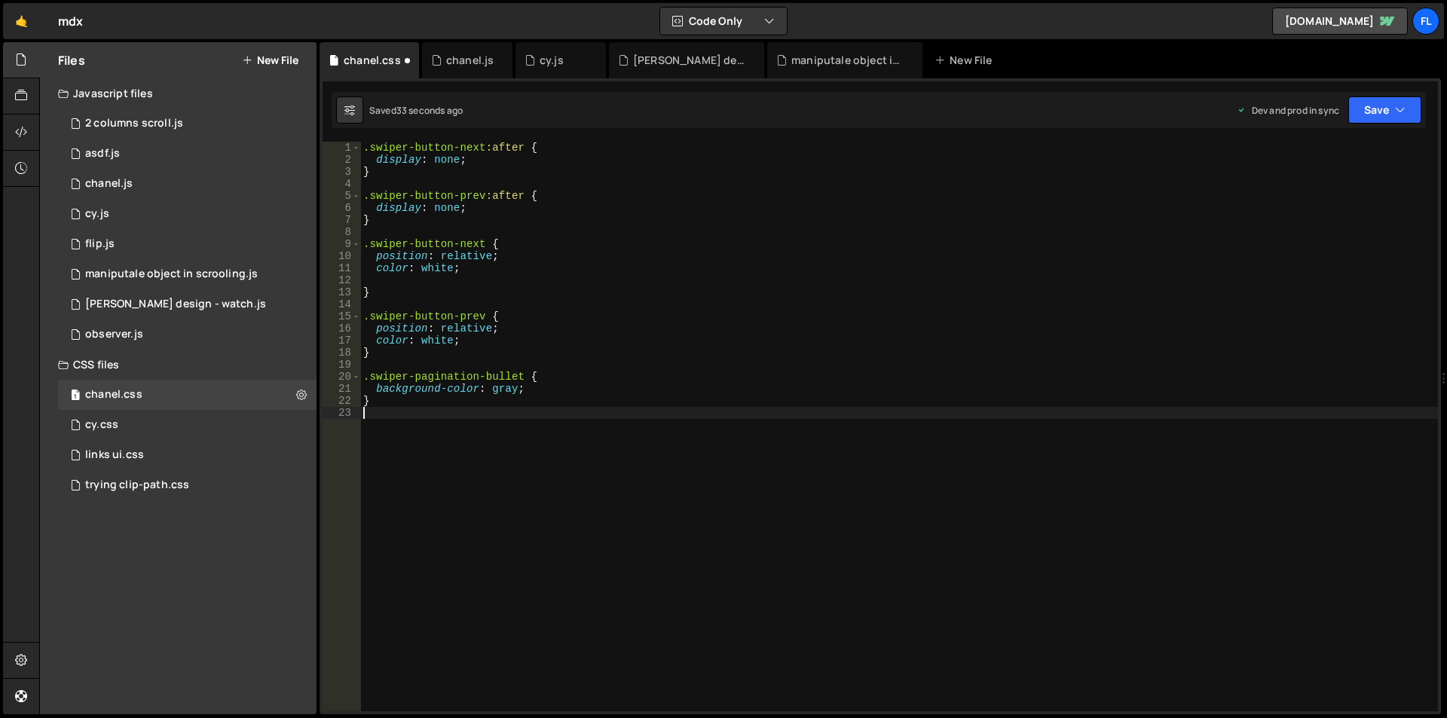
paste textarea ".swiper-pagination-bullet {"
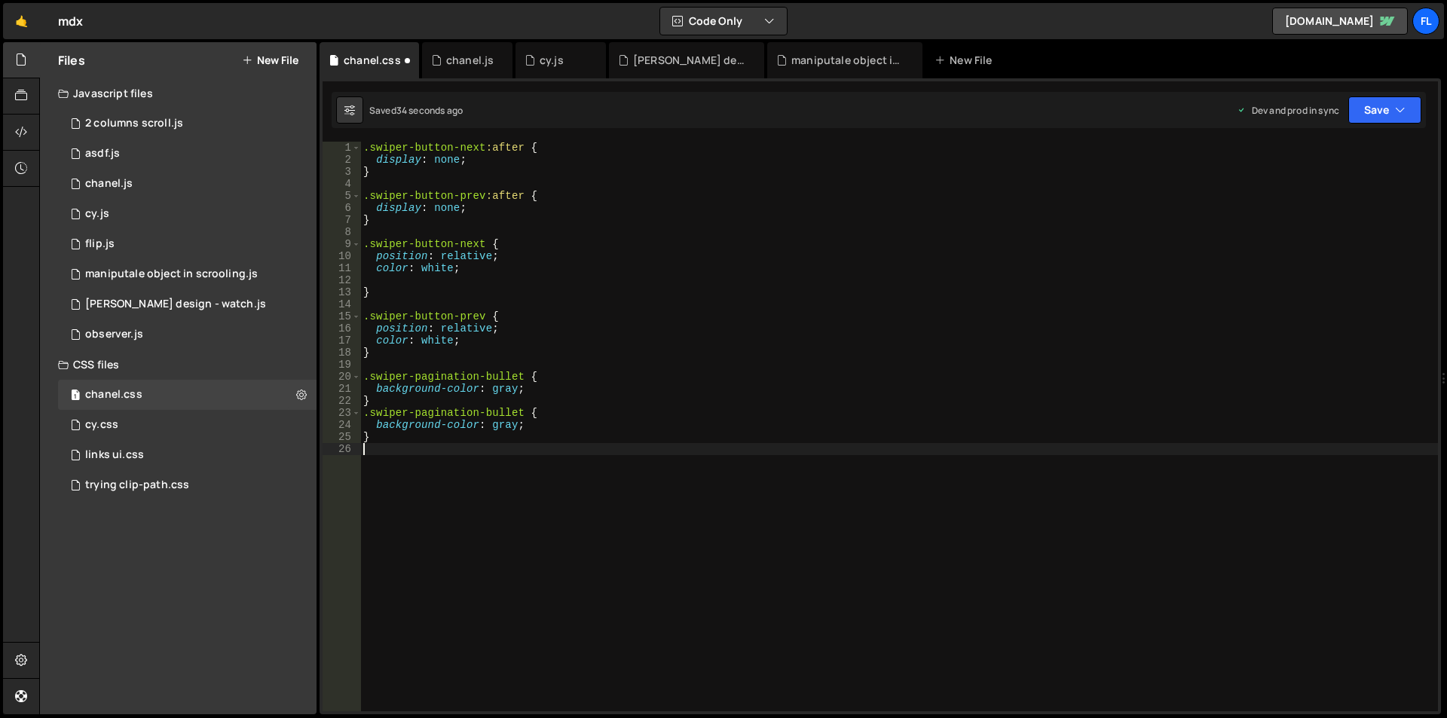
click at [524, 414] on div ".swiper-button-next :after { display : none ; } .swiper-button-prev :after { di…" at bounding box center [899, 439] width 1078 height 594
click at [507, 427] on div ".swiper-button-next :after { display : none ; } .swiper-button-prev :after { di…" at bounding box center [899, 439] width 1078 height 594
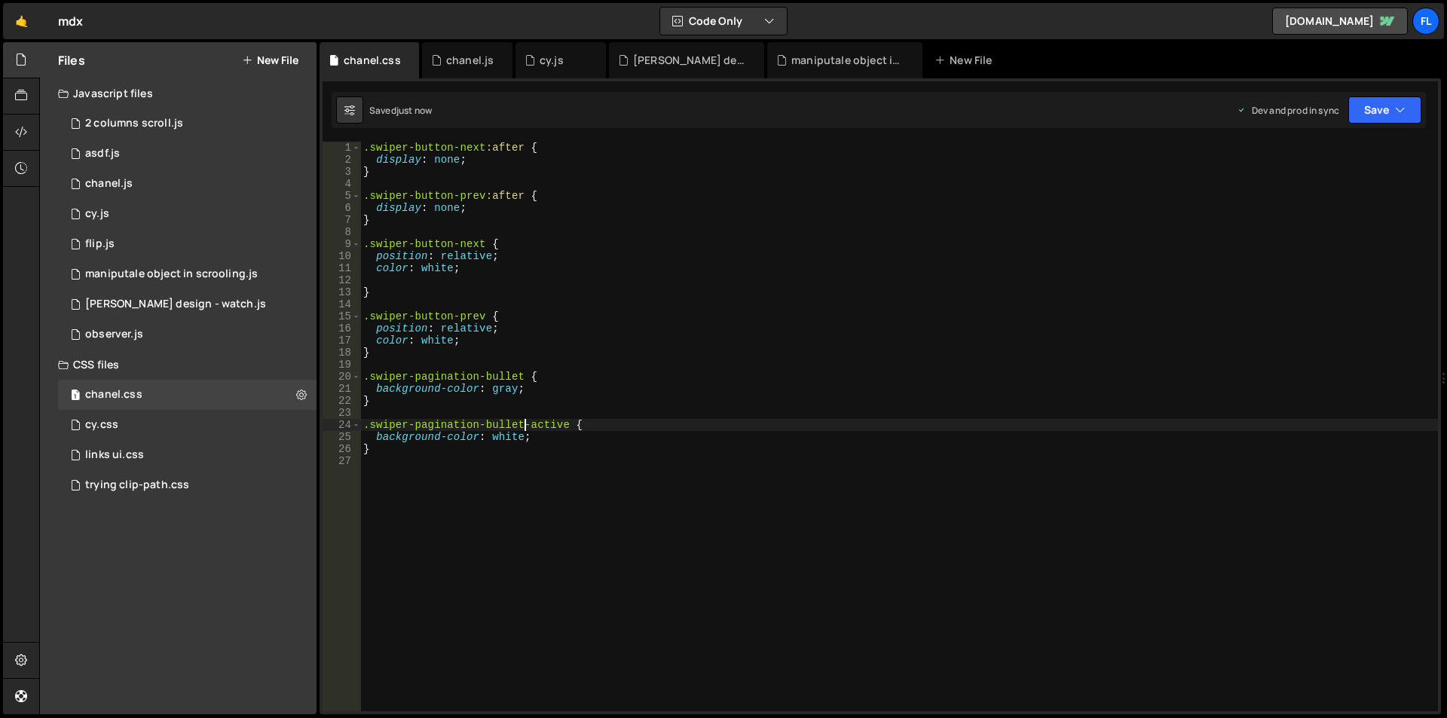
type textarea ".swiper-pagination-bullet-active {"
